Goal: Information Seeking & Learning: Learn about a topic

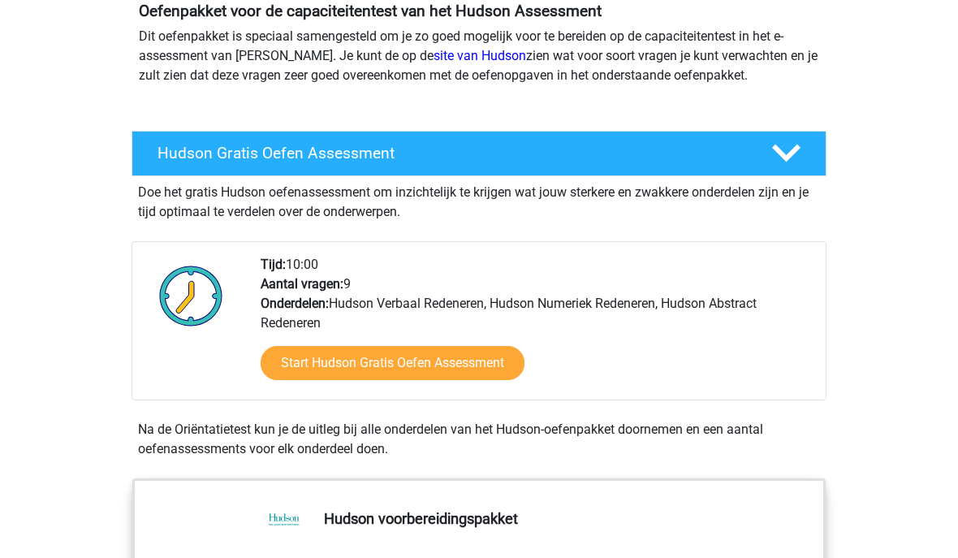
scroll to position [205, 0]
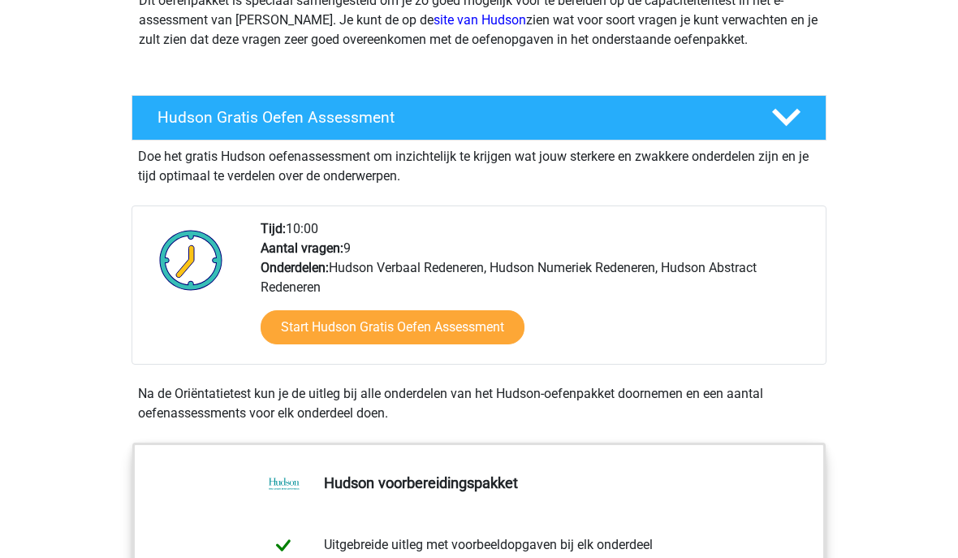
click at [462, 322] on link "Start Hudson Gratis Oefen Assessment" at bounding box center [393, 328] width 264 height 34
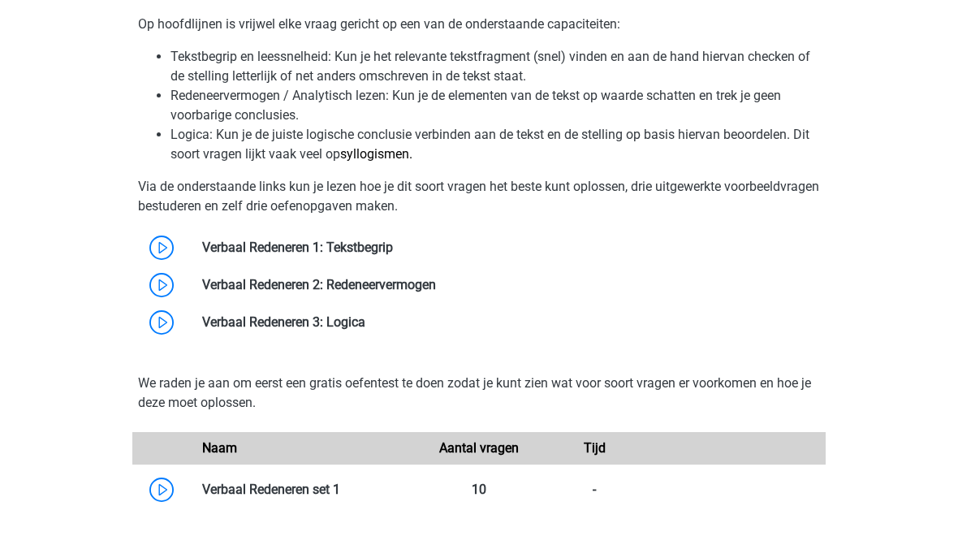
scroll to position [1320, 0]
click at [393, 241] on link at bounding box center [393, 246] width 0 height 15
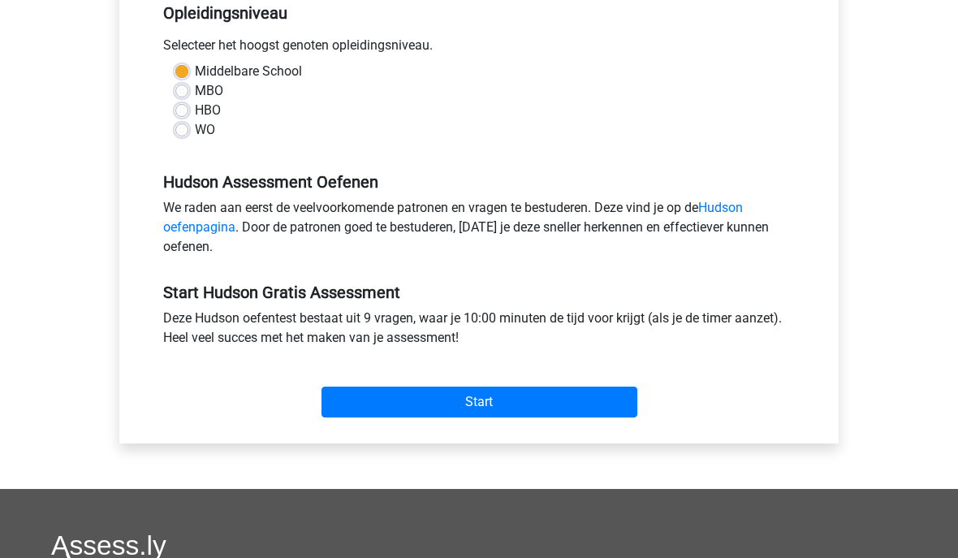
scroll to position [359, 0]
click at [494, 403] on input "Start" at bounding box center [479, 401] width 316 height 31
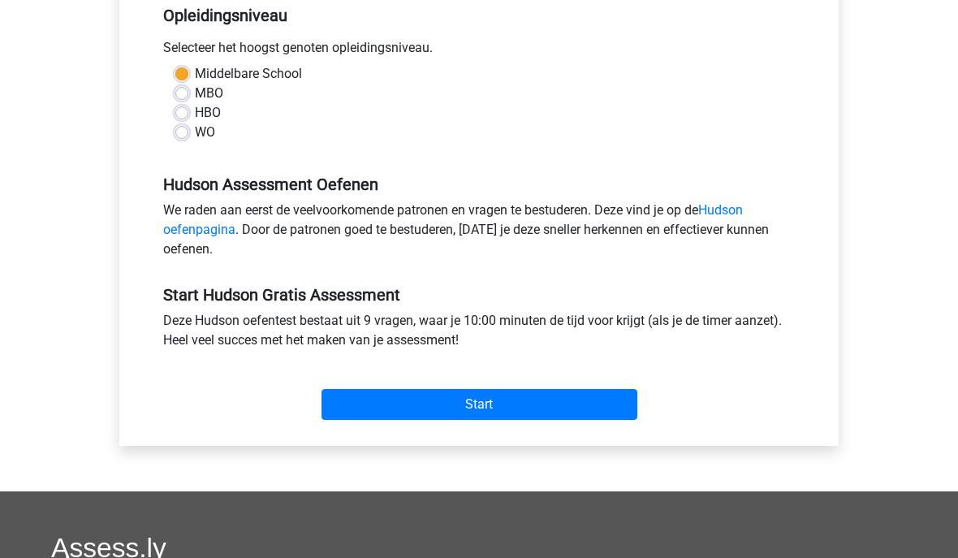
scroll to position [201, 0]
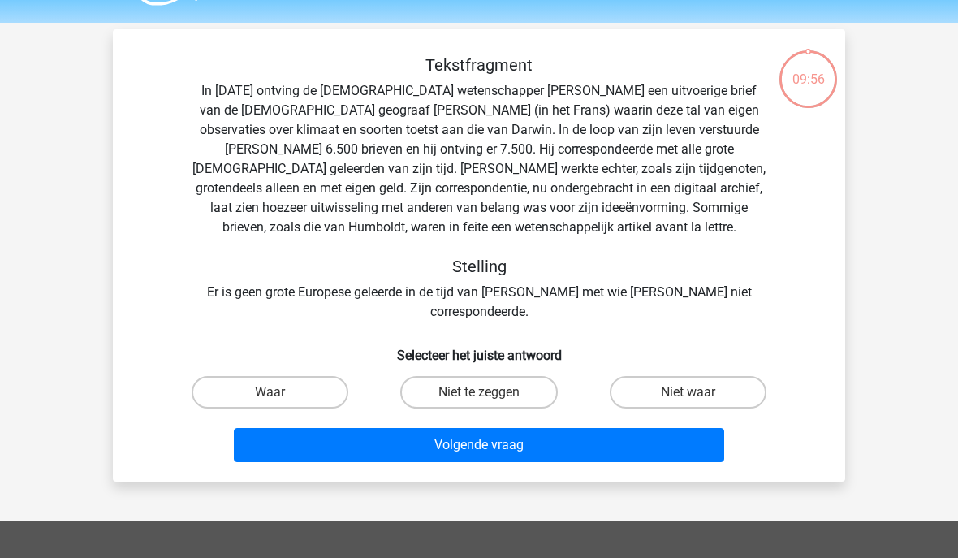
scroll to position [46, 0]
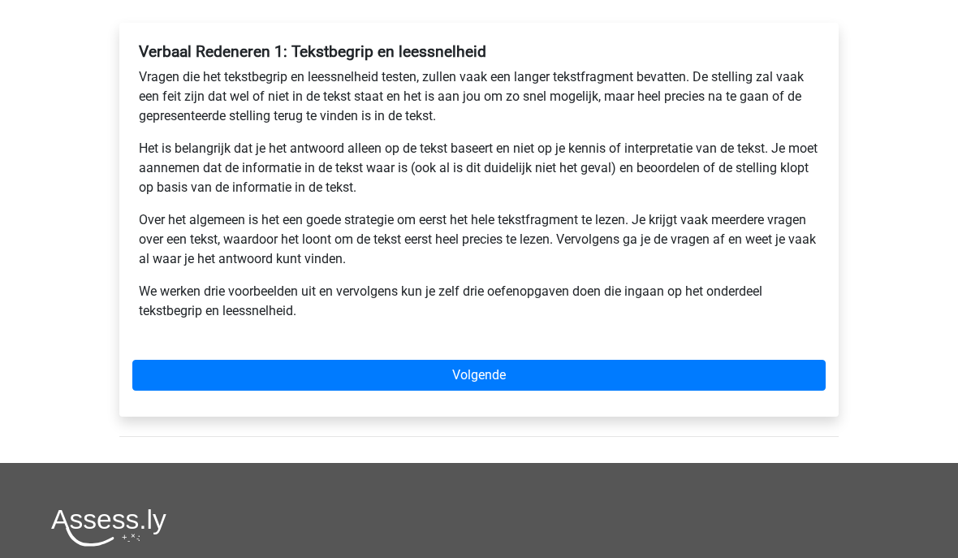
scroll to position [279, 0]
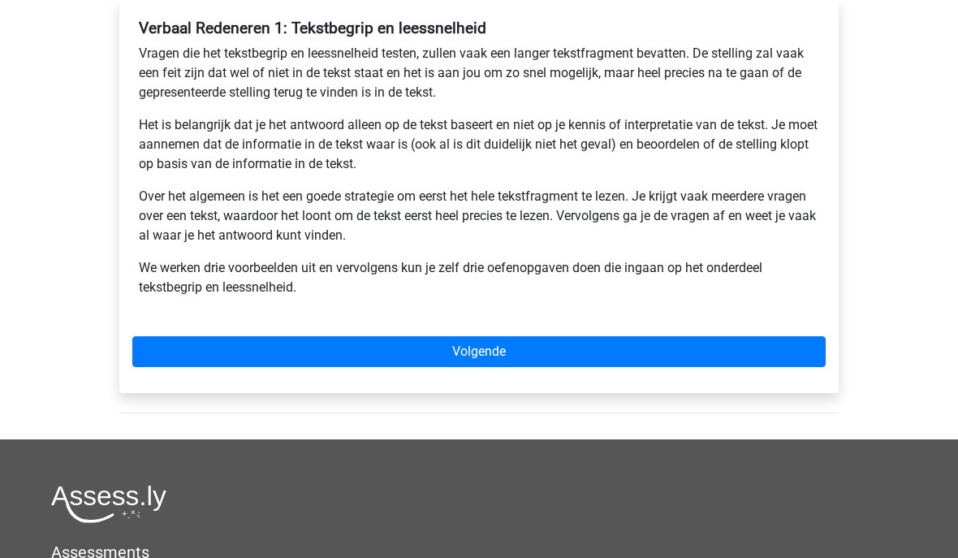
click at [757, 347] on link "Volgende" at bounding box center [478, 352] width 693 height 31
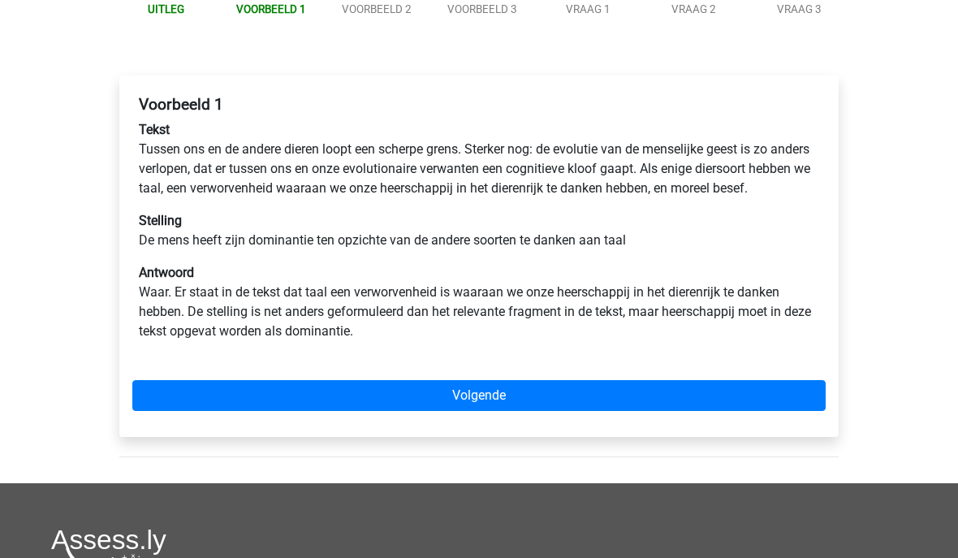
scroll to position [204, 0]
click at [699, 404] on link "Volgende" at bounding box center [478, 395] width 693 height 31
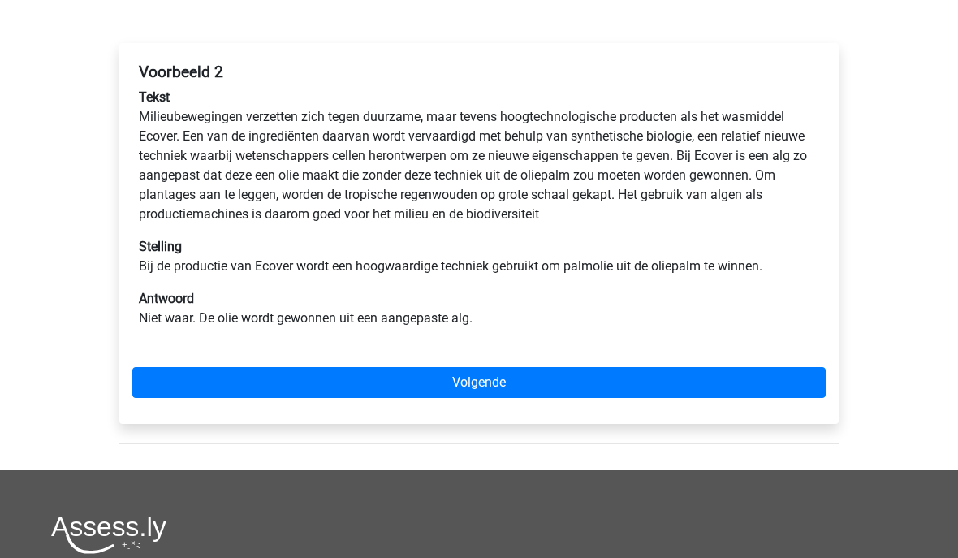
scroll to position [235, 0]
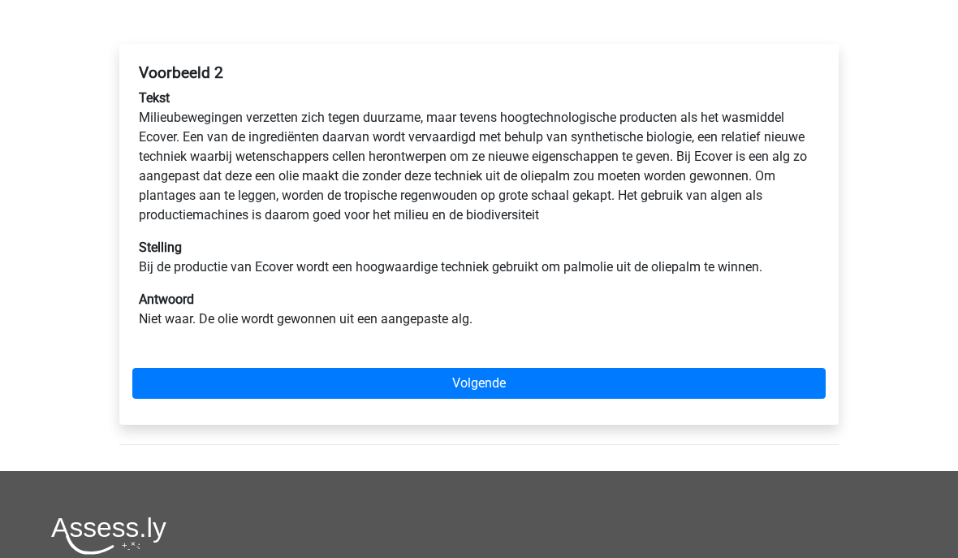
click at [666, 375] on link "Volgende" at bounding box center [478, 383] width 693 height 31
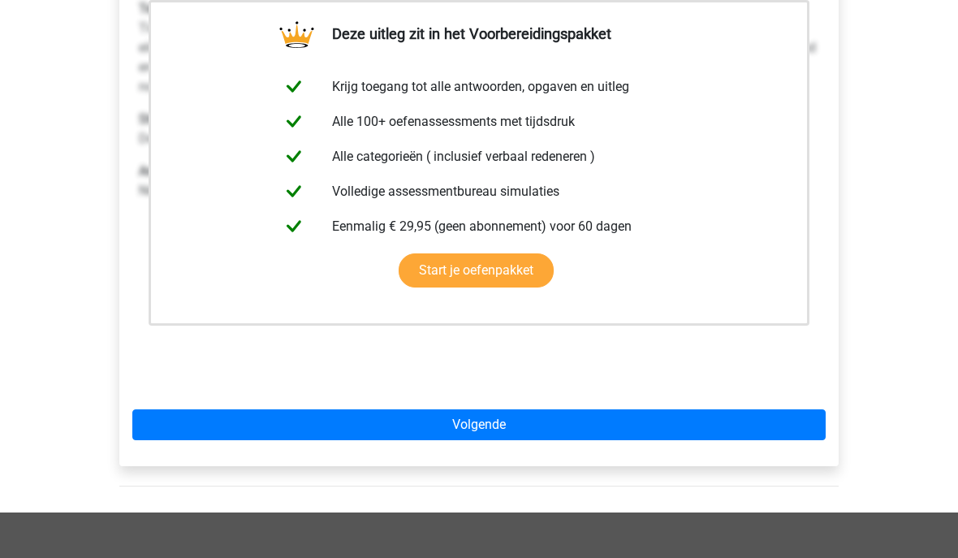
scroll to position [410, 0]
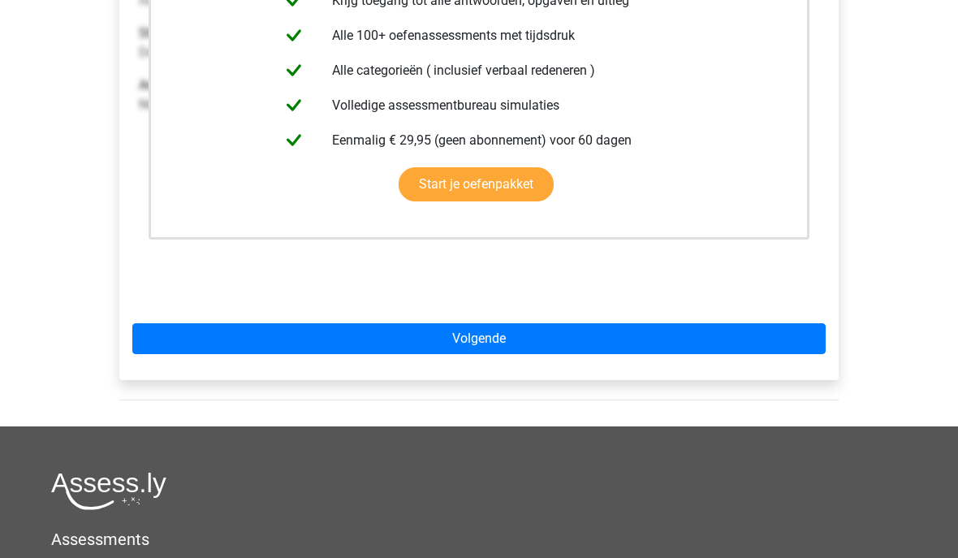
click at [673, 338] on link "Volgende" at bounding box center [478, 339] width 693 height 31
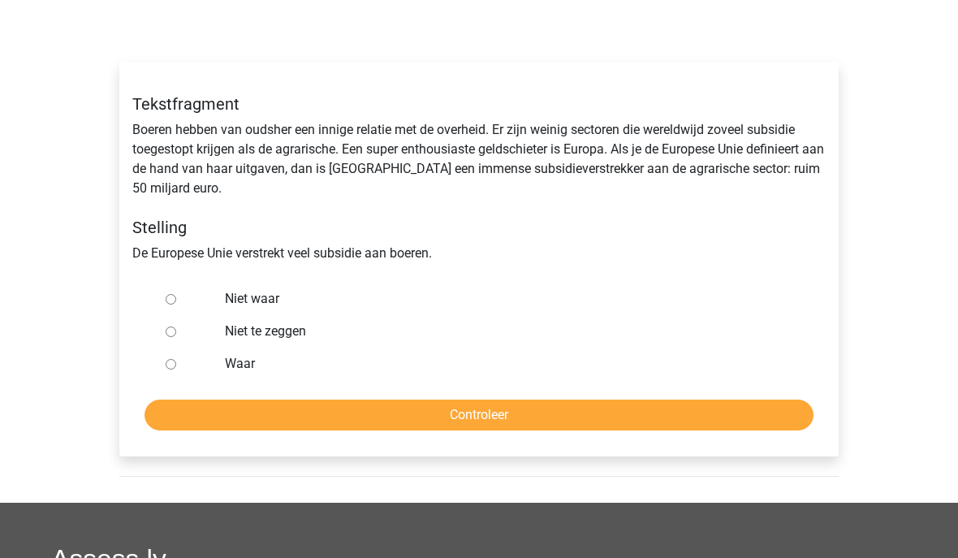
scroll to position [231, 0]
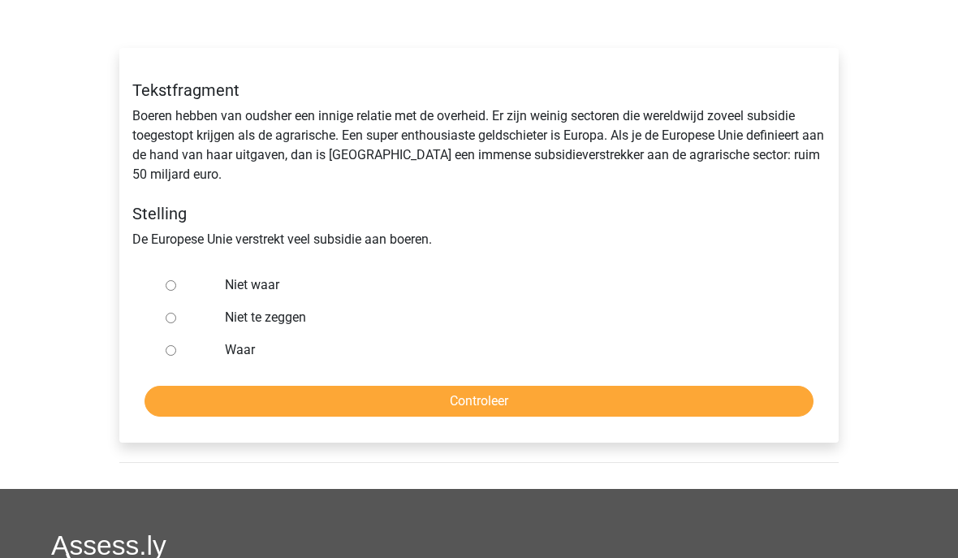
click at [172, 346] on input "Waar" at bounding box center [171, 351] width 11 height 11
radio input "true"
click at [627, 399] on input "Controleer" at bounding box center [479, 401] width 669 height 31
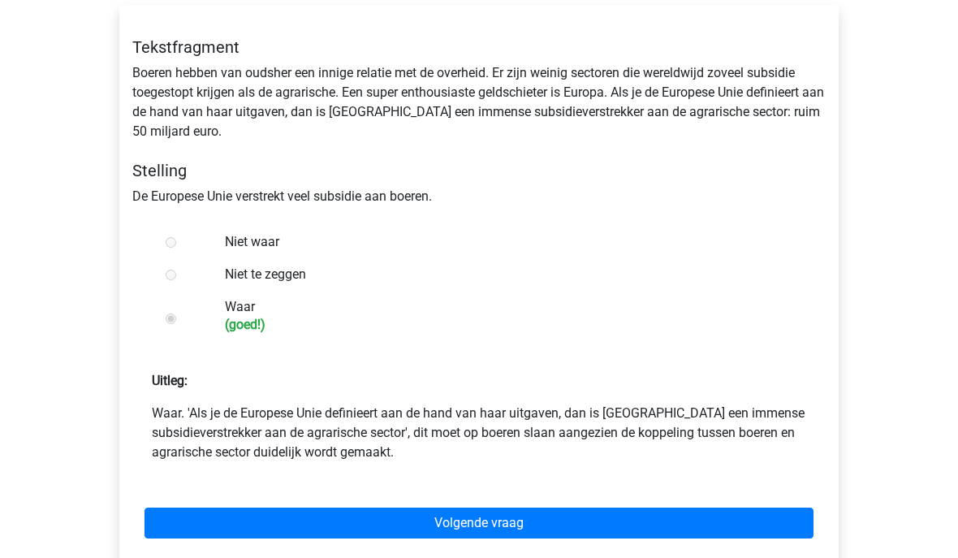
scroll to position [275, 0]
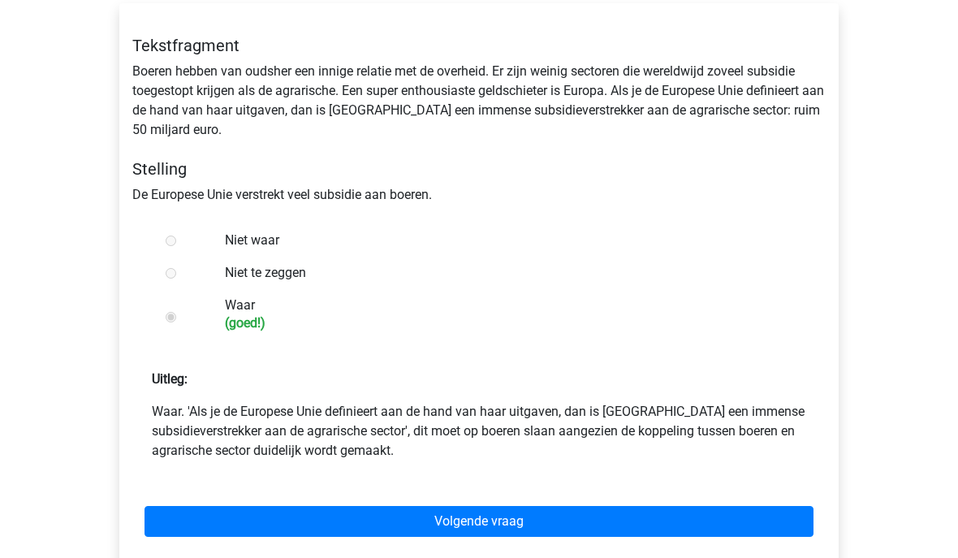
click at [567, 528] on link "Volgende vraag" at bounding box center [479, 522] width 669 height 31
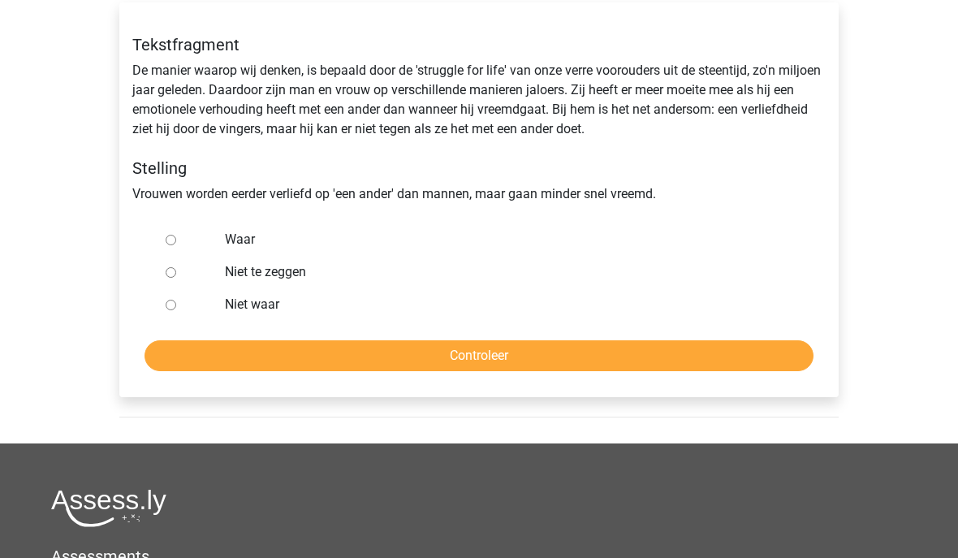
scroll to position [277, 0]
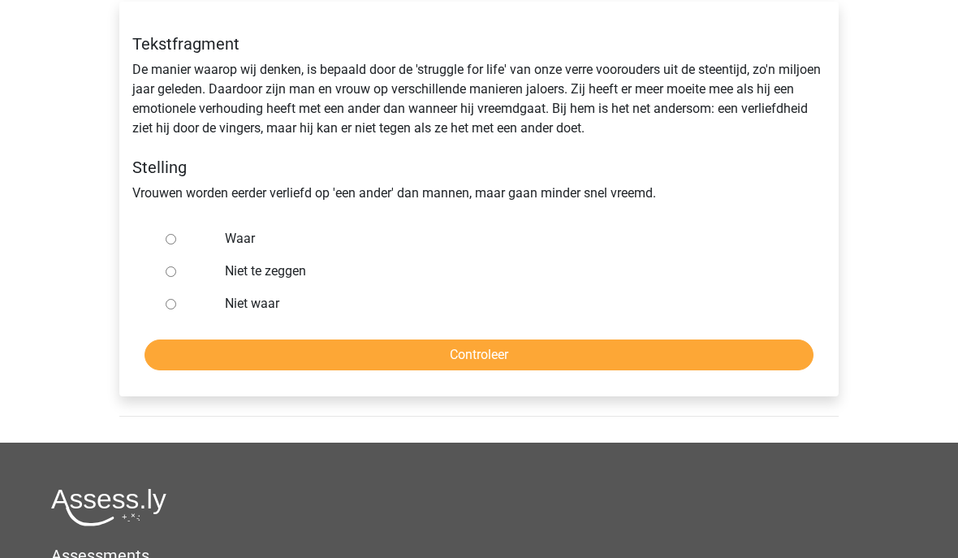
click at [175, 275] on input "Niet te zeggen" at bounding box center [171, 272] width 11 height 11
radio input "true"
click at [632, 355] on input "Controleer" at bounding box center [479, 355] width 669 height 31
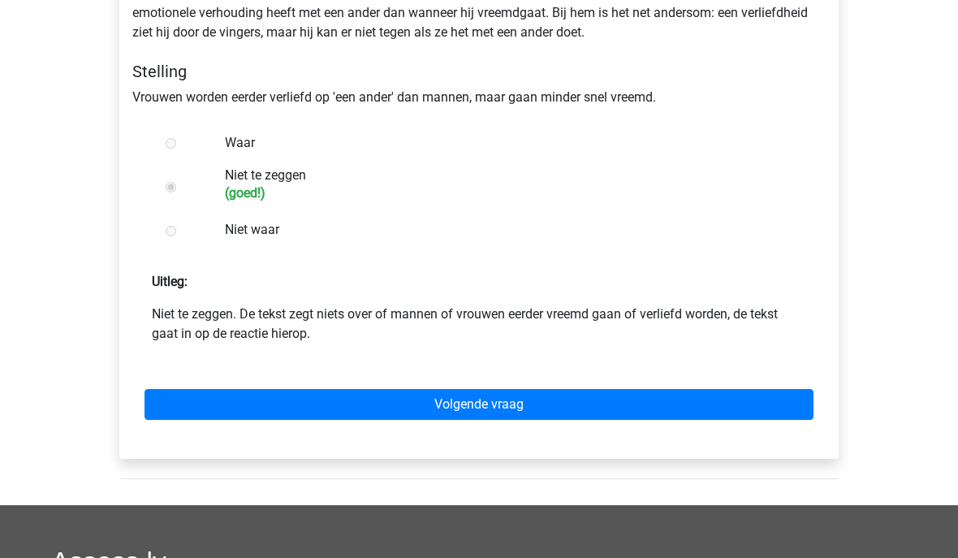
scroll to position [395, 0]
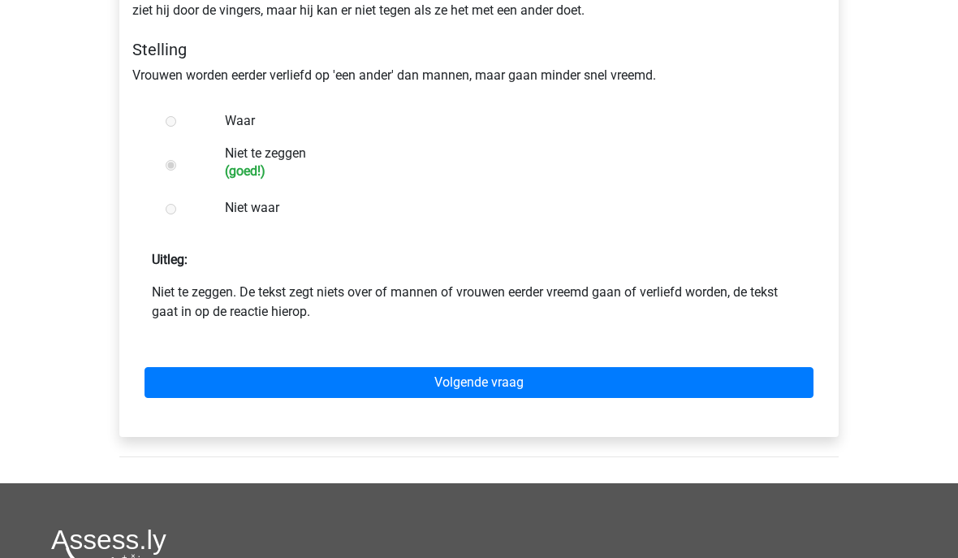
click at [208, 379] on link "Volgende vraag" at bounding box center [479, 383] width 669 height 31
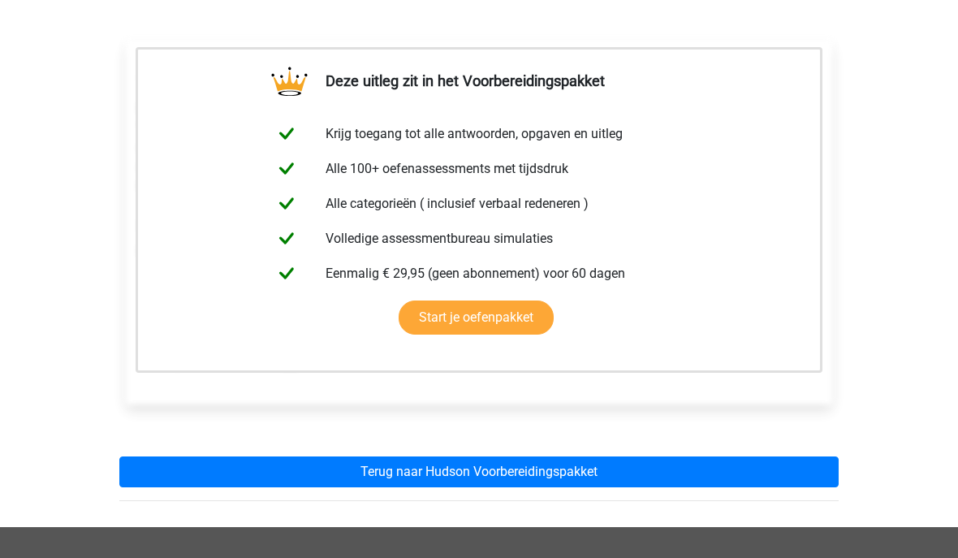
scroll to position [245, 0]
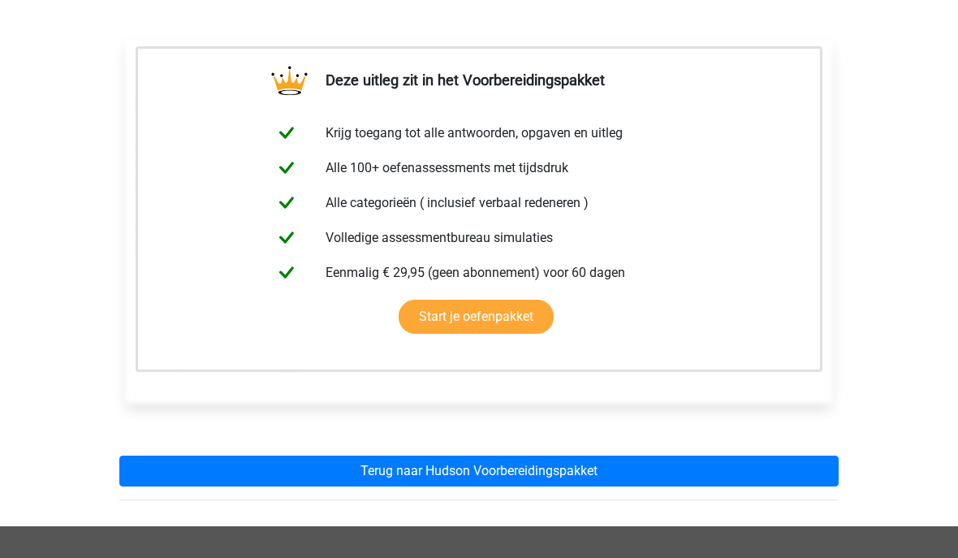
click at [597, 468] on link "Terug naar Hudson Voorbereidingspakket" at bounding box center [478, 471] width 719 height 31
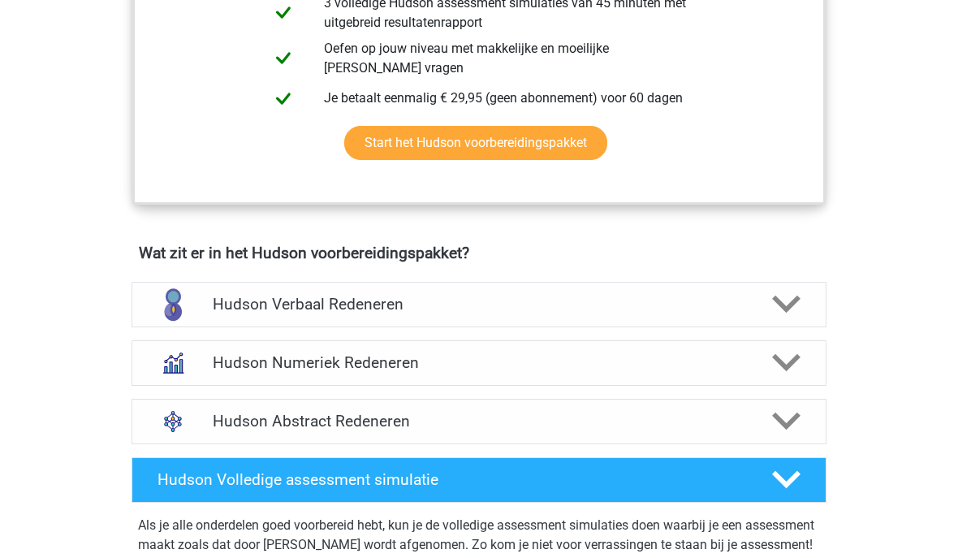
scroll to position [859, 0]
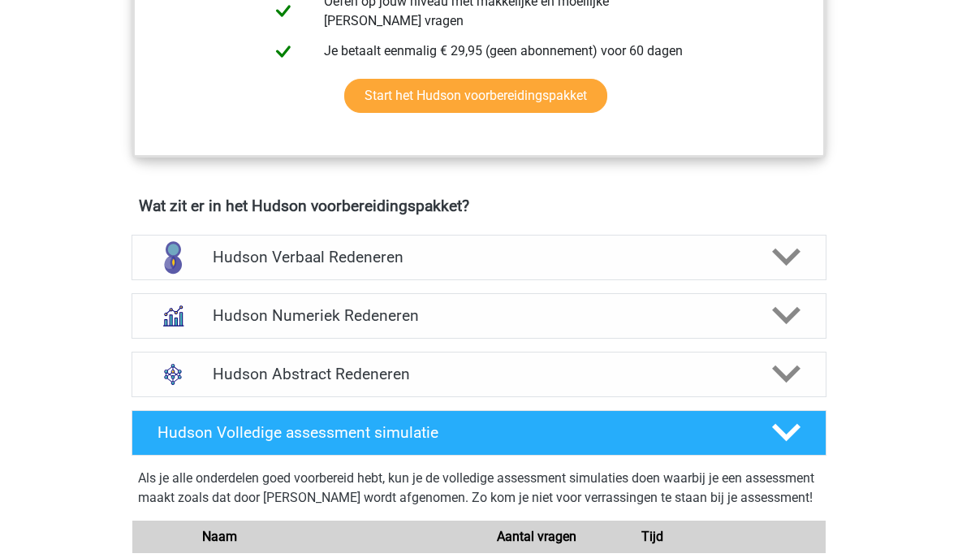
click at [785, 311] on icon at bounding box center [786, 316] width 28 height 28
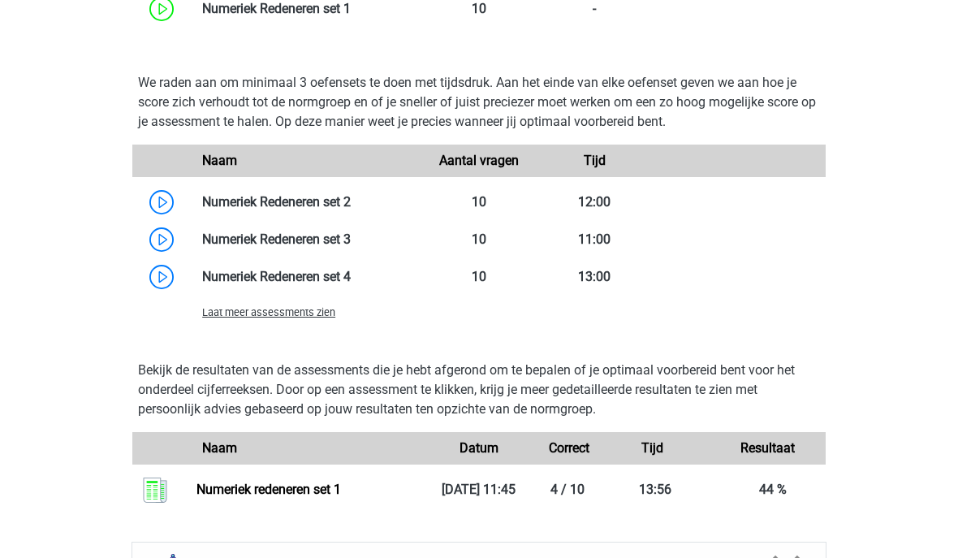
scroll to position [1435, 0]
click at [351, 198] on link at bounding box center [351, 201] width 0 height 15
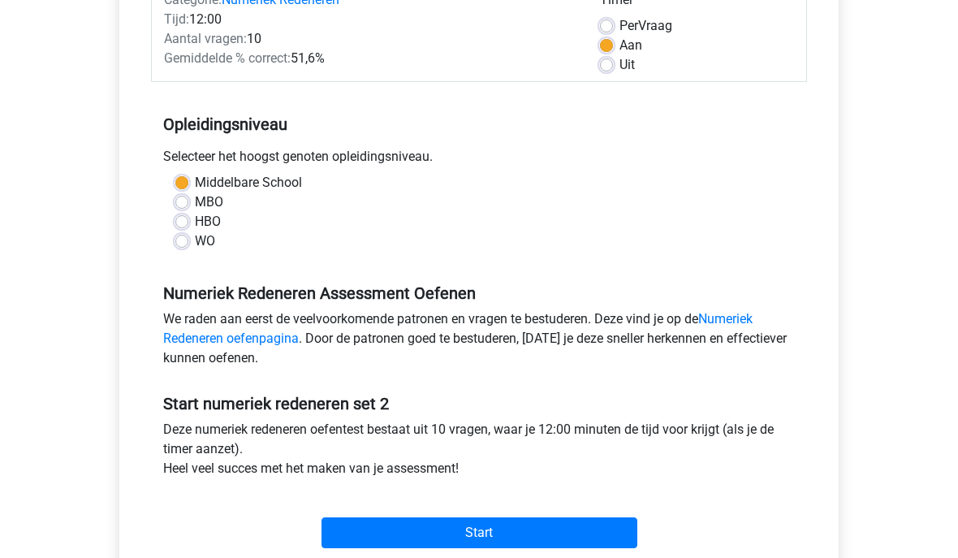
scroll to position [252, 0]
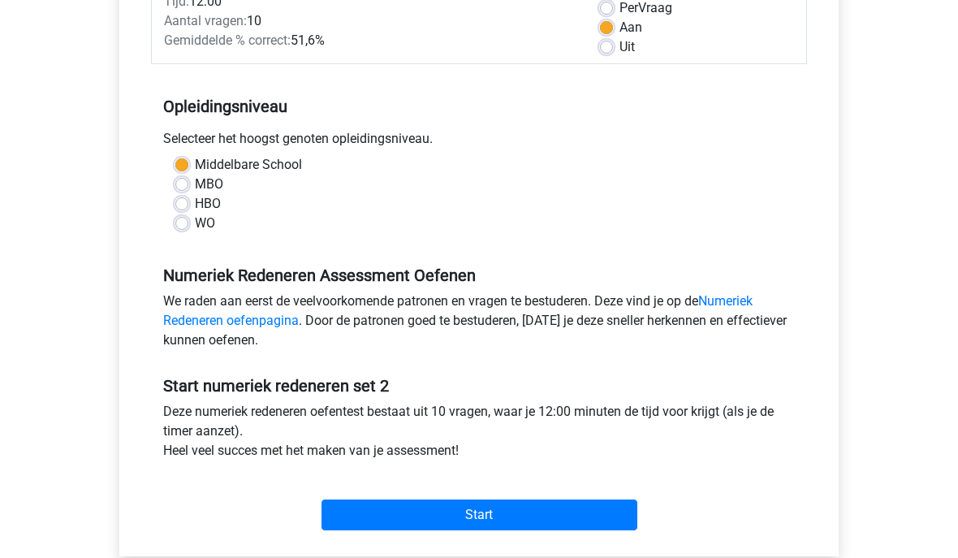
click at [376, 508] on input "Start" at bounding box center [479, 515] width 316 height 31
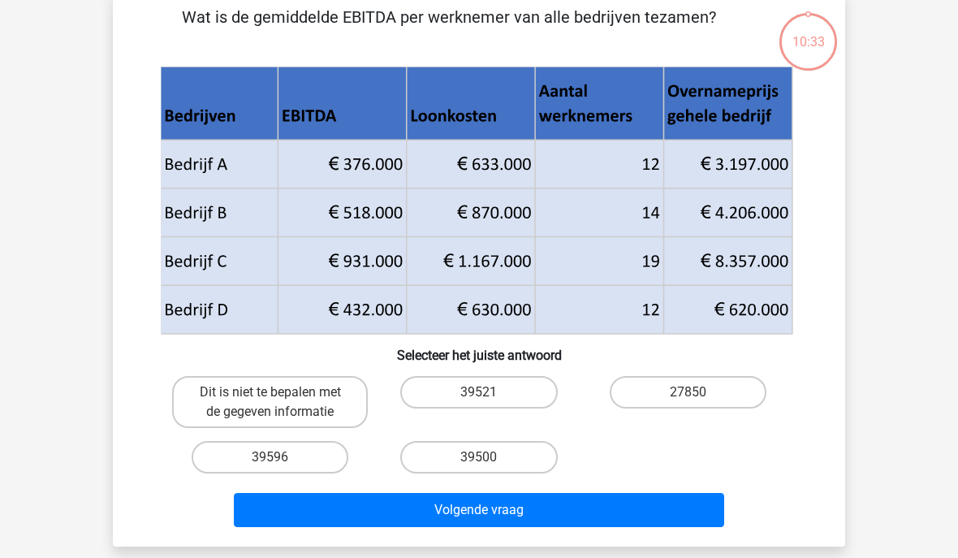
scroll to position [83, 0]
click at [252, 454] on label "39596" at bounding box center [270, 457] width 157 height 32
click at [270, 457] on input "39596" at bounding box center [275, 462] width 11 height 11
radio input "true"
click at [295, 503] on button "Volgende vraag" at bounding box center [479, 510] width 491 height 34
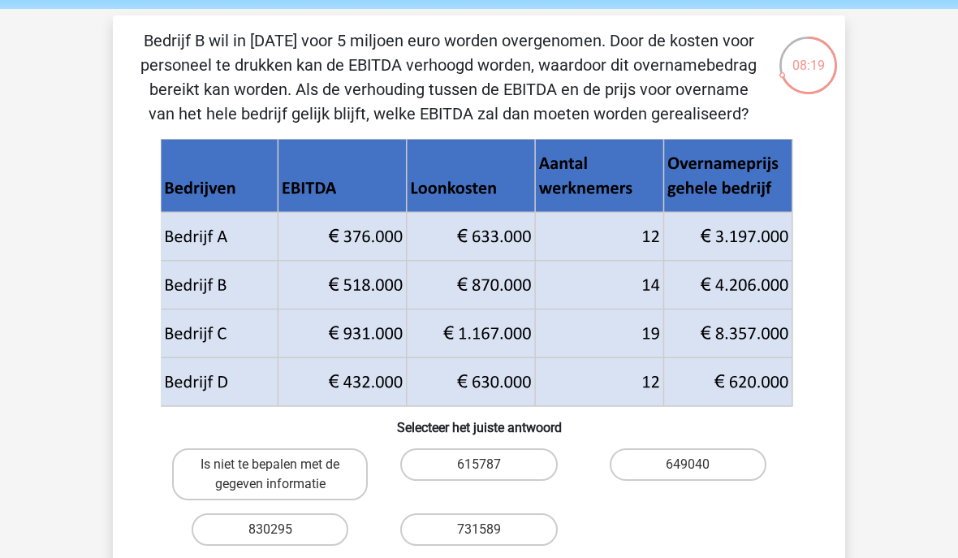
scroll to position [59, 0]
click at [252, 467] on label "Is niet te bepalen met de gegeven informatie" at bounding box center [270, 474] width 196 height 52
click at [270, 467] on input "Is niet te bepalen met de gegeven informatie" at bounding box center [275, 469] width 11 height 11
radio input "true"
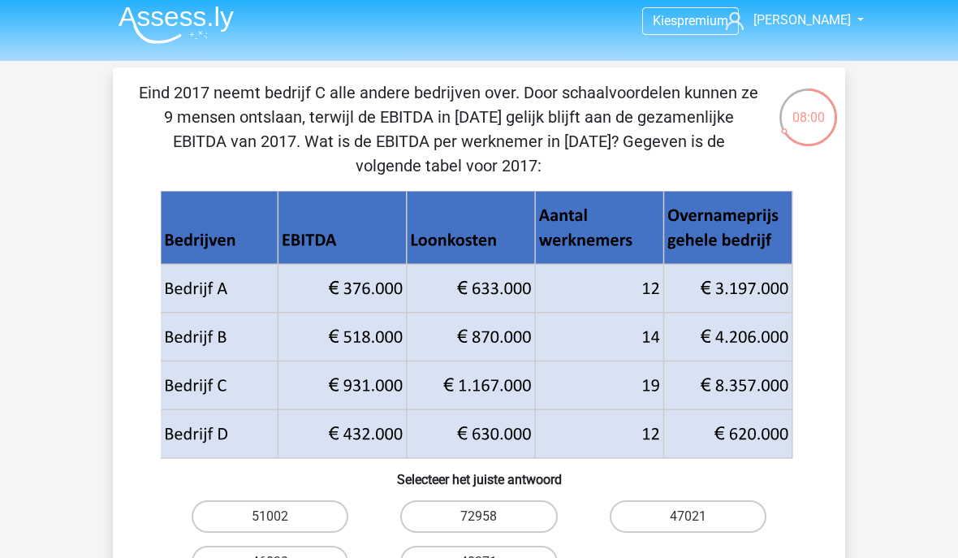
scroll to position [7, 0]
click at [714, 509] on label "47021" at bounding box center [688, 516] width 157 height 32
click at [698, 516] on input "47021" at bounding box center [693, 521] width 11 height 11
radio input "true"
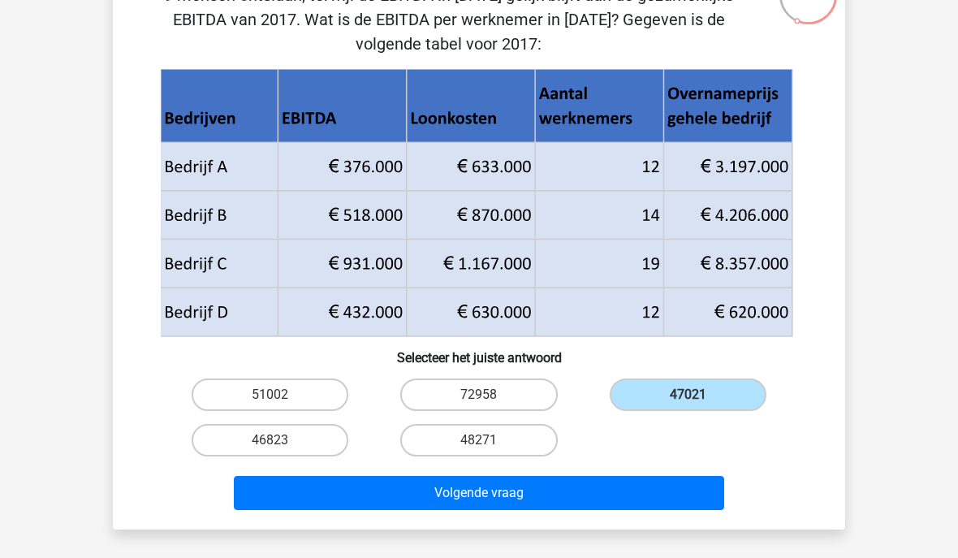
scroll to position [131, 0]
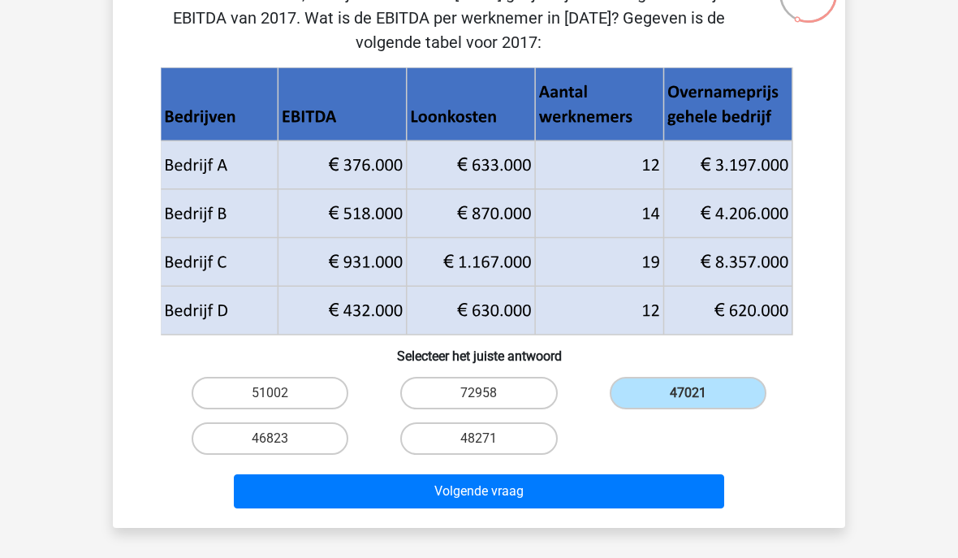
click at [594, 489] on button "Volgende vraag" at bounding box center [479, 491] width 491 height 34
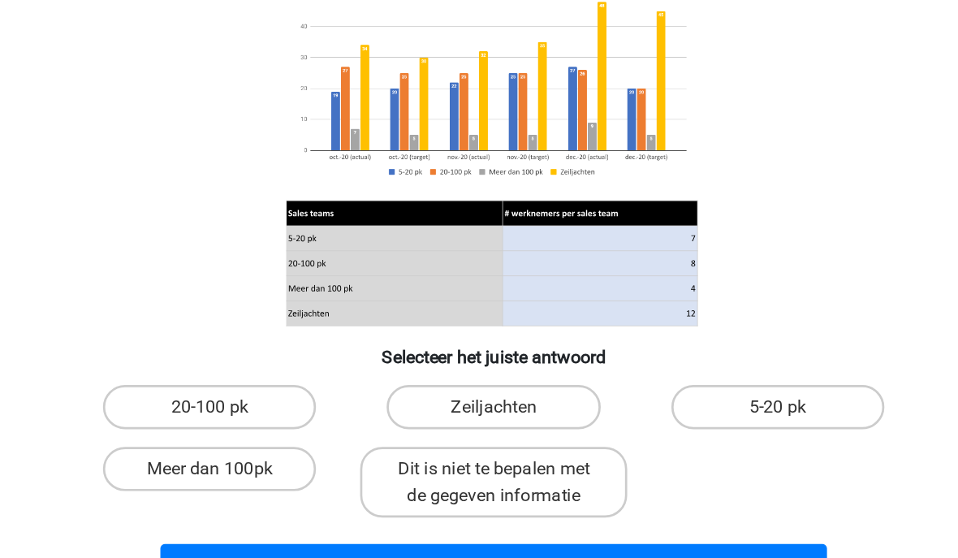
scroll to position [96, 0]
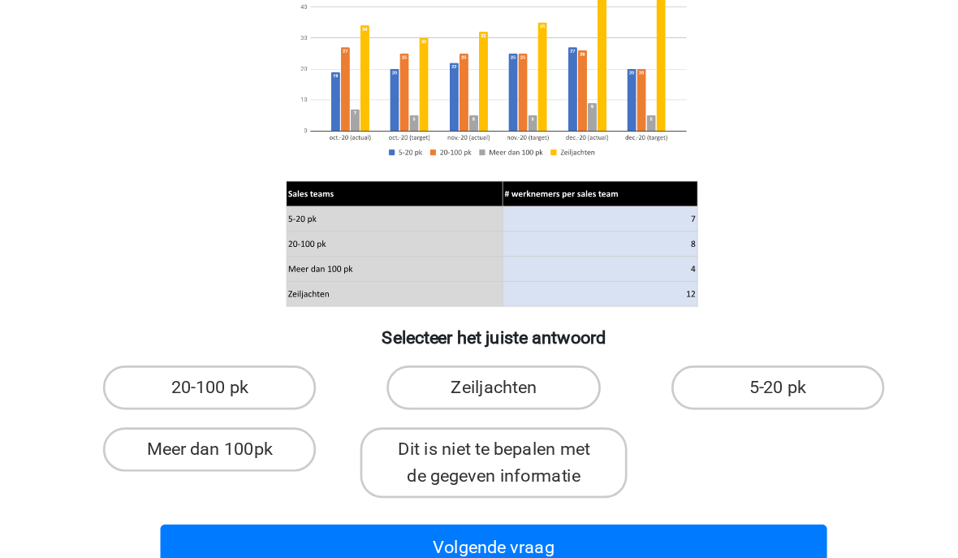
click at [610, 363] on label "5-20 pk" at bounding box center [688, 379] width 157 height 32
click at [688, 379] on input "5-20 pk" at bounding box center [693, 384] width 11 height 11
radio input "true"
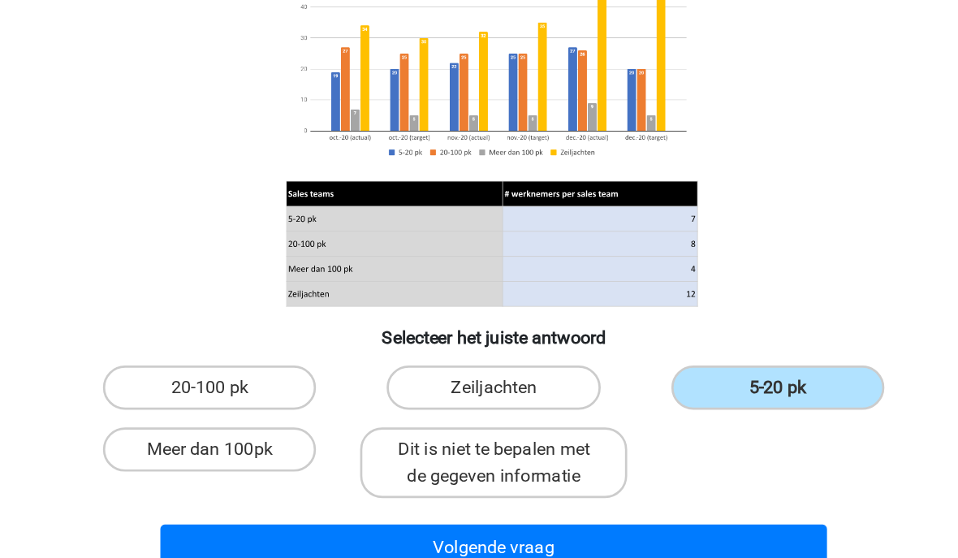
click at [330, 480] on button "Volgende vraag" at bounding box center [479, 497] width 491 height 34
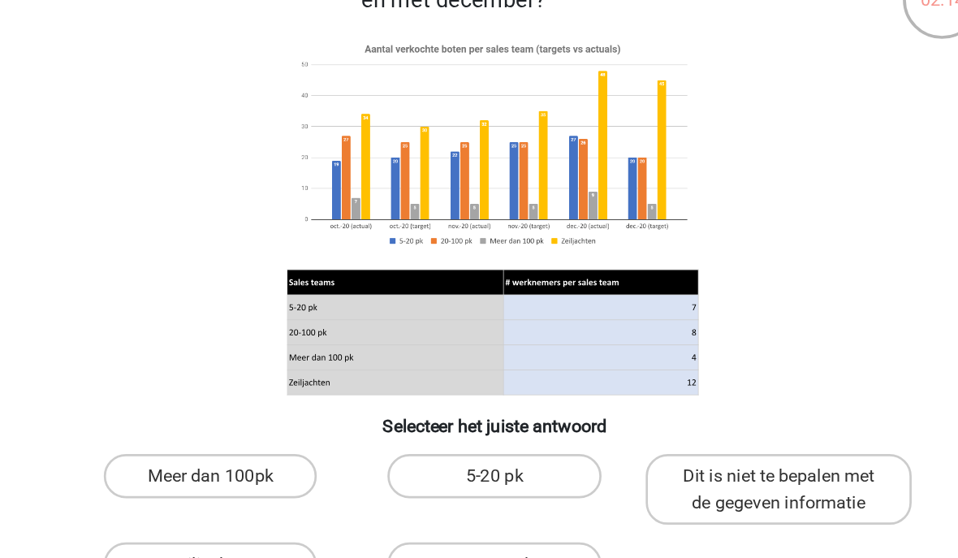
scroll to position [32, 0]
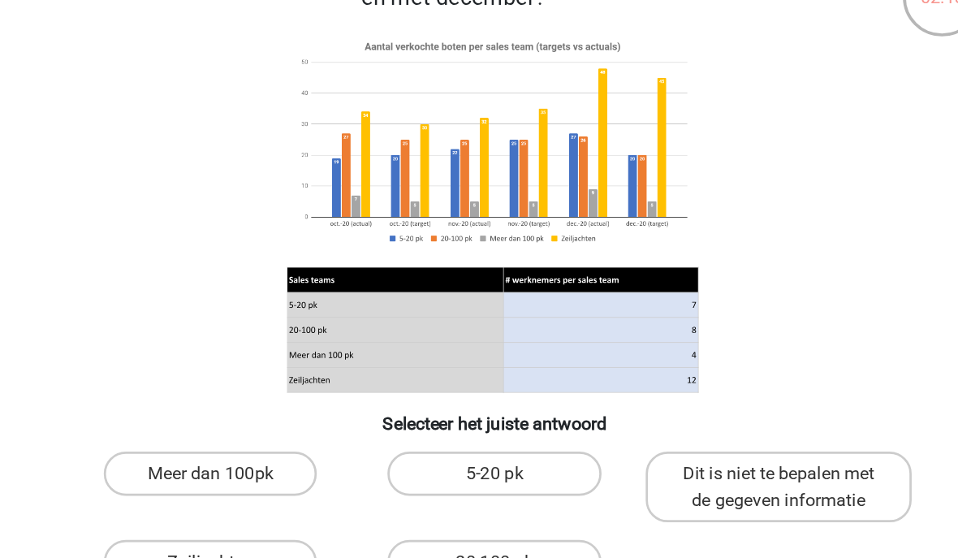
click at [400, 491] on label "20-100 pk" at bounding box center [478, 507] width 157 height 32
click at [479, 507] on input "20-100 pk" at bounding box center [484, 512] width 11 height 11
radio input "true"
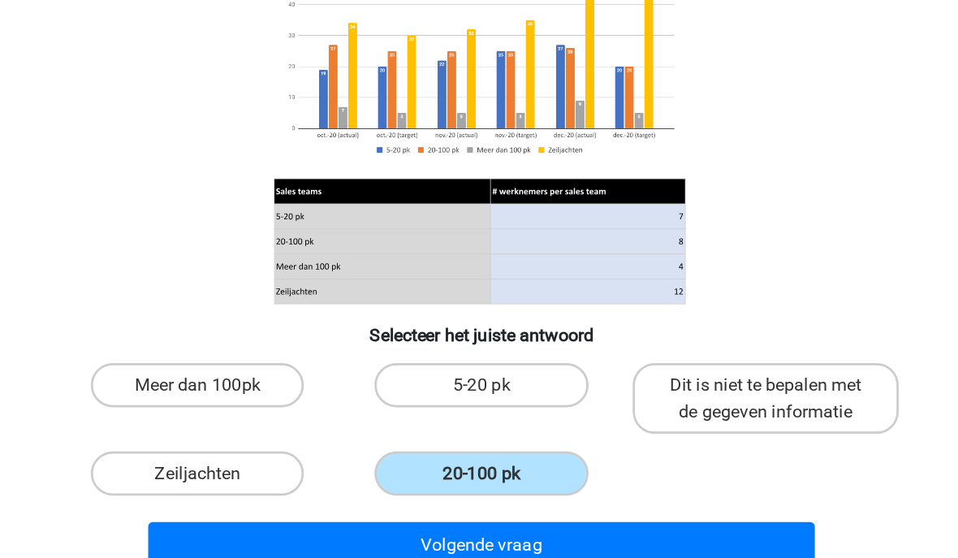
click at [433, 478] on button "Volgende vraag" at bounding box center [479, 495] width 491 height 34
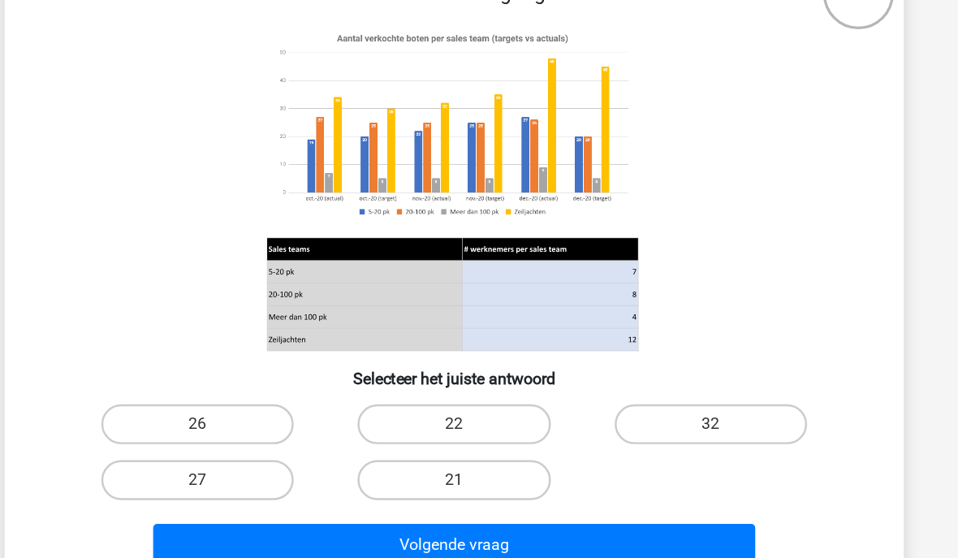
scroll to position [84, 0]
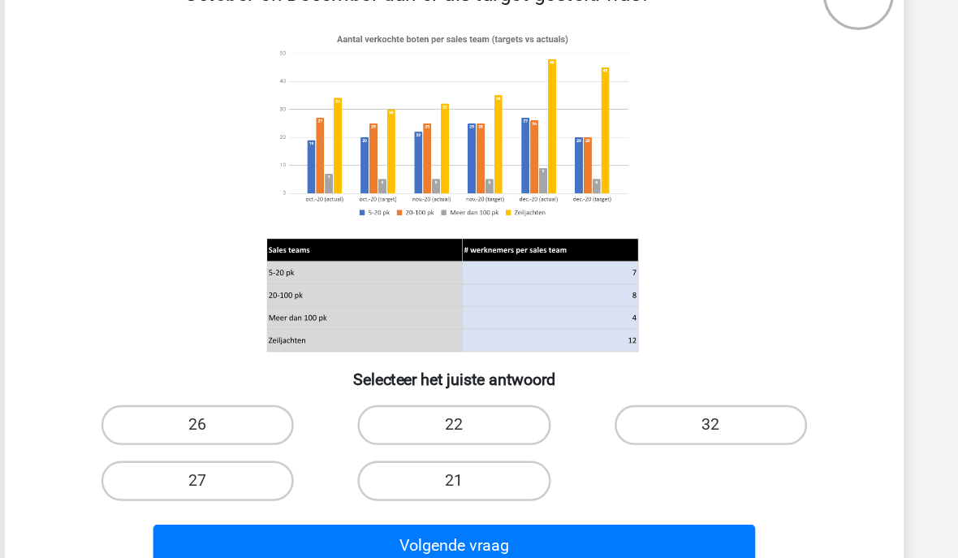
click at [400, 420] on label "21" at bounding box center [478, 436] width 157 height 32
click at [479, 436] on input "21" at bounding box center [484, 441] width 11 height 11
radio input "true"
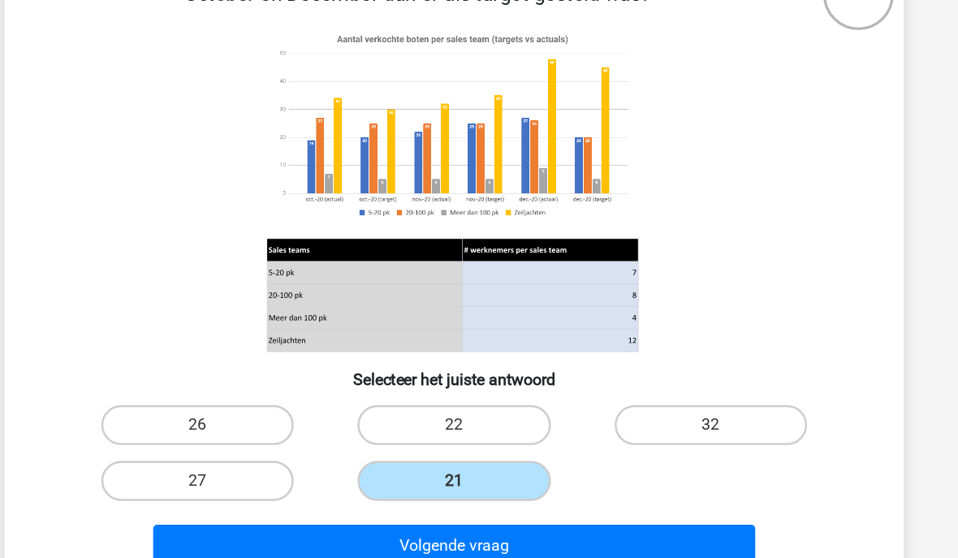
click at [363, 472] on button "Volgende vraag" at bounding box center [479, 489] width 491 height 34
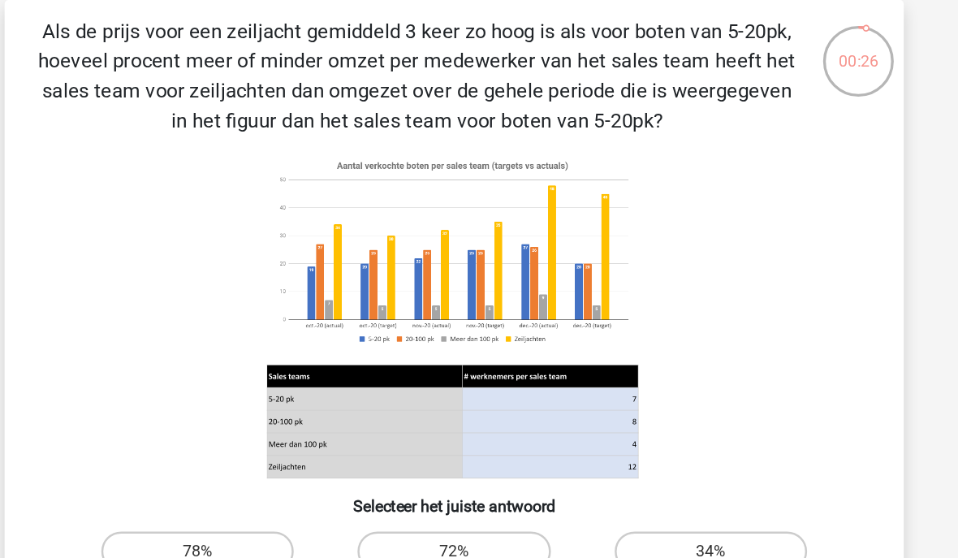
scroll to position [75, 0]
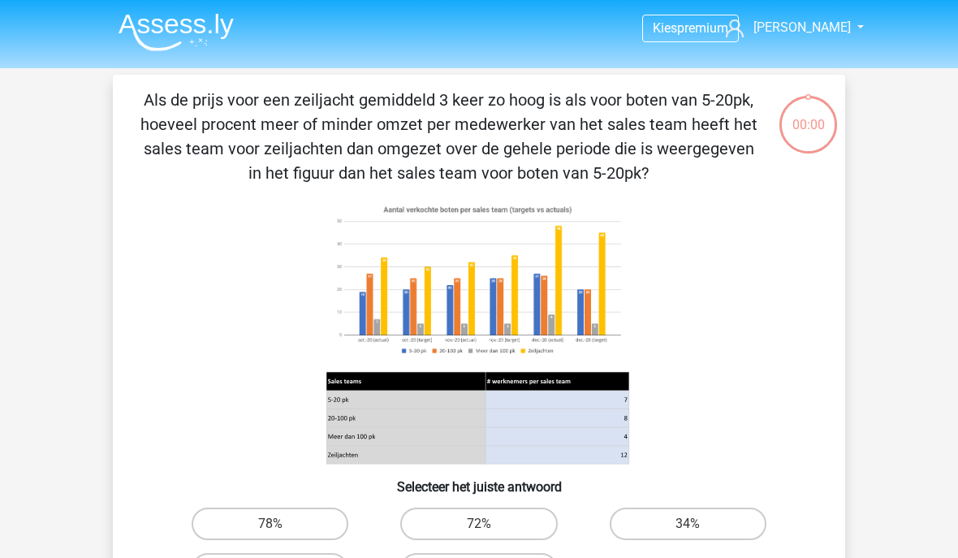
scroll to position [199, 179]
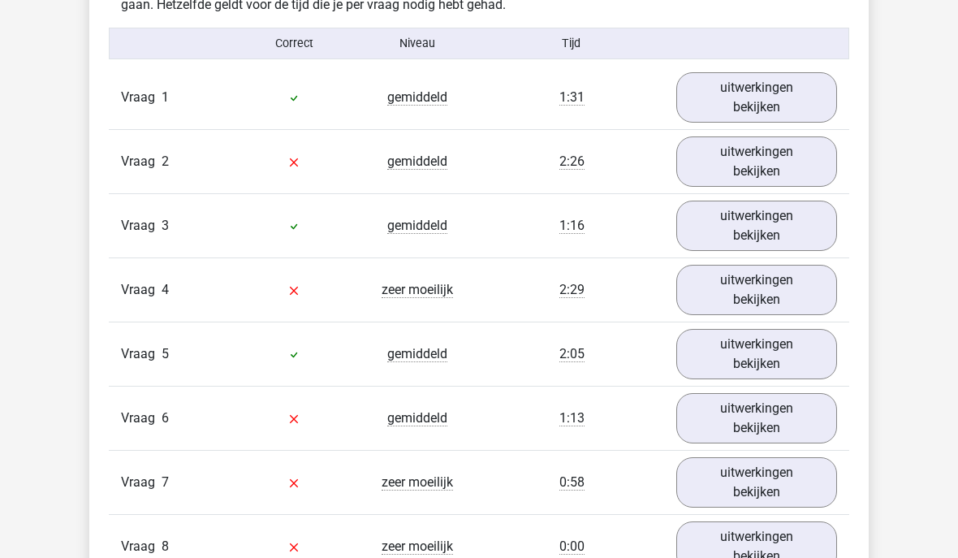
scroll to position [1327, 0]
click at [784, 166] on link "uitwerkingen bekijken" at bounding box center [756, 162] width 161 height 50
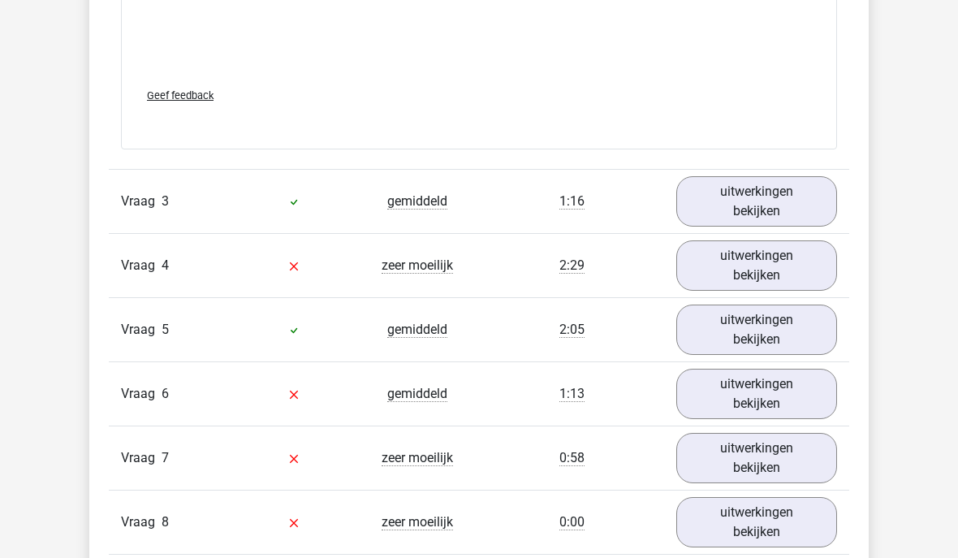
scroll to position [2509, 0]
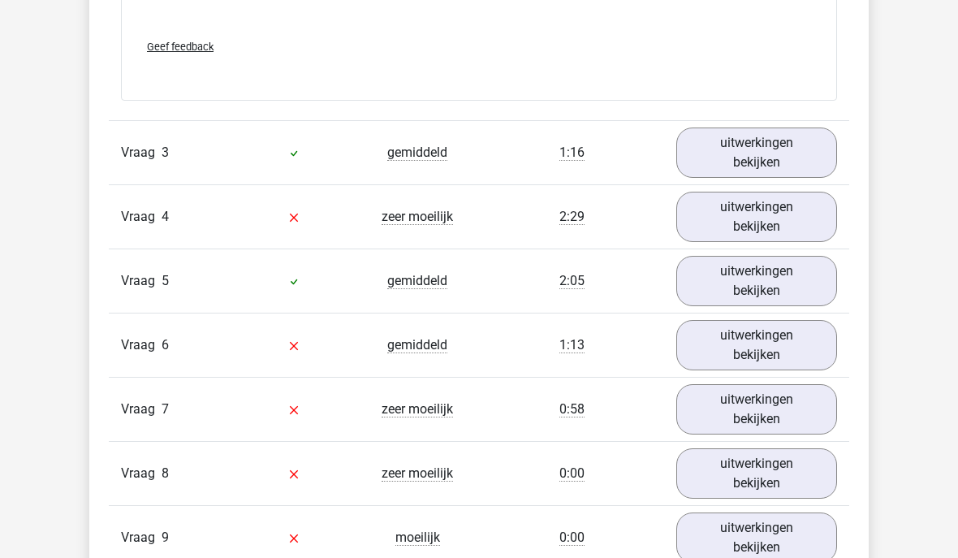
click at [767, 224] on link "uitwerkingen bekijken" at bounding box center [756, 217] width 161 height 50
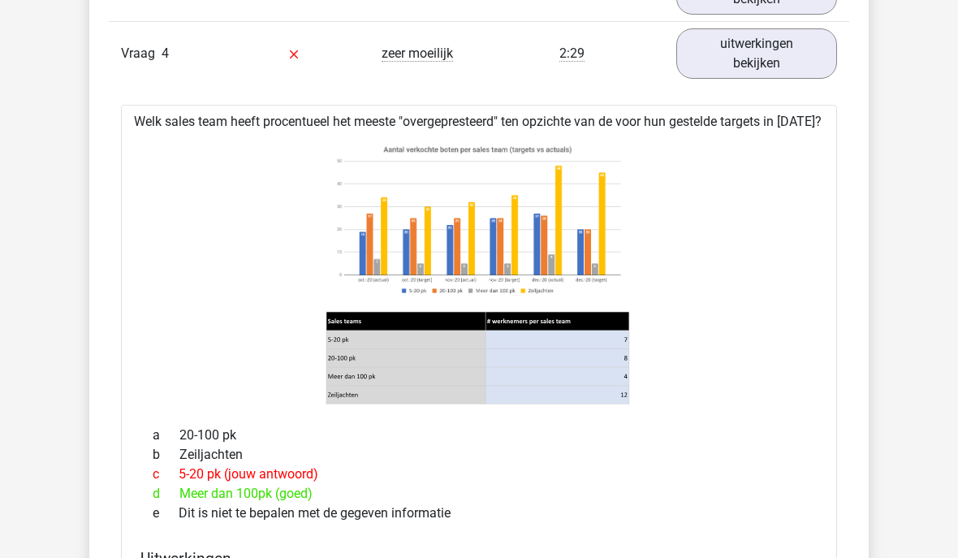
scroll to position [2673, 0]
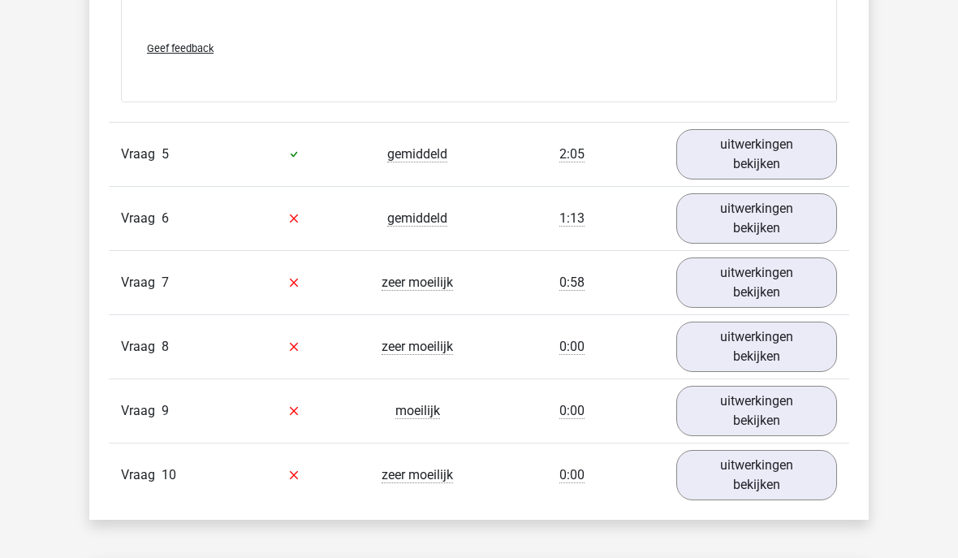
click at [815, 238] on link "uitwerkingen bekijken" at bounding box center [756, 219] width 161 height 50
click at [792, 244] on link "uitwerkingen bekijken" at bounding box center [756, 218] width 161 height 50
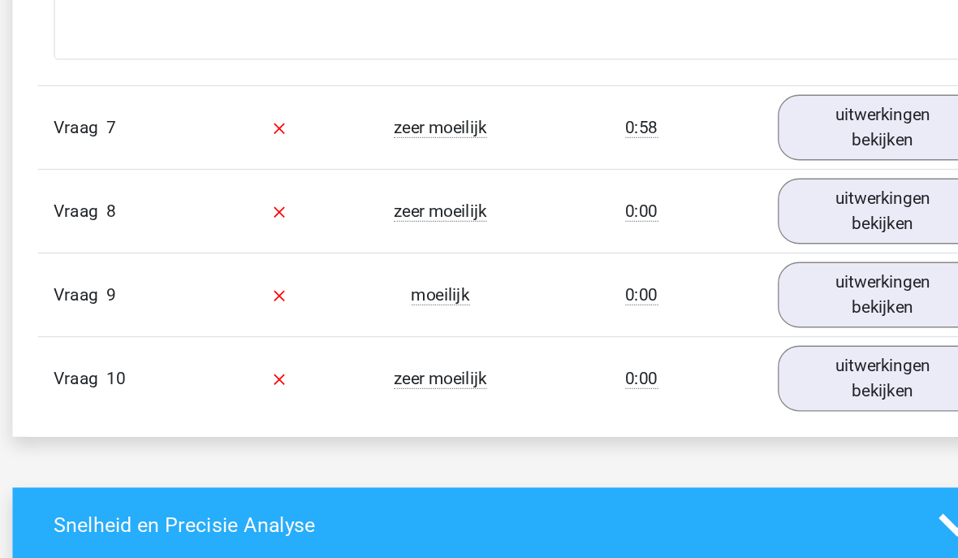
scroll to position [4907, 0]
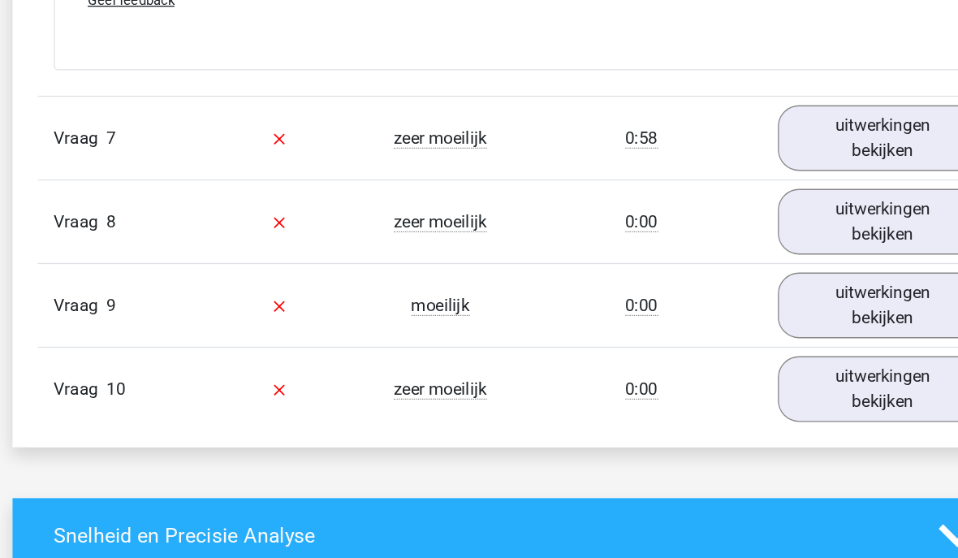
click at [682, 147] on link "uitwerkingen bekijken" at bounding box center [756, 172] width 161 height 50
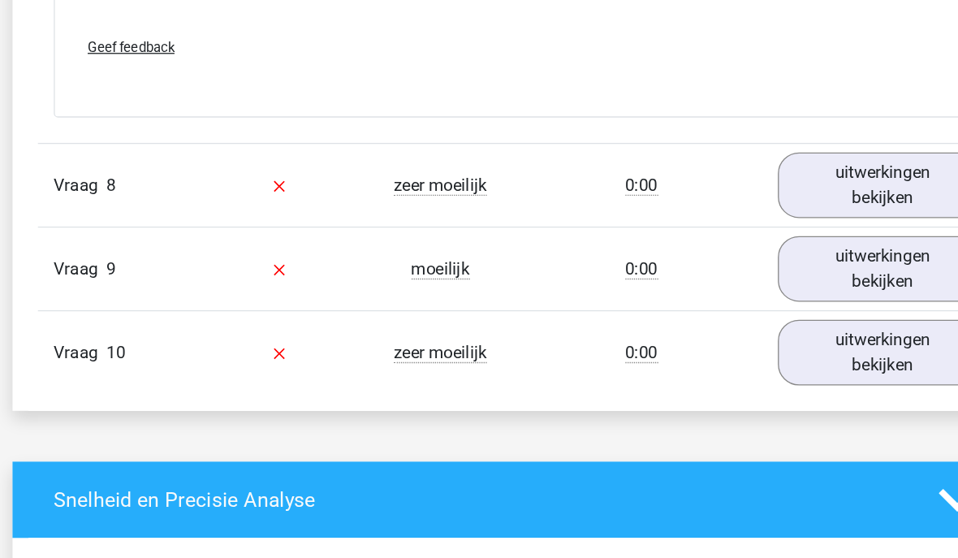
scroll to position [6036, 0]
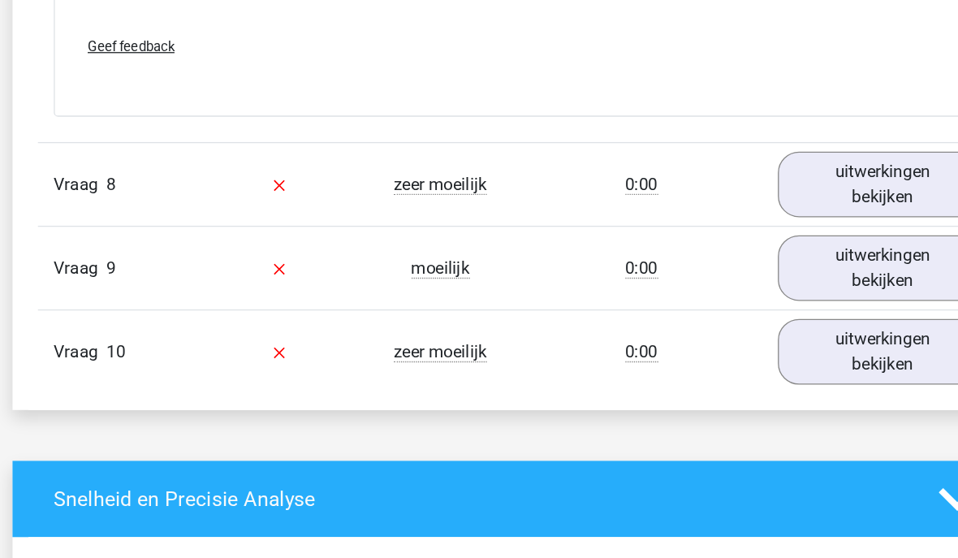
click at [677, 191] on link "uitwerkingen bekijken" at bounding box center [756, 216] width 161 height 50
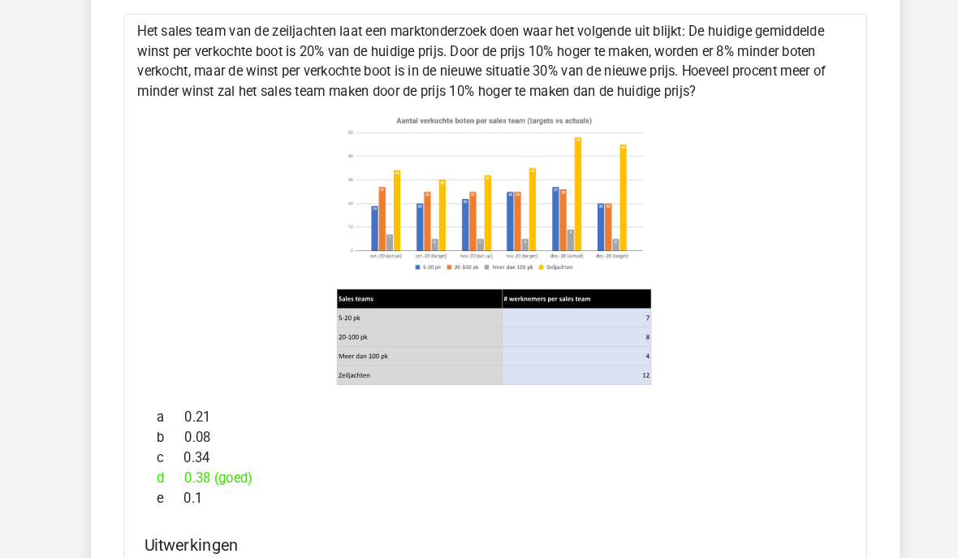
scroll to position [6290, 0]
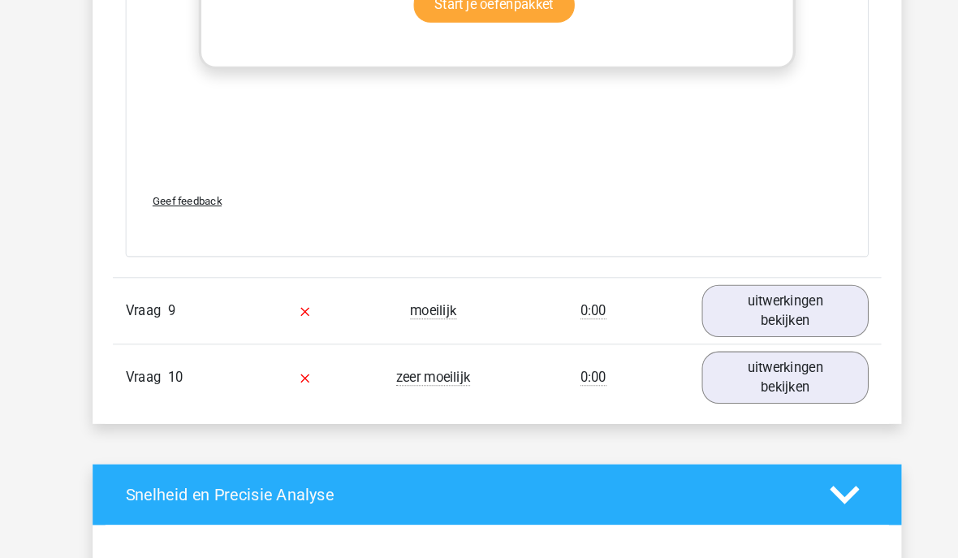
click at [749, 325] on link "uitwerkingen bekijken" at bounding box center [756, 299] width 161 height 50
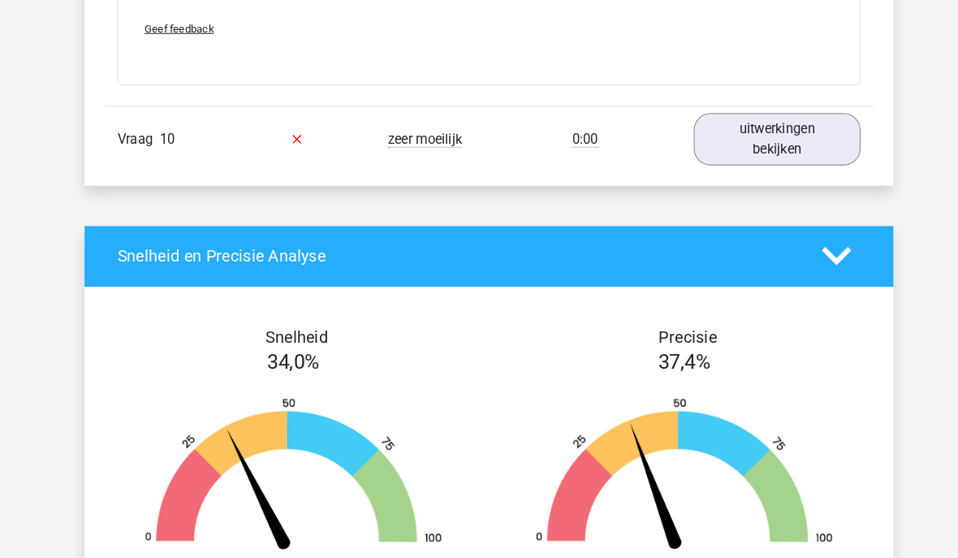
scroll to position [8391, 0]
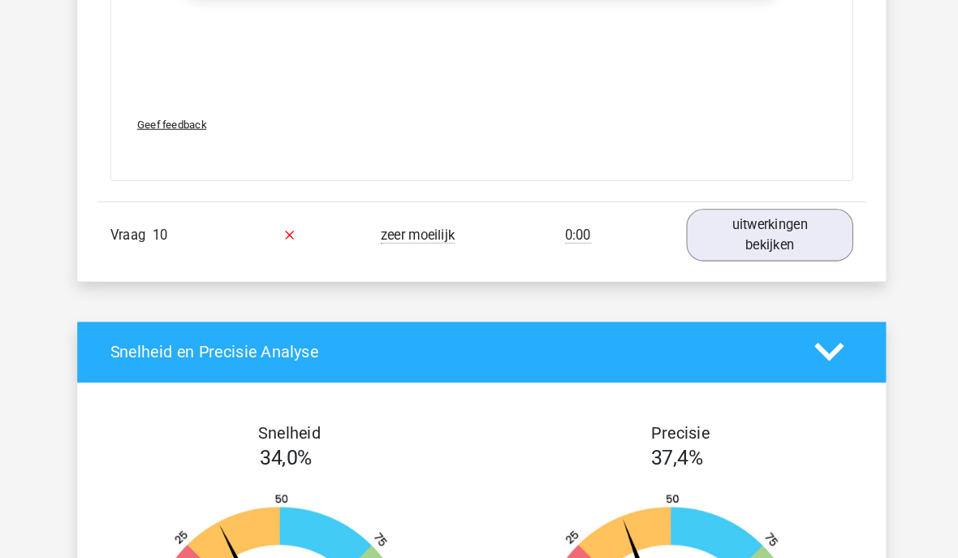
click at [774, 252] on link "uitwerkingen bekijken" at bounding box center [756, 227] width 161 height 50
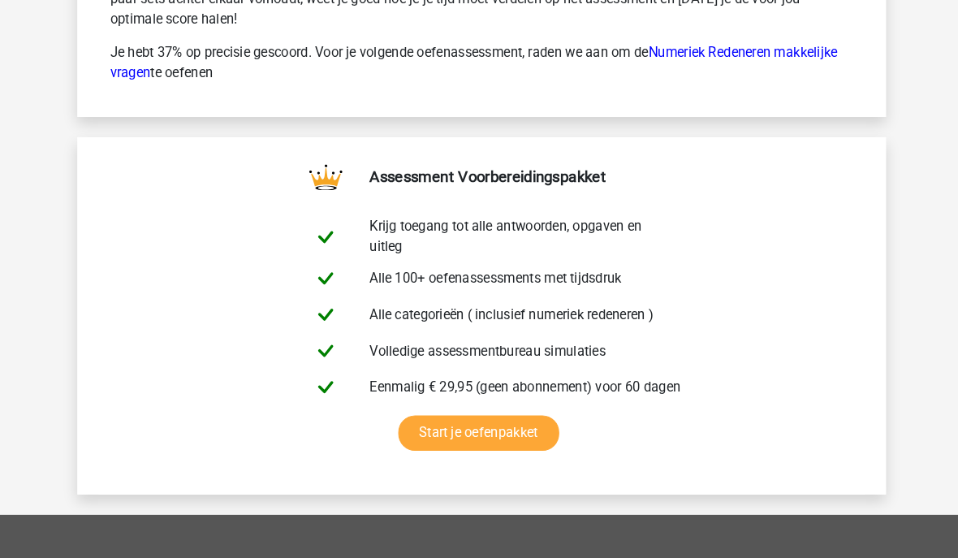
scroll to position [10552, 0]
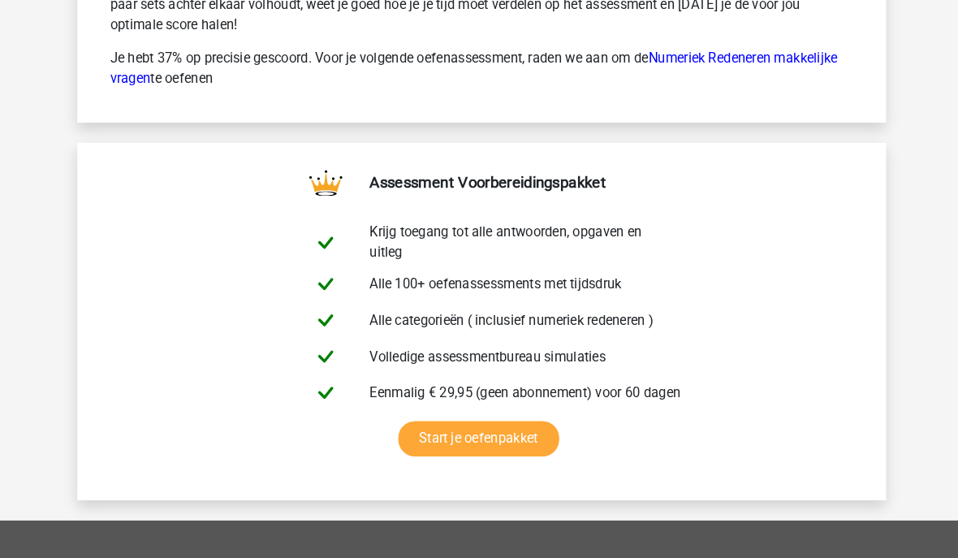
click at [773, 83] on link "Numeriek Redeneren makkelijke vragen" at bounding box center [471, 65] width 701 height 35
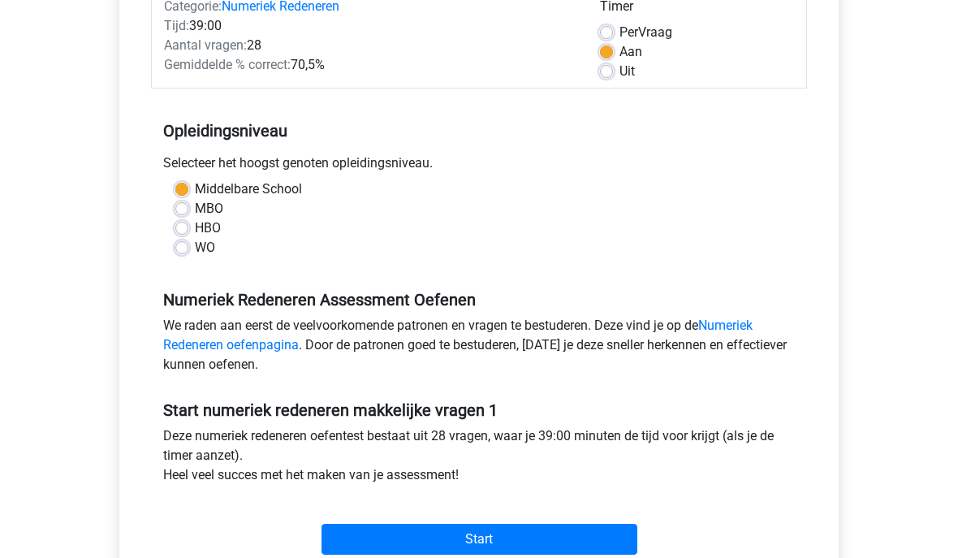
scroll to position [228, 0]
click at [561, 537] on input "Start" at bounding box center [479, 539] width 316 height 31
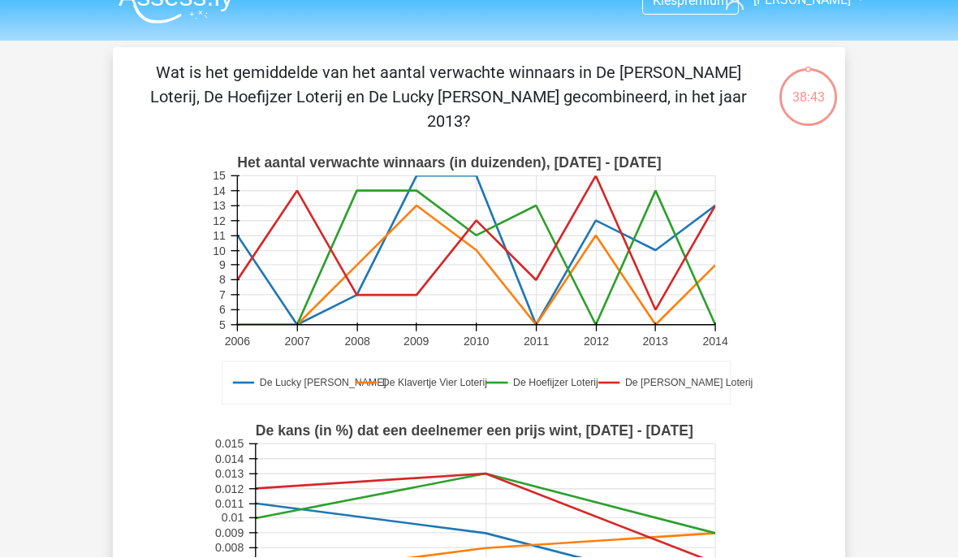
scroll to position [28, 0]
click at [533, 386] on rect at bounding box center [480, 281] width 536 height 268
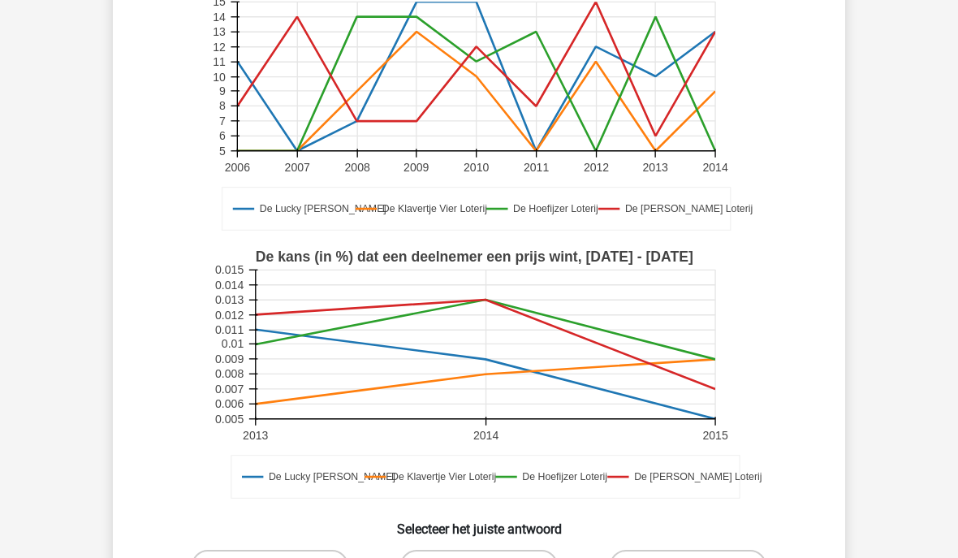
scroll to position [243, 0]
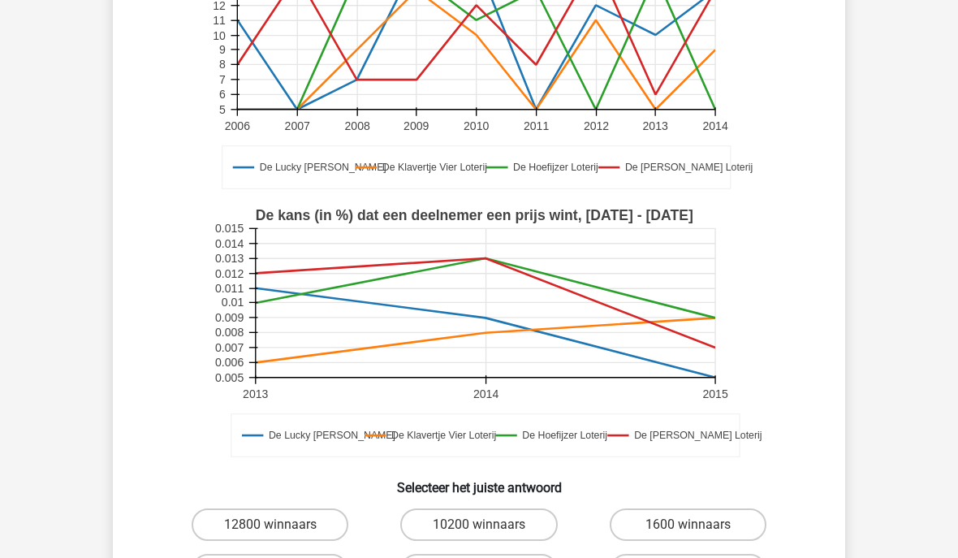
radio input "true"
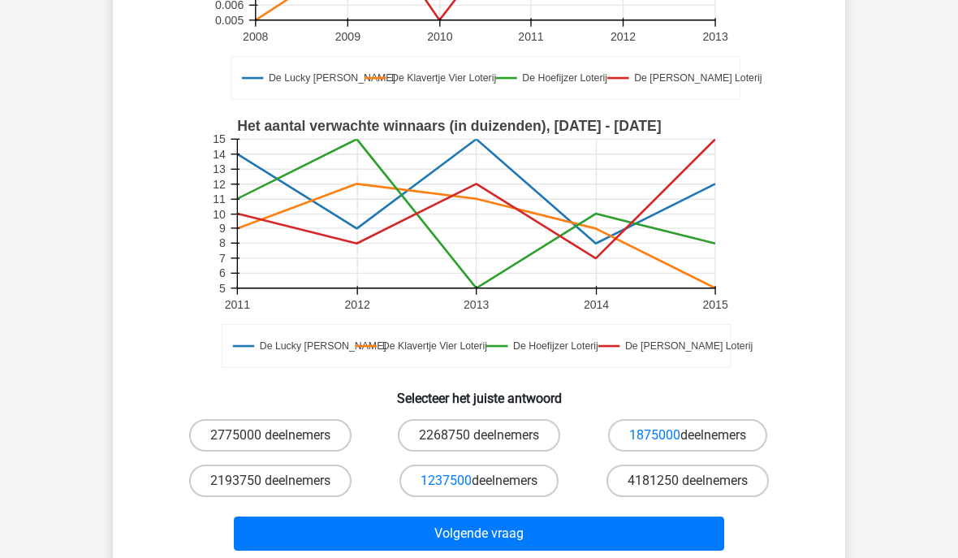
scroll to position [338, 0]
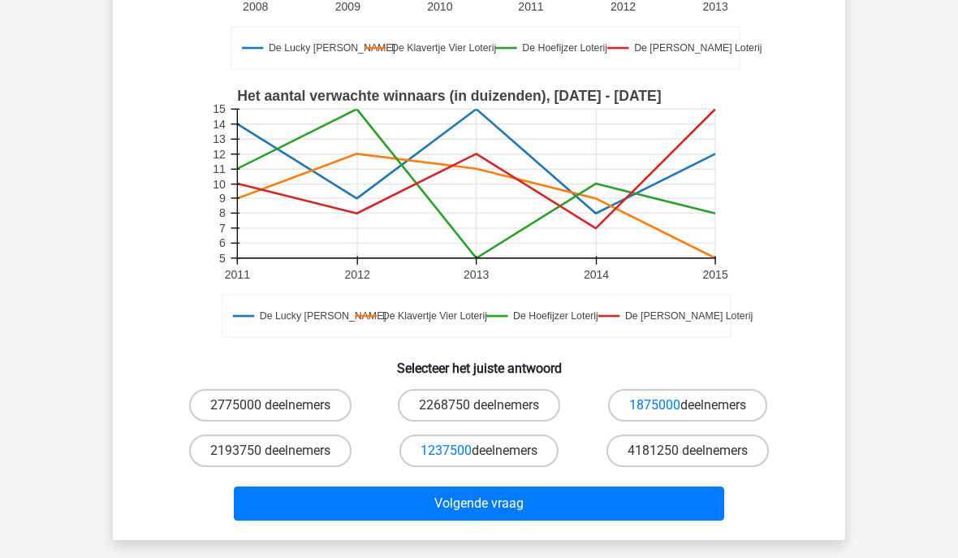
click at [702, 403] on label "1875000 deelnemers" at bounding box center [687, 405] width 159 height 32
click at [698, 405] on input "1875000 deelnemers" at bounding box center [693, 410] width 11 height 11
radio input "true"
click at [572, 498] on button "Volgende vraag" at bounding box center [479, 503] width 491 height 34
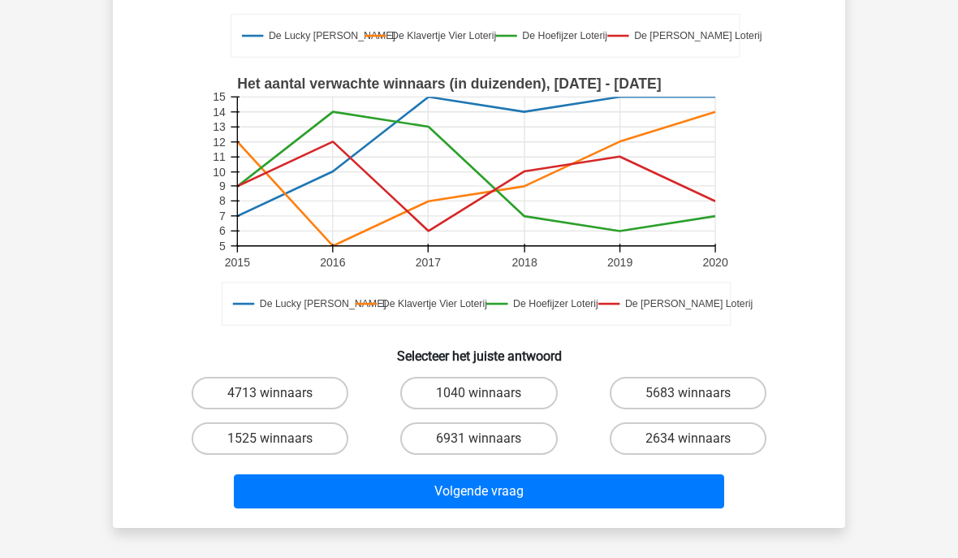
scroll to position [374, 0]
click at [516, 438] on label "6931 winnaars" at bounding box center [478, 438] width 157 height 32
click at [490, 438] on input "6931 winnaars" at bounding box center [484, 443] width 11 height 11
radio input "true"
click at [542, 489] on button "Volgende vraag" at bounding box center [479, 491] width 491 height 34
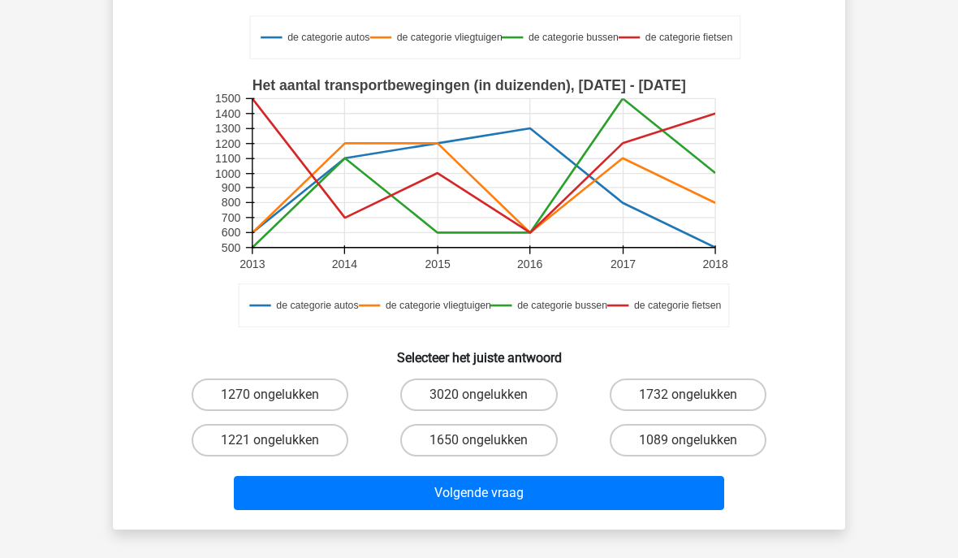
scroll to position [357, 0]
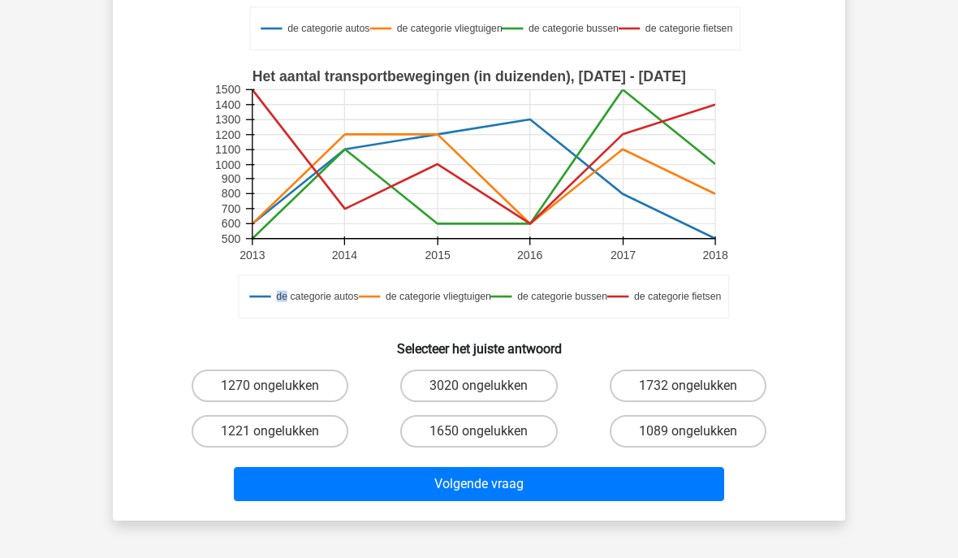
click at [511, 431] on label "1650 ongelukken" at bounding box center [478, 431] width 157 height 32
click at [490, 431] on input "1650 ongelukken" at bounding box center [484, 436] width 11 height 11
radio input "true"
click at [532, 481] on button "Volgende vraag" at bounding box center [479, 484] width 491 height 34
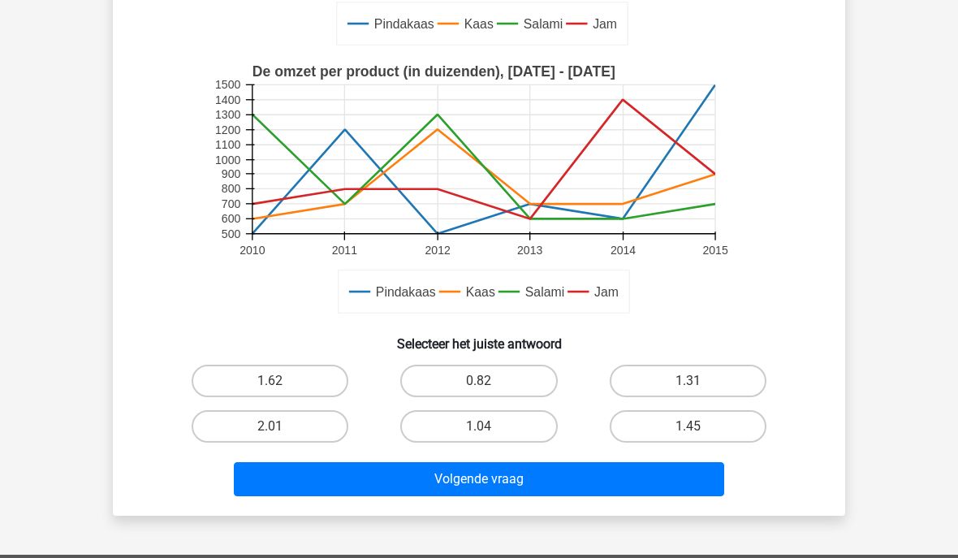
scroll to position [351, 0]
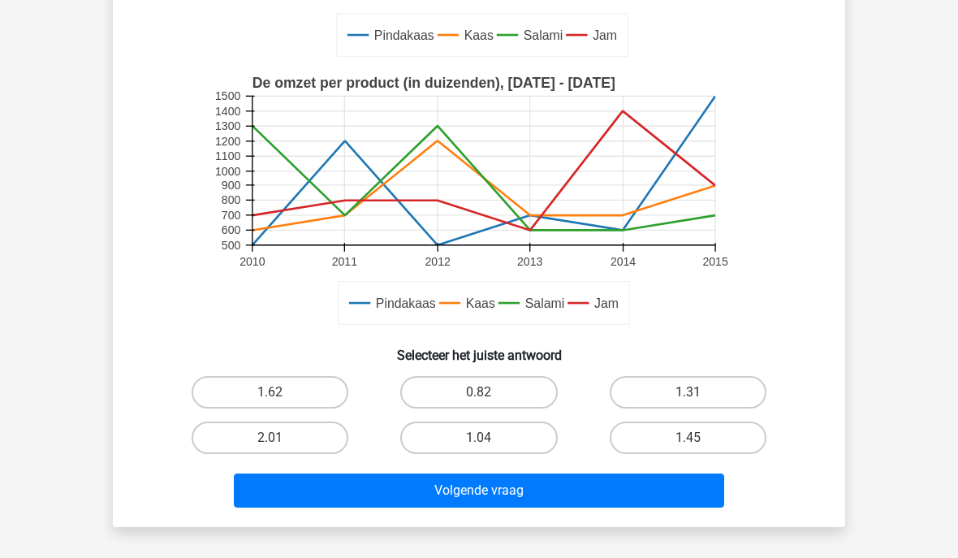
click at [249, 396] on label "1.62" at bounding box center [270, 392] width 157 height 32
click at [270, 396] on input "1.62" at bounding box center [275, 397] width 11 height 11
radio input "true"
click at [284, 484] on button "Volgende vraag" at bounding box center [479, 490] width 491 height 34
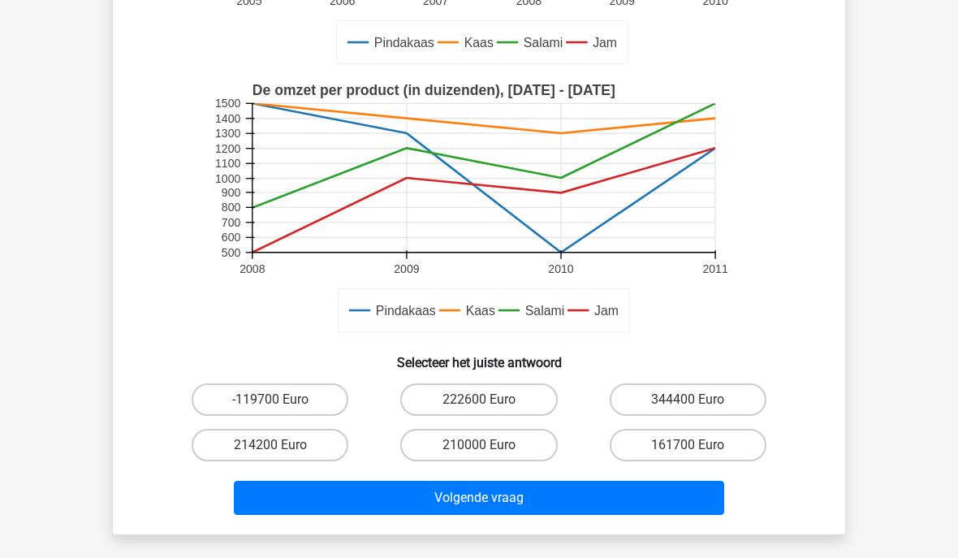
scroll to position [374, 0]
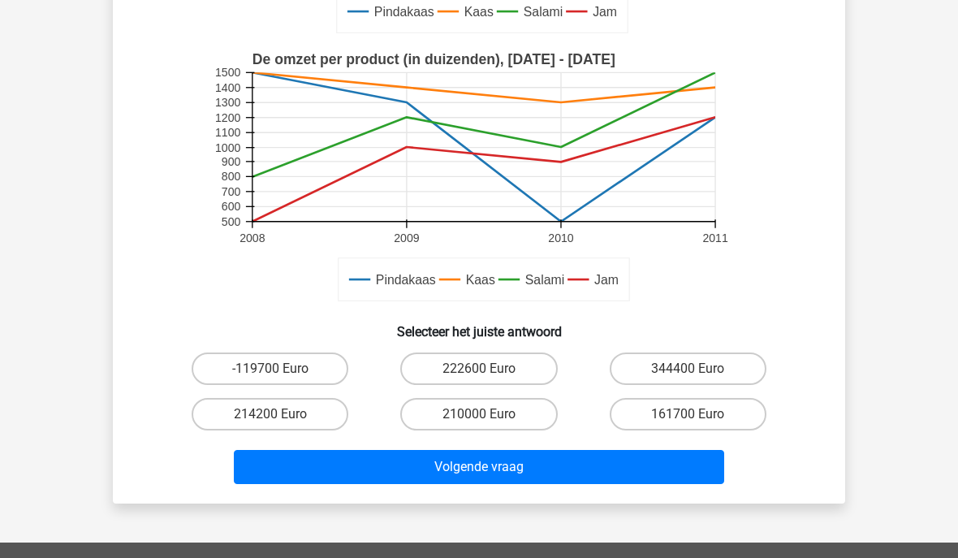
click at [459, 411] on label "210000 Euro" at bounding box center [478, 414] width 157 height 32
click at [479, 414] on input "210000 Euro" at bounding box center [484, 419] width 11 height 11
radio input "true"
click at [382, 469] on button "Volgende vraag" at bounding box center [479, 467] width 491 height 34
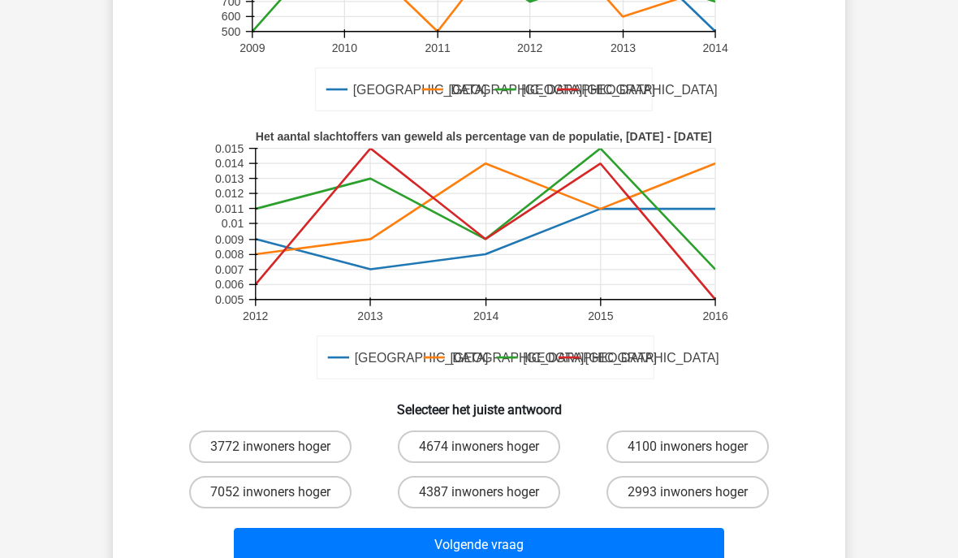
scroll to position [296, 0]
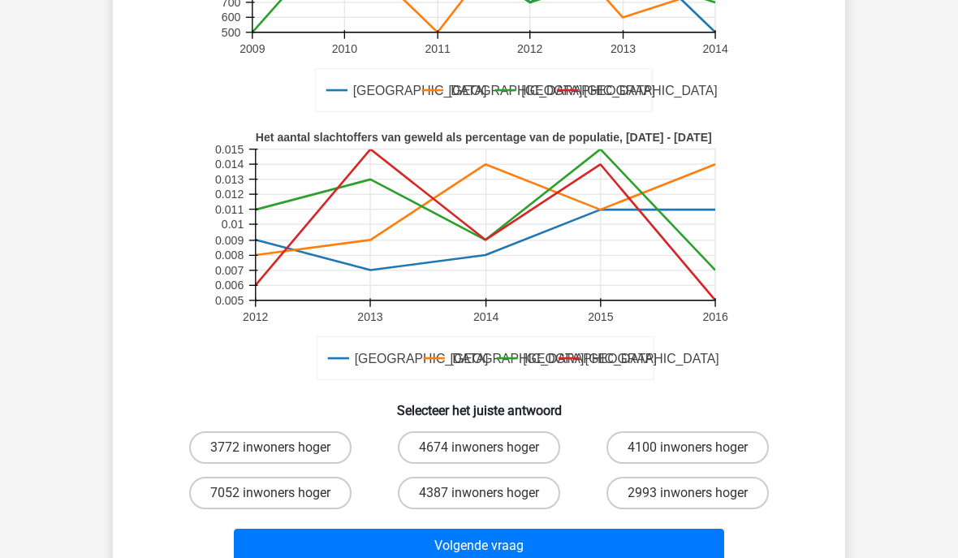
click at [695, 436] on label "4100 inwoners hoger" at bounding box center [687, 447] width 162 height 32
click at [695, 447] on input "4100 inwoners hoger" at bounding box center [693, 452] width 11 height 11
radio input "true"
click at [546, 532] on button "Volgende vraag" at bounding box center [479, 546] width 491 height 34
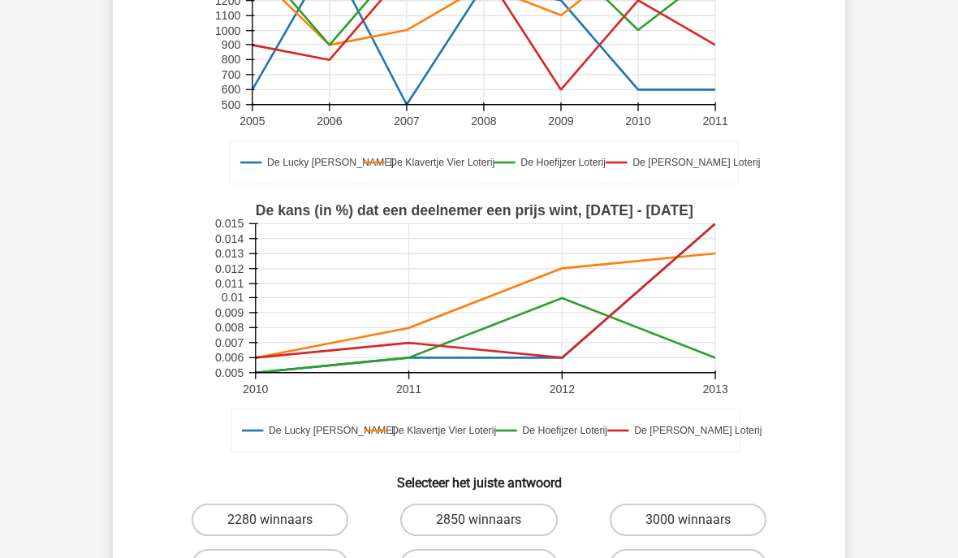
scroll to position [239, 0]
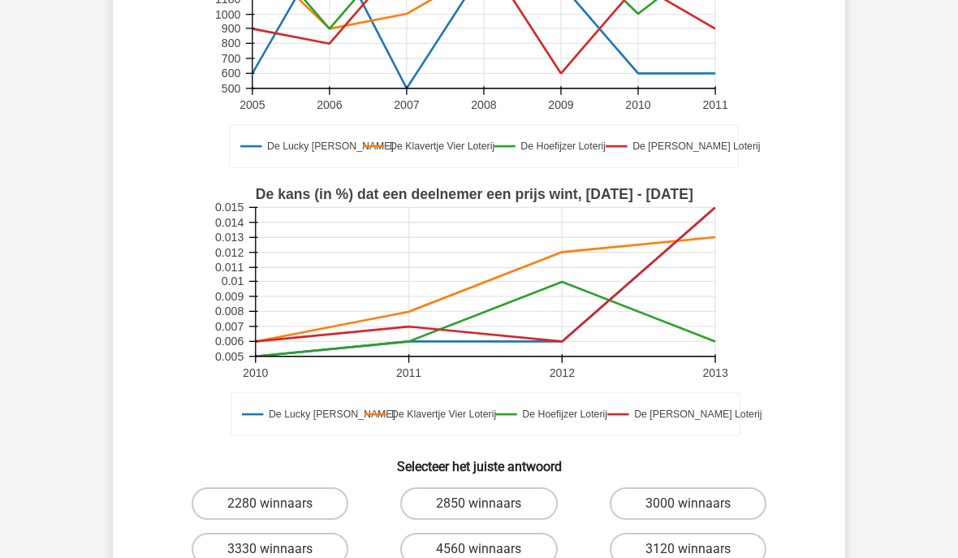
click at [695, 498] on label "3000 winnaars" at bounding box center [688, 503] width 157 height 32
click at [695, 503] on input "3000 winnaars" at bounding box center [693, 508] width 11 height 11
radio input "true"
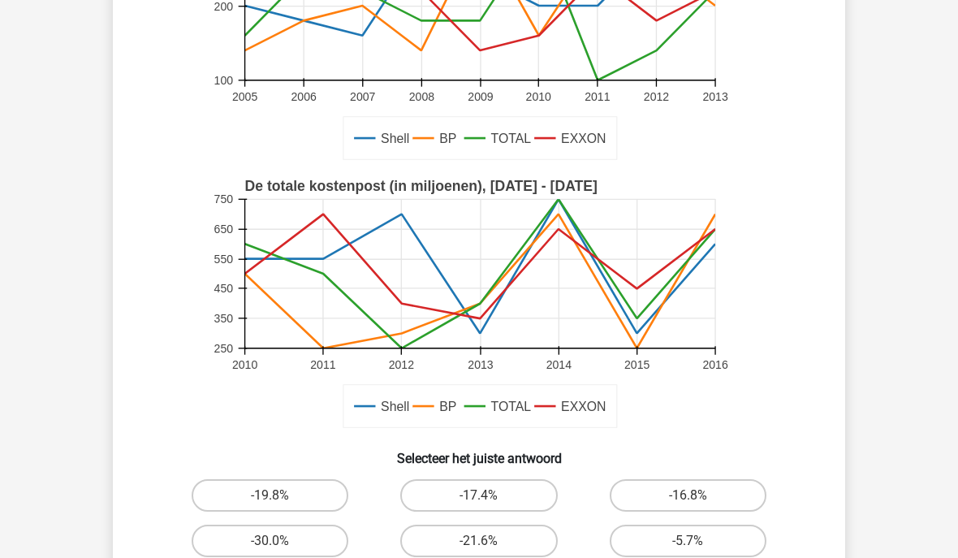
scroll to position [278, 0]
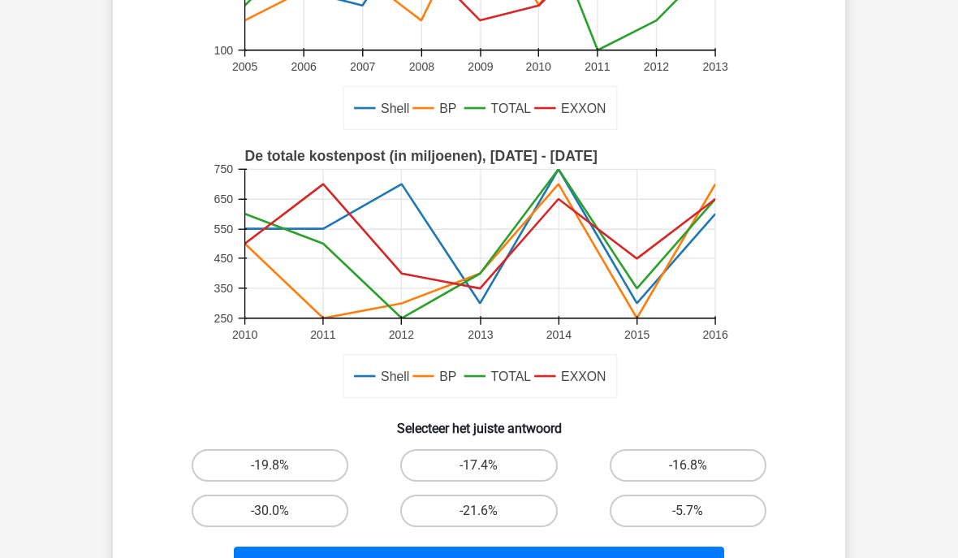
click at [281, 507] on label "-30.0%" at bounding box center [270, 510] width 157 height 32
click at [281, 511] on input "-30.0%" at bounding box center [275, 516] width 11 height 11
radio input "true"
click at [530, 557] on button "Volgende vraag" at bounding box center [479, 563] width 491 height 34
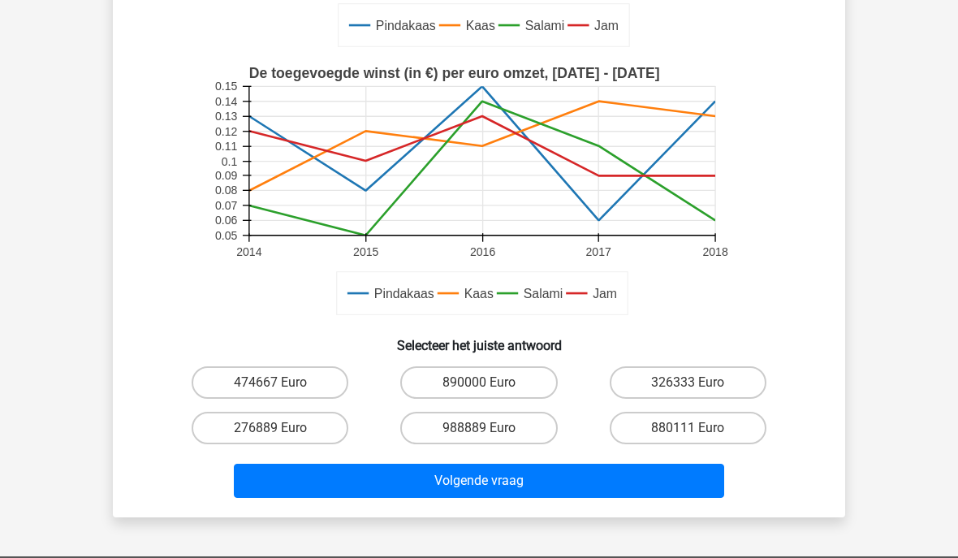
scroll to position [350, 0]
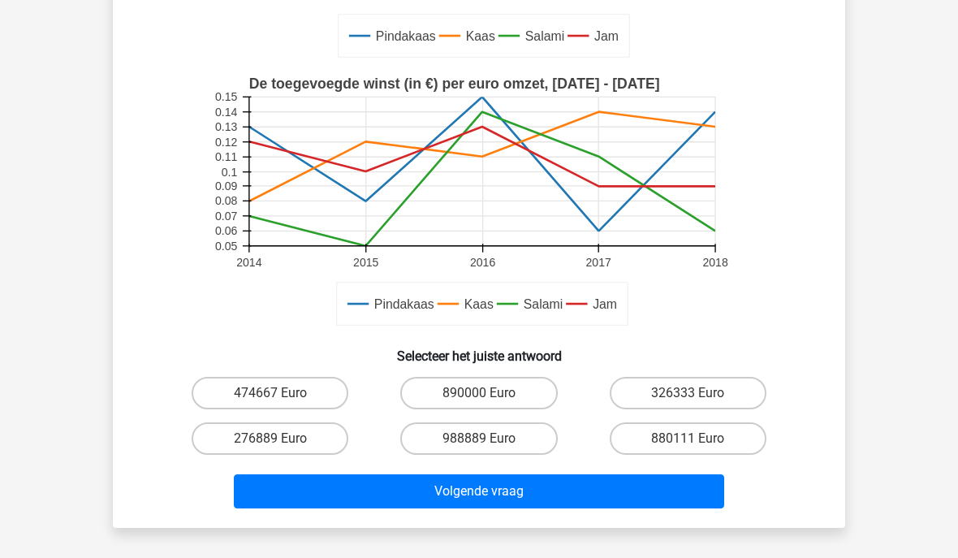
click at [493, 438] on label "988889 Euro" at bounding box center [478, 438] width 157 height 32
click at [490, 438] on input "988889 Euro" at bounding box center [484, 443] width 11 height 11
radio input "true"
click at [520, 484] on button "Volgende vraag" at bounding box center [479, 491] width 491 height 34
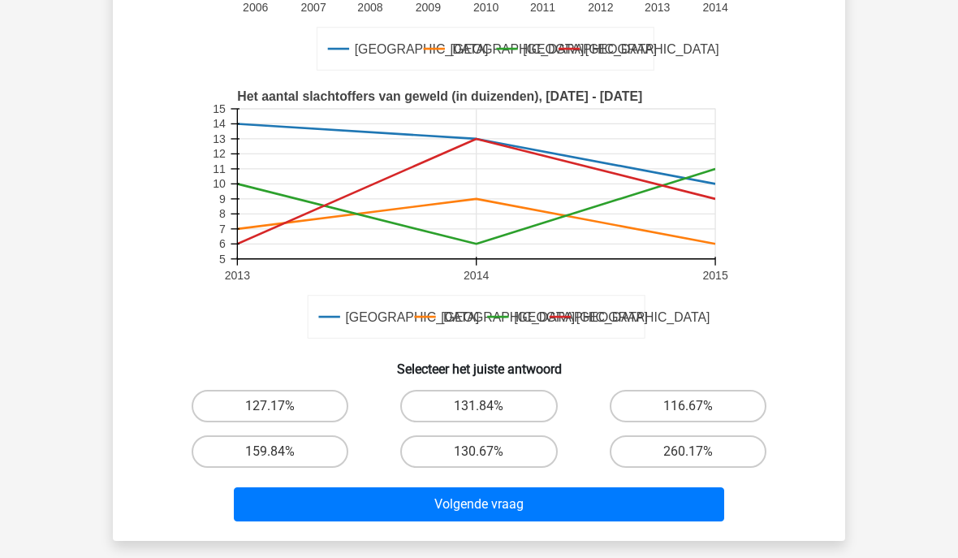
scroll to position [321, 0]
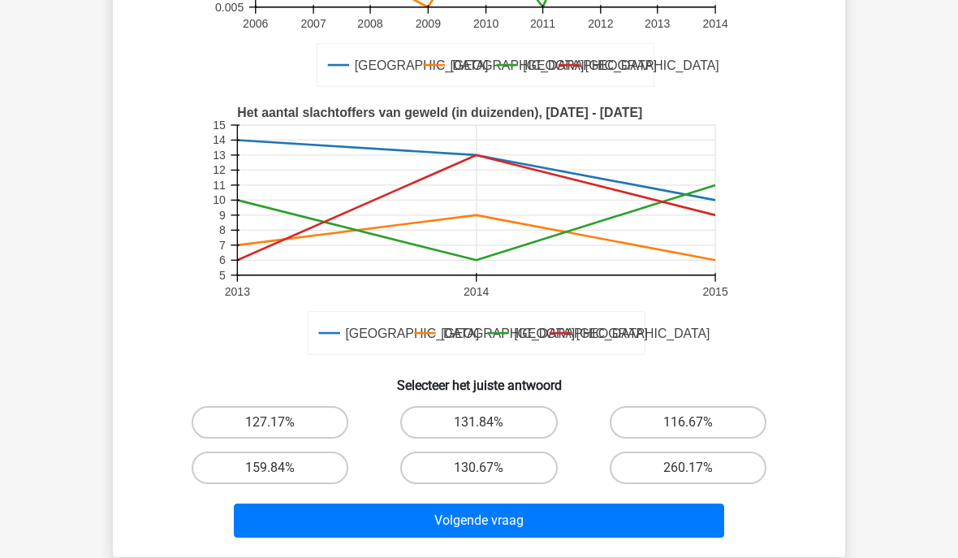
click at [720, 419] on label "116.67%" at bounding box center [688, 422] width 157 height 32
click at [698, 422] on input "116.67%" at bounding box center [693, 427] width 11 height 11
radio input "true"
click at [584, 512] on button "Volgende vraag" at bounding box center [479, 520] width 491 height 34
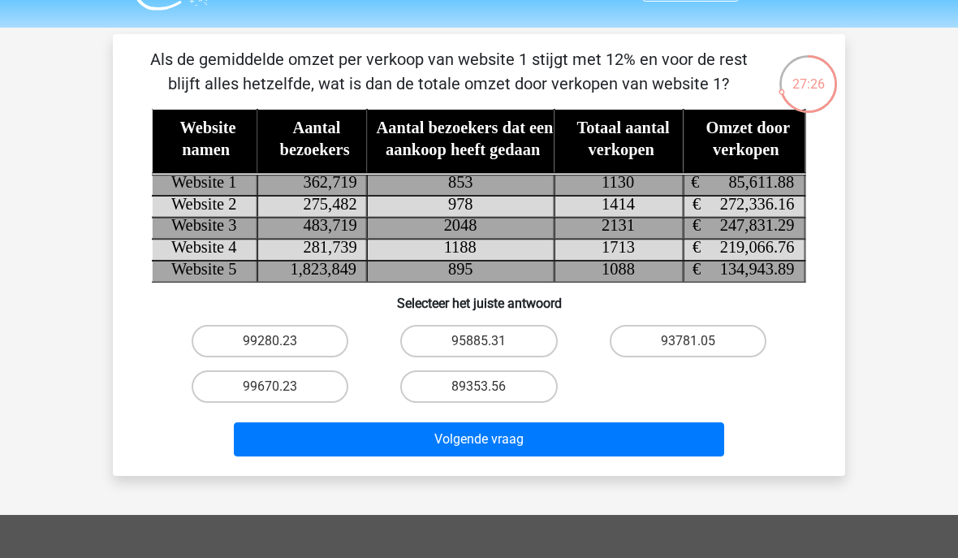
scroll to position [41, 0]
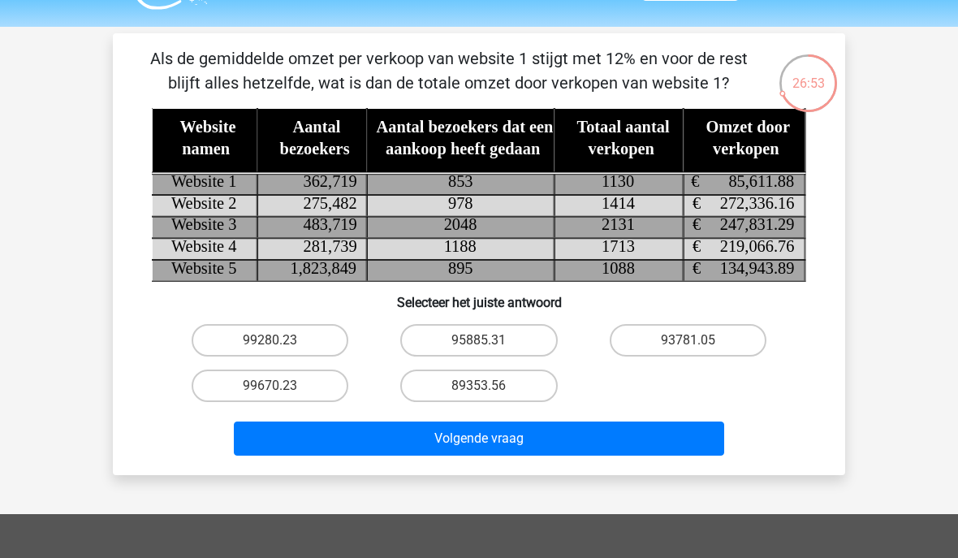
click at [506, 337] on label "95885.31" at bounding box center [478, 340] width 157 height 32
click at [490, 340] on input "95885.31" at bounding box center [484, 345] width 11 height 11
radio input "true"
click at [559, 436] on button "Volgende vraag" at bounding box center [479, 438] width 491 height 34
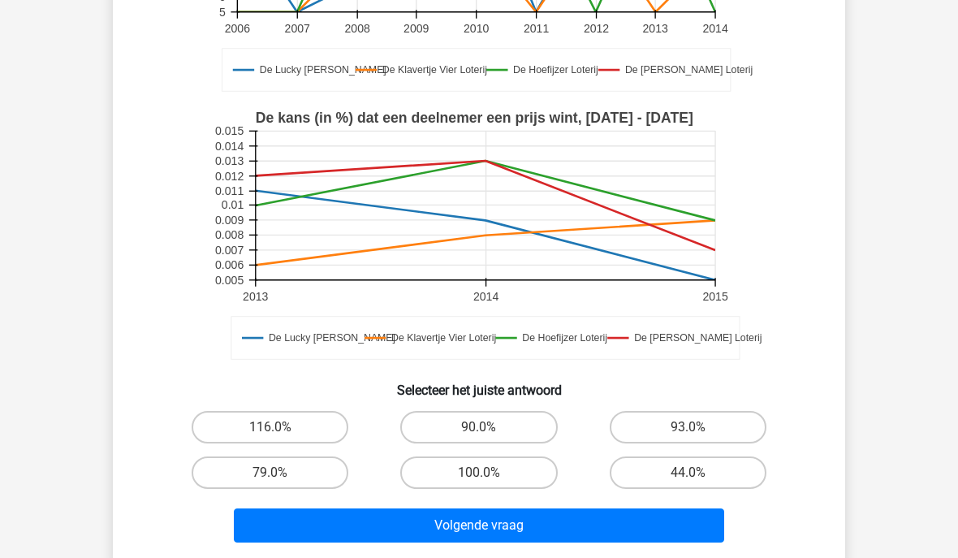
scroll to position [340, 0]
click at [498, 471] on label "100.0%" at bounding box center [478, 472] width 157 height 32
click at [490, 473] on input "100.0%" at bounding box center [484, 478] width 11 height 11
radio input "true"
click at [537, 520] on button "Volgende vraag" at bounding box center [479, 525] width 491 height 34
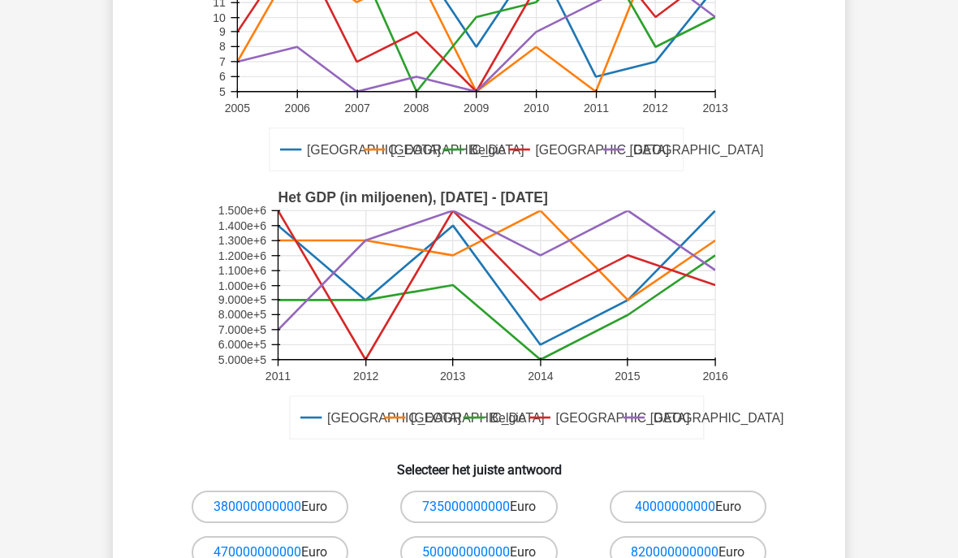
scroll to position [239, 0]
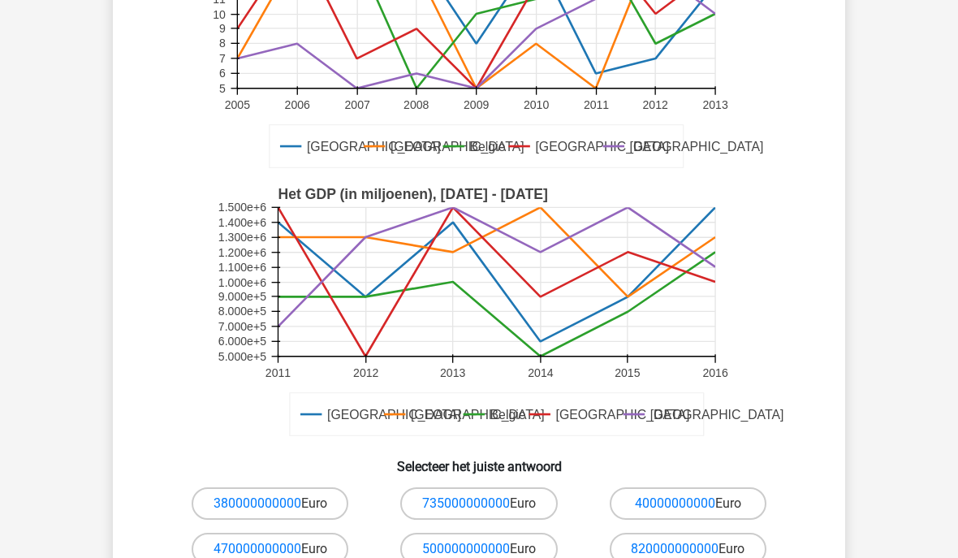
click at [481, 551] on input "500000000000 Euro" at bounding box center [484, 554] width 11 height 11
radio input "true"
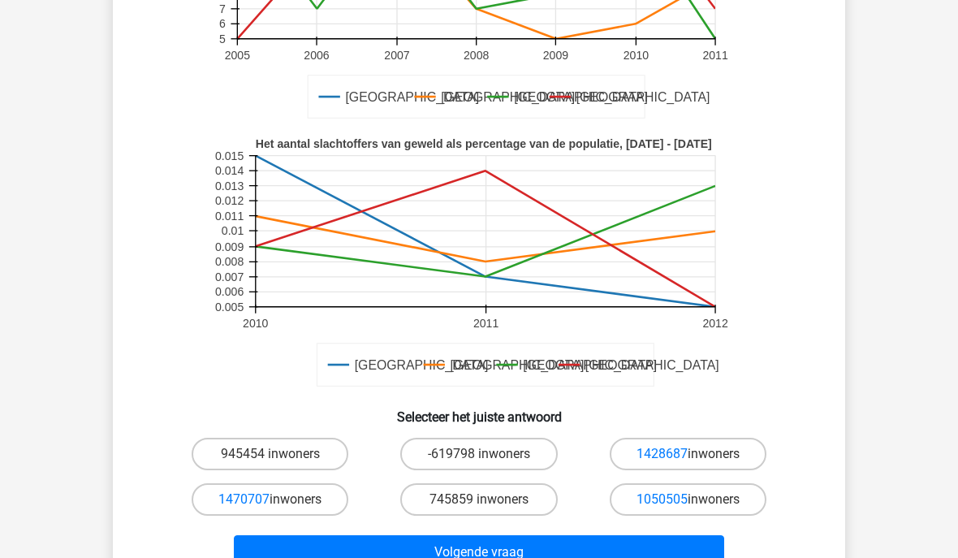
scroll to position [345, 0]
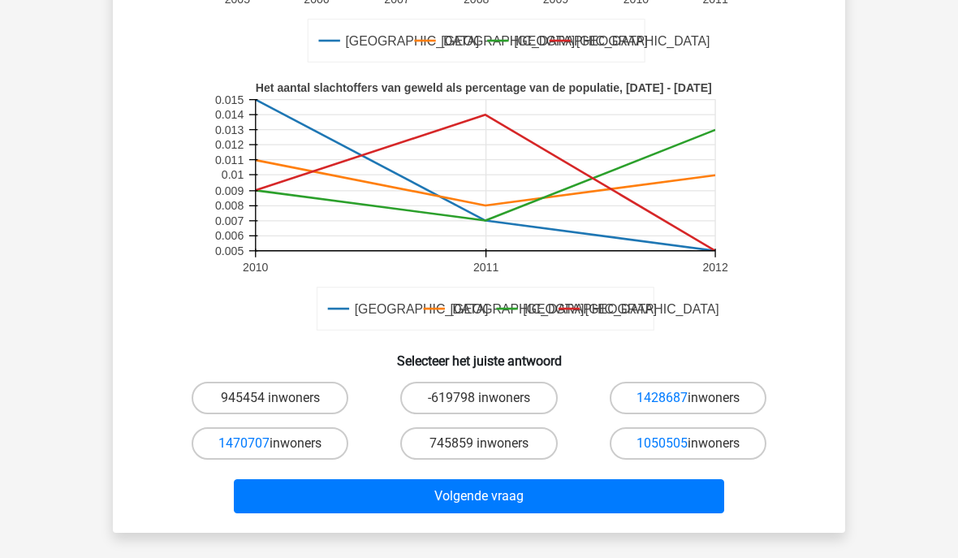
click at [295, 393] on label "945454 inwoners" at bounding box center [270, 398] width 157 height 32
click at [281, 398] on input "945454 inwoners" at bounding box center [275, 403] width 11 height 11
radio input "true"
click at [527, 494] on button "Volgende vraag" at bounding box center [479, 496] width 491 height 34
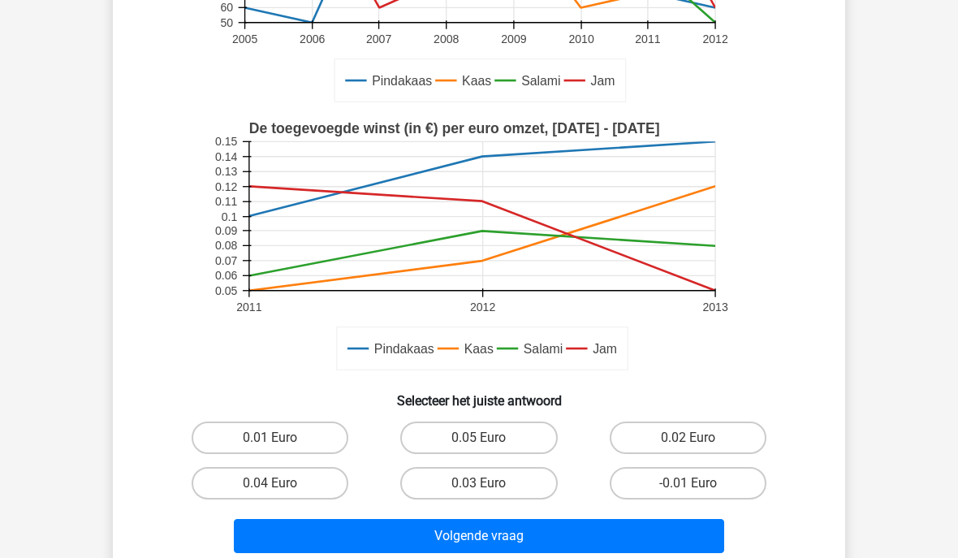
scroll to position [328, 0]
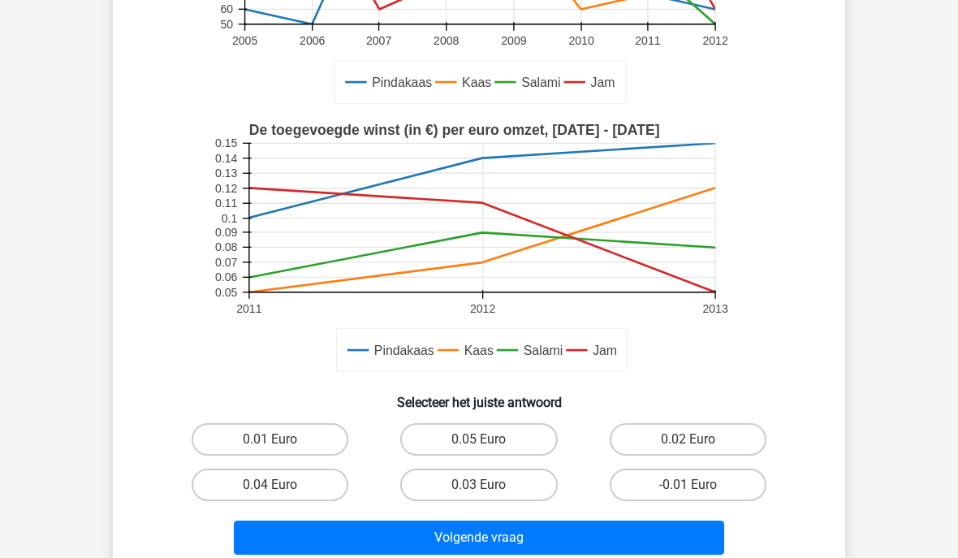
click at [284, 486] on label "0.04 Euro" at bounding box center [270, 484] width 157 height 32
click at [281, 486] on input "0.04 Euro" at bounding box center [275, 490] width 11 height 11
radio input "true"
click at [507, 529] on button "Volgende vraag" at bounding box center [479, 537] width 491 height 34
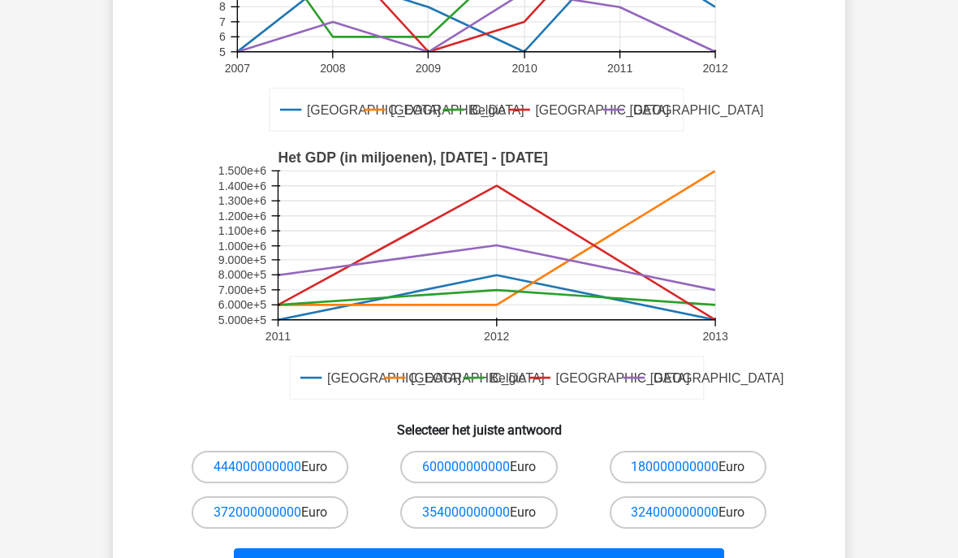
scroll to position [258, 0]
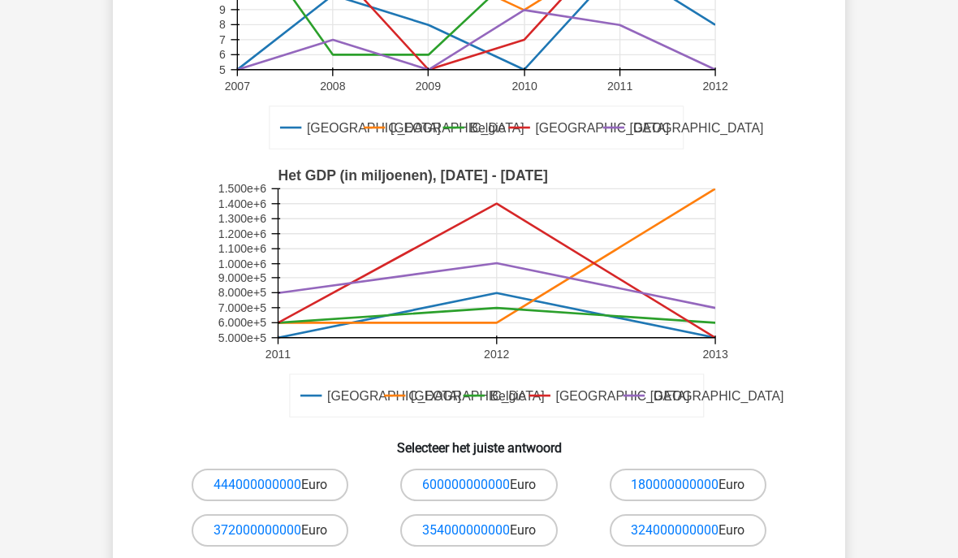
click at [501, 480] on link "600000000000" at bounding box center [466, 484] width 88 height 15
click at [514, 465] on div "600000000000 Euro" at bounding box center [478, 484] width 209 height 45
click at [474, 485] on link "600000000000" at bounding box center [466, 484] width 88 height 15
click at [528, 485] on label "600000000000 Euro" at bounding box center [478, 484] width 157 height 32
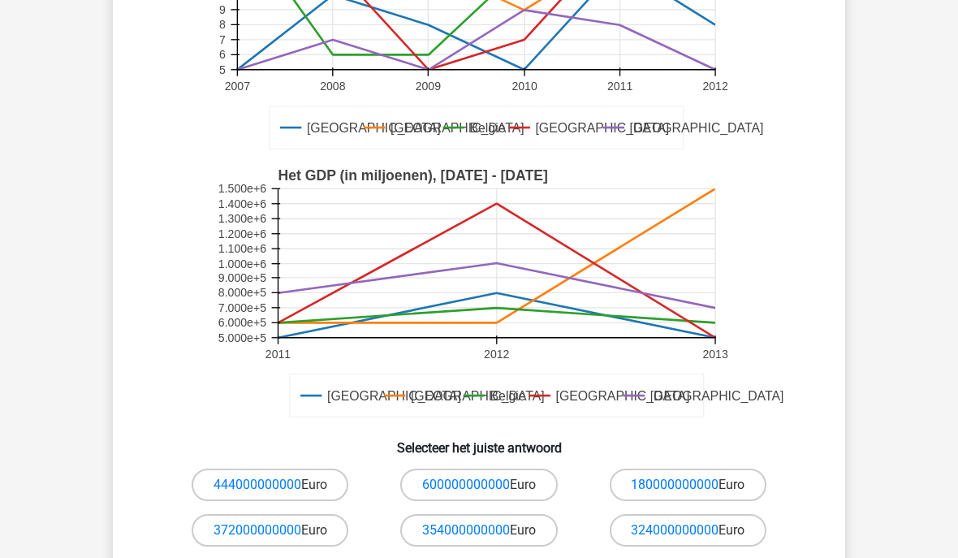
click at [490, 485] on input "600000000000 Euro" at bounding box center [484, 490] width 11 height 11
radio input "true"
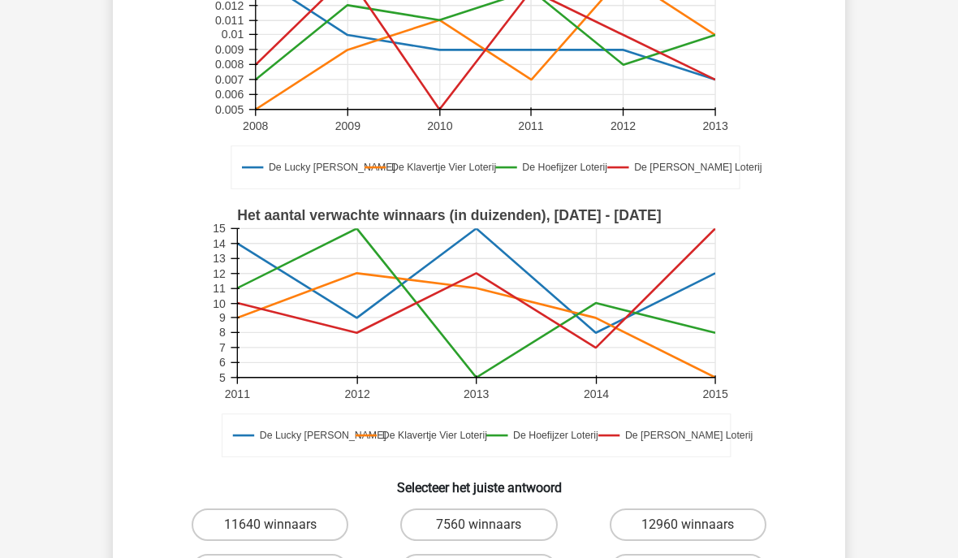
scroll to position [219, 0]
click at [497, 557] on label "12000 winnaars" at bounding box center [478, 569] width 157 height 32
radio input "true"
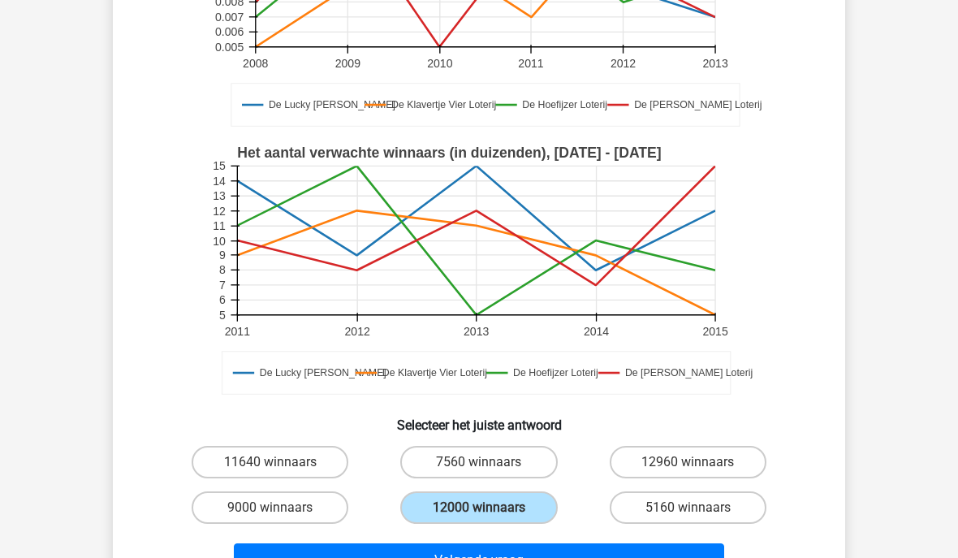
click at [503, 557] on button "Volgende vraag" at bounding box center [479, 560] width 491 height 34
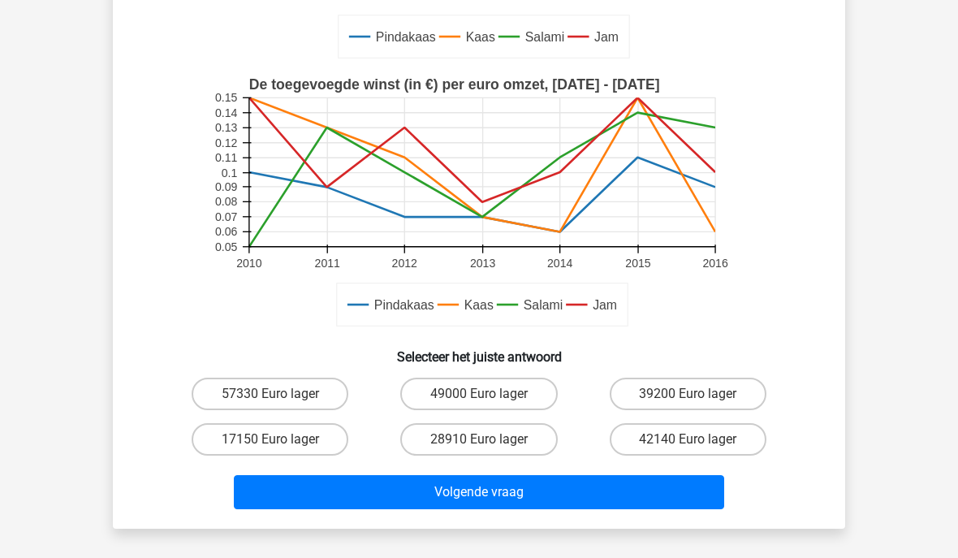
scroll to position [353, 0]
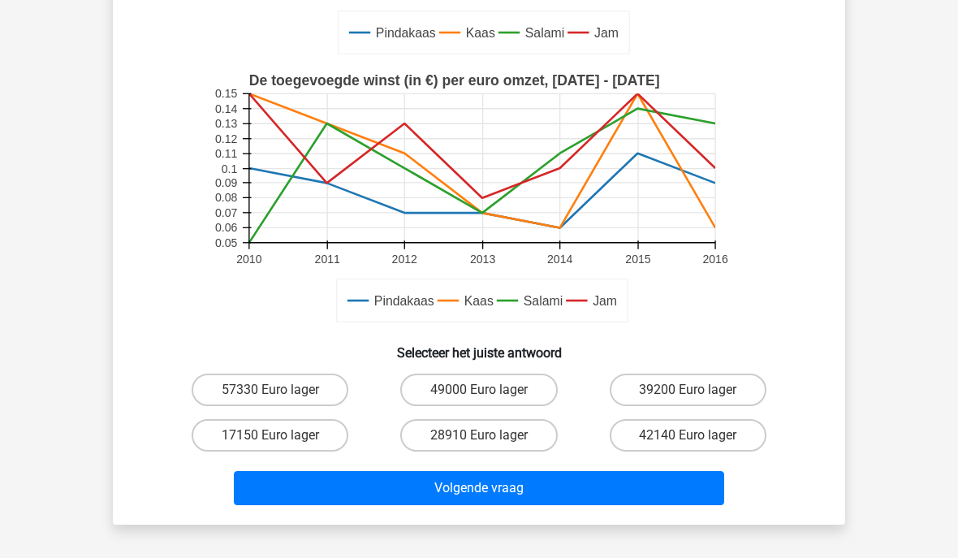
click at [488, 389] on label "49000 Euro lager" at bounding box center [478, 389] width 157 height 32
click at [488, 390] on input "49000 Euro lager" at bounding box center [484, 395] width 11 height 11
radio input "true"
click at [504, 494] on button "Volgende vraag" at bounding box center [479, 488] width 491 height 34
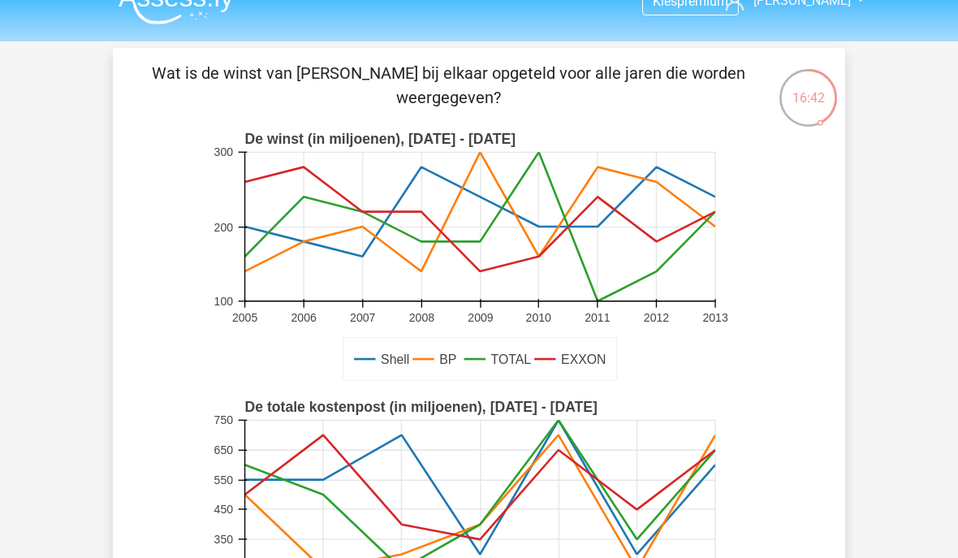
scroll to position [27, 0]
click at [649, 275] on icon at bounding box center [480, 226] width 470 height 149
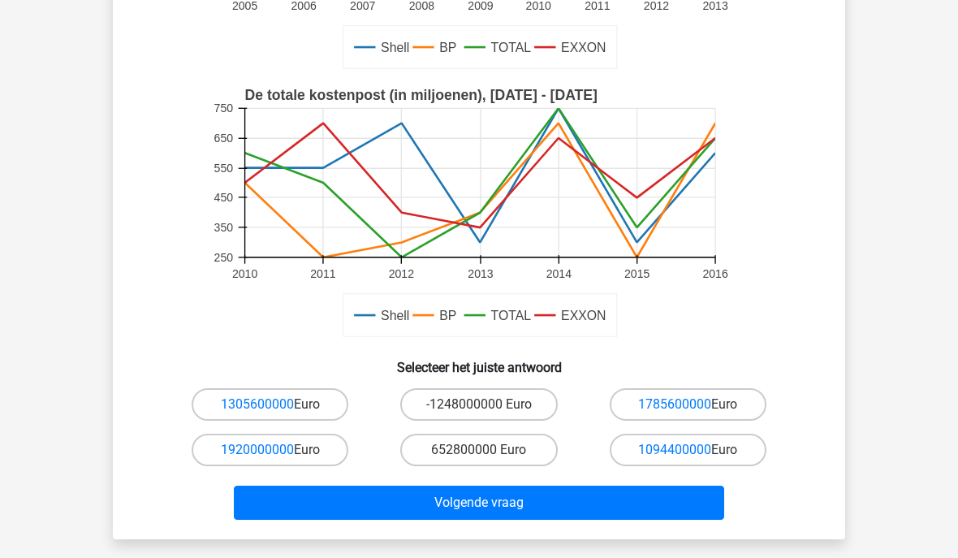
scroll to position [343, 0]
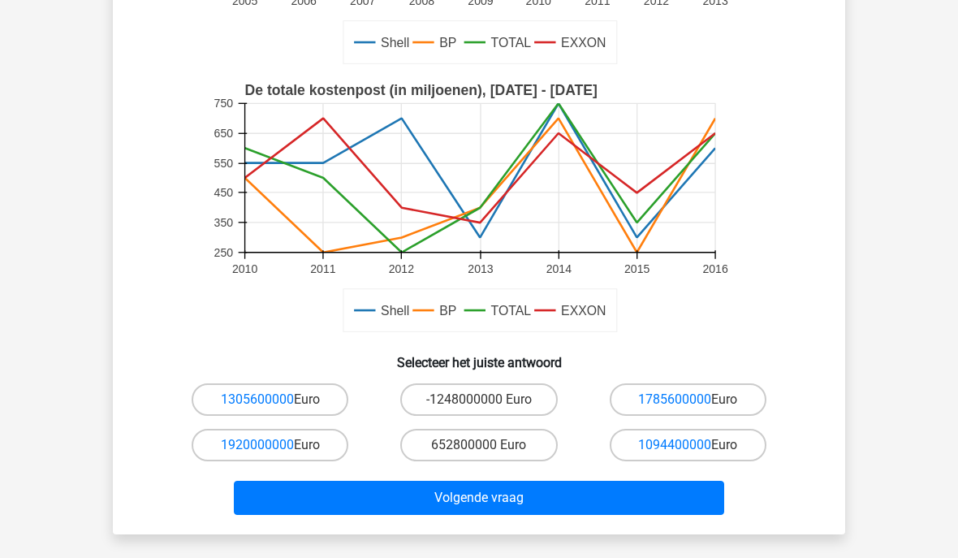
click at [246, 446] on link "1920000000" at bounding box center [257, 444] width 73 height 15
click at [324, 440] on label "1920000000 Euro" at bounding box center [270, 445] width 157 height 32
click at [281, 445] on input "1920000000 Euro" at bounding box center [275, 450] width 11 height 11
radio input "true"
click at [513, 500] on button "Volgende vraag" at bounding box center [479, 498] width 491 height 34
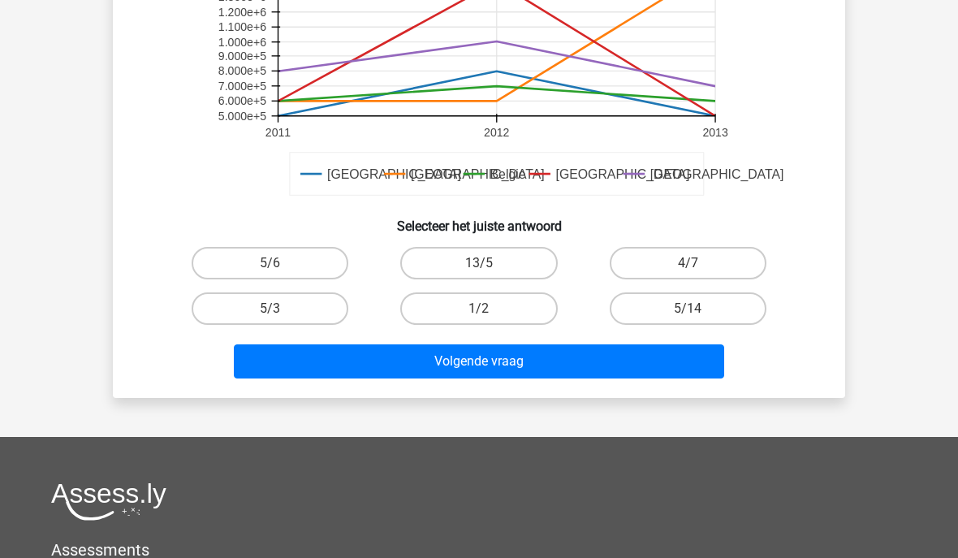
scroll to position [480, 0]
click at [721, 300] on label "5/14" at bounding box center [688, 308] width 157 height 32
click at [698, 309] on input "5/14" at bounding box center [693, 314] width 11 height 11
radio input "true"
click at [580, 349] on button "Volgende vraag" at bounding box center [479, 361] width 491 height 34
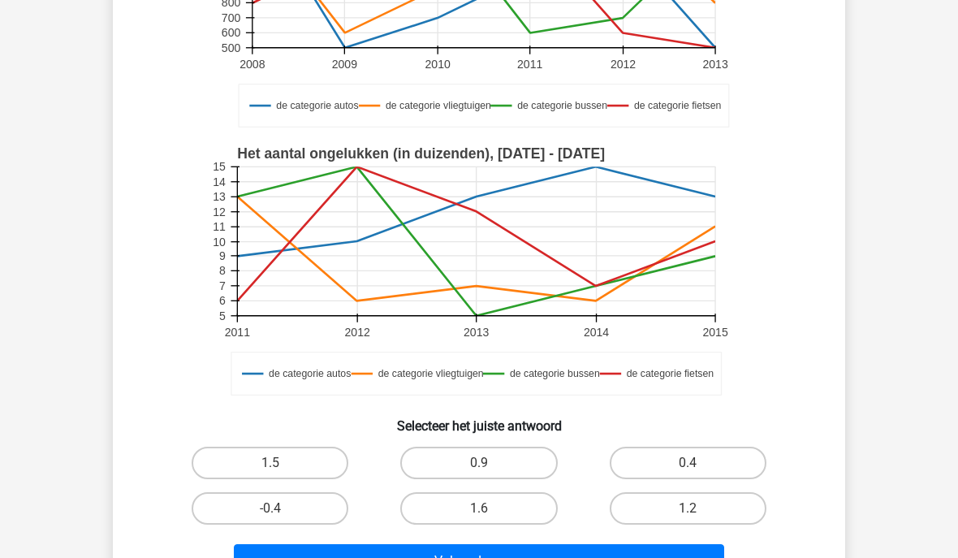
scroll to position [279, 0]
click at [284, 462] on label "1.5" at bounding box center [270, 463] width 157 height 32
click at [281, 464] on input "1.5" at bounding box center [275, 469] width 11 height 11
radio input "true"
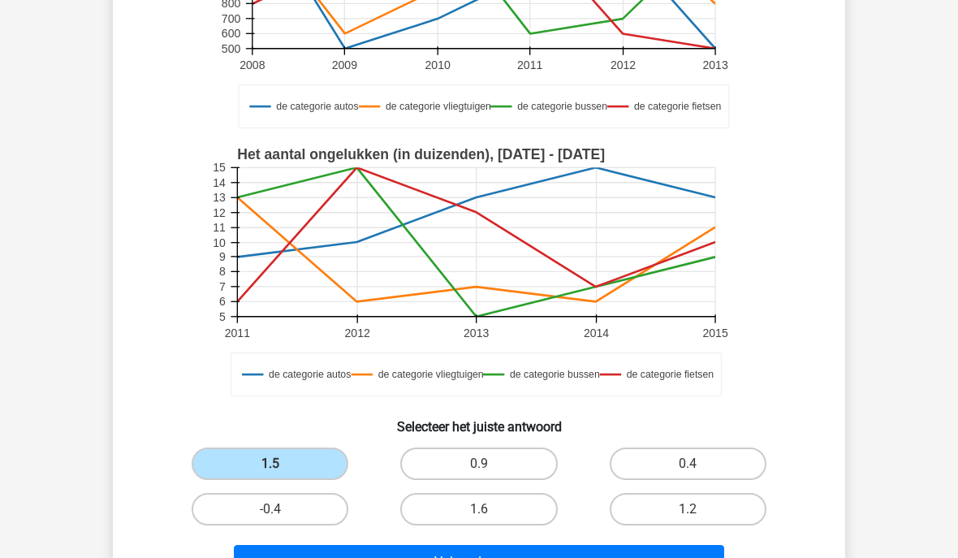
click at [507, 556] on button "Volgende vraag" at bounding box center [479, 562] width 491 height 34
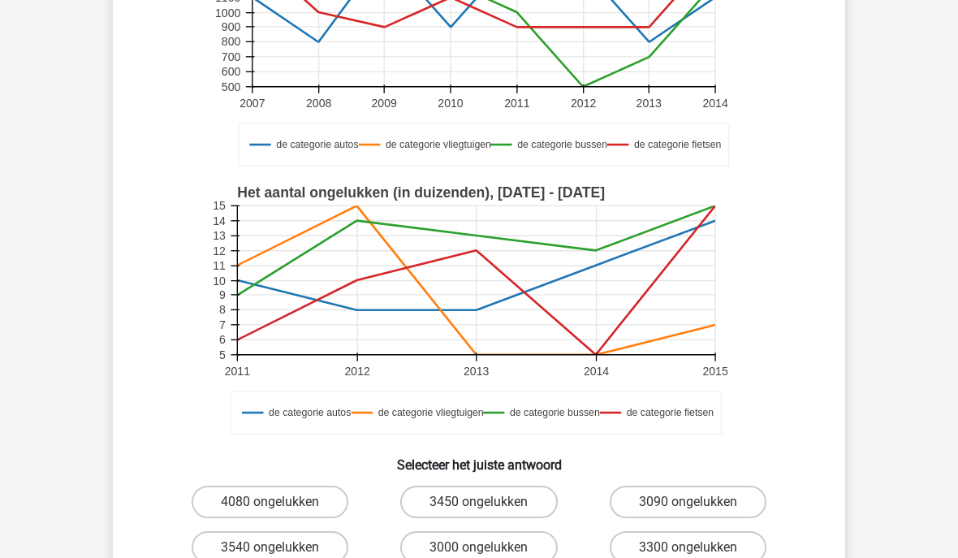
scroll to position [242, 0]
click at [482, 537] on label "3000 ongelukken" at bounding box center [478, 546] width 157 height 32
click at [482, 546] on input "3000 ongelukken" at bounding box center [484, 551] width 11 height 11
radio input "true"
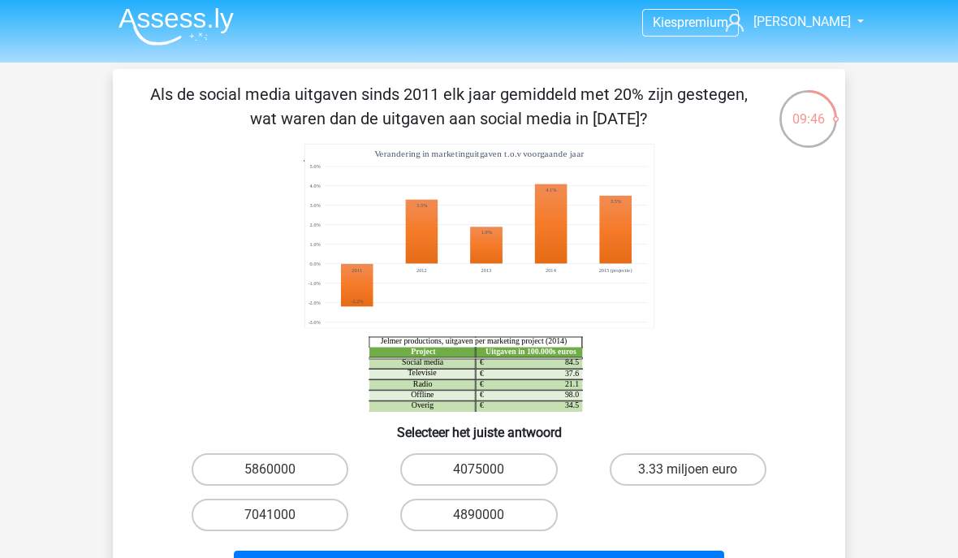
scroll to position [6, 0]
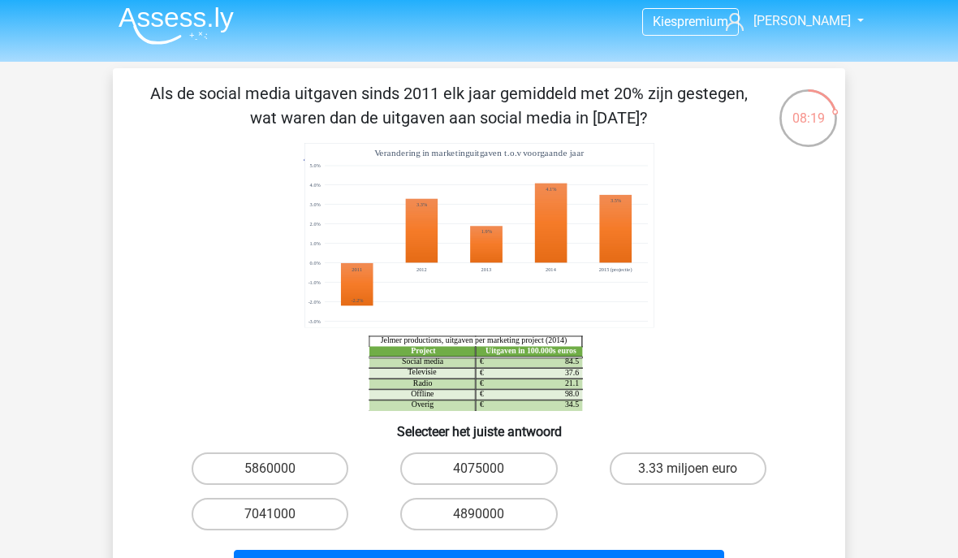
click at [498, 463] on label "4075000" at bounding box center [478, 468] width 157 height 32
click at [490, 468] on input "4075000" at bounding box center [484, 473] width 11 height 11
radio input "true"
click at [499, 557] on button "Volgende vraag" at bounding box center [479, 567] width 491 height 34
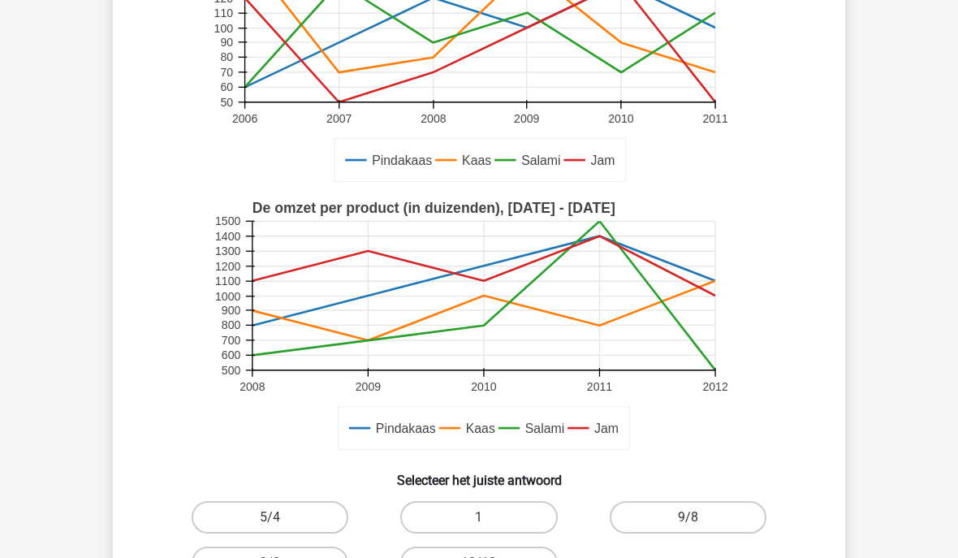
scroll to position [251, 0]
click at [462, 510] on label "1" at bounding box center [478, 516] width 157 height 32
click at [479, 516] on input "1" at bounding box center [484, 521] width 11 height 11
radio input "true"
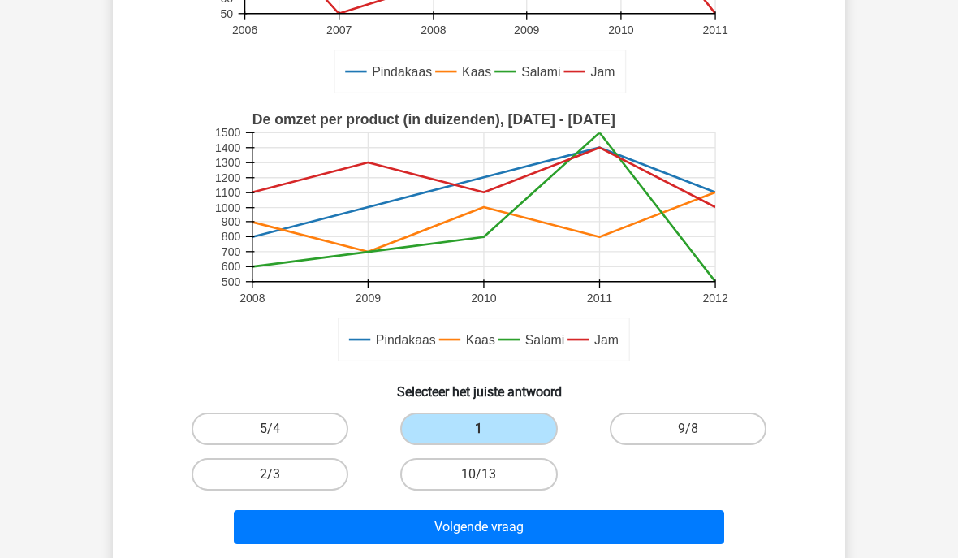
click at [380, 529] on button "Volgende vraag" at bounding box center [479, 527] width 491 height 34
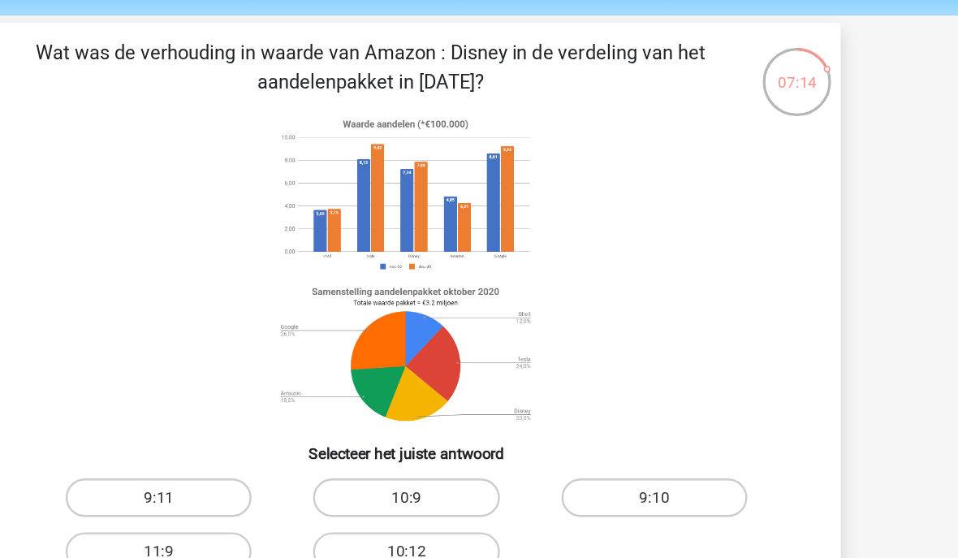
scroll to position [31, 0]
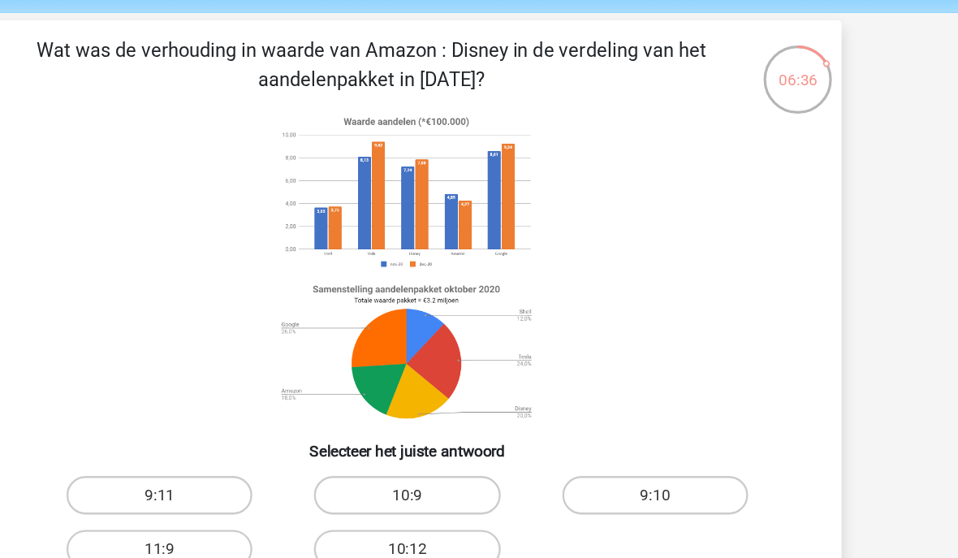
click at [610, 428] on label "9:10" at bounding box center [688, 444] width 157 height 32
click at [688, 444] on input "9:10" at bounding box center [693, 449] width 11 height 11
radio input "true"
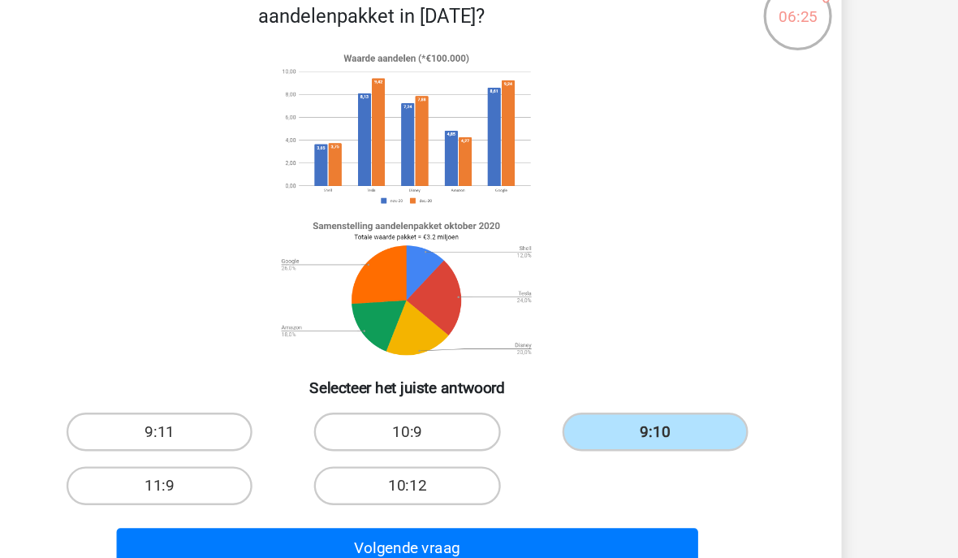
scroll to position [106, 0]
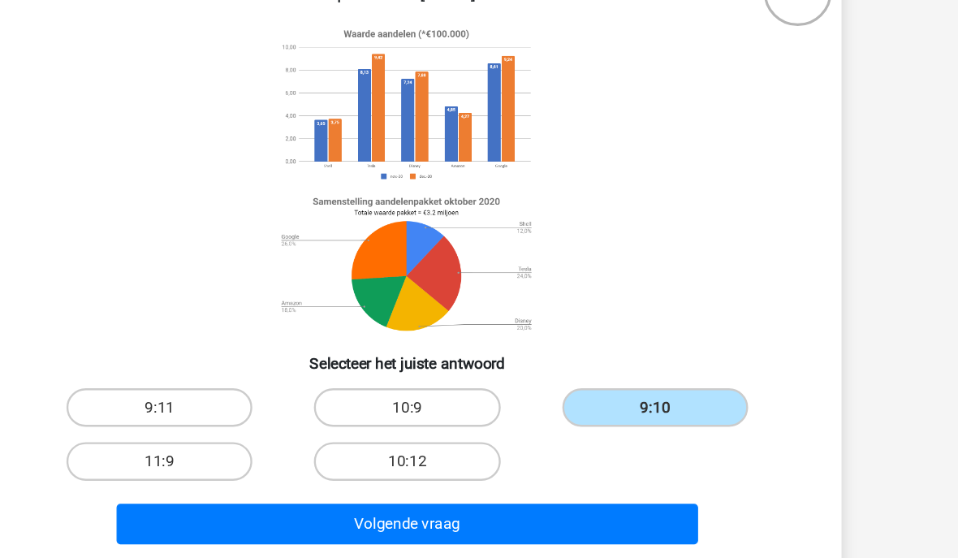
click at [362, 450] on button "Volgende vraag" at bounding box center [479, 467] width 491 height 34
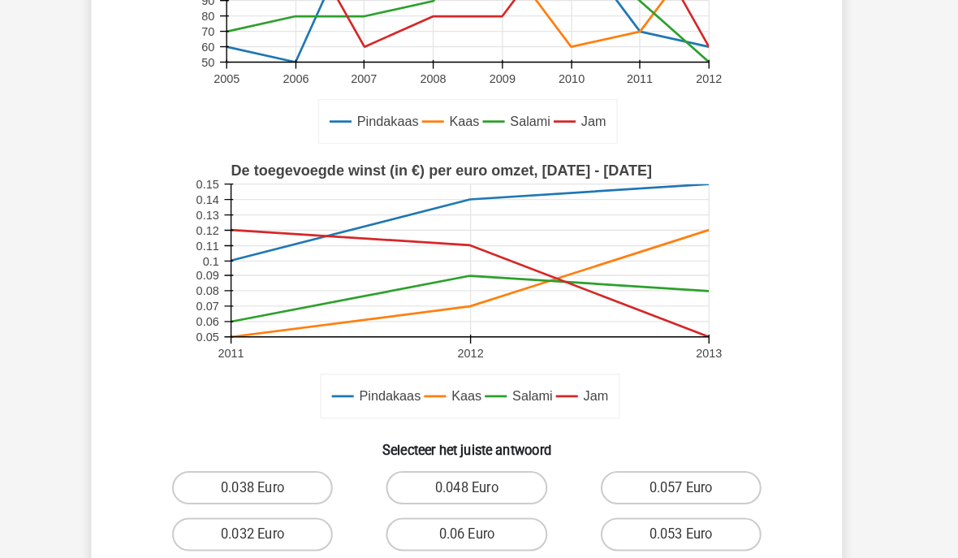
scroll to position [316, 0]
click at [489, 511] on label "0.06 Euro" at bounding box center [478, 521] width 157 height 32
click at [489, 521] on input "0.06 Euro" at bounding box center [484, 526] width 11 height 11
radio input "true"
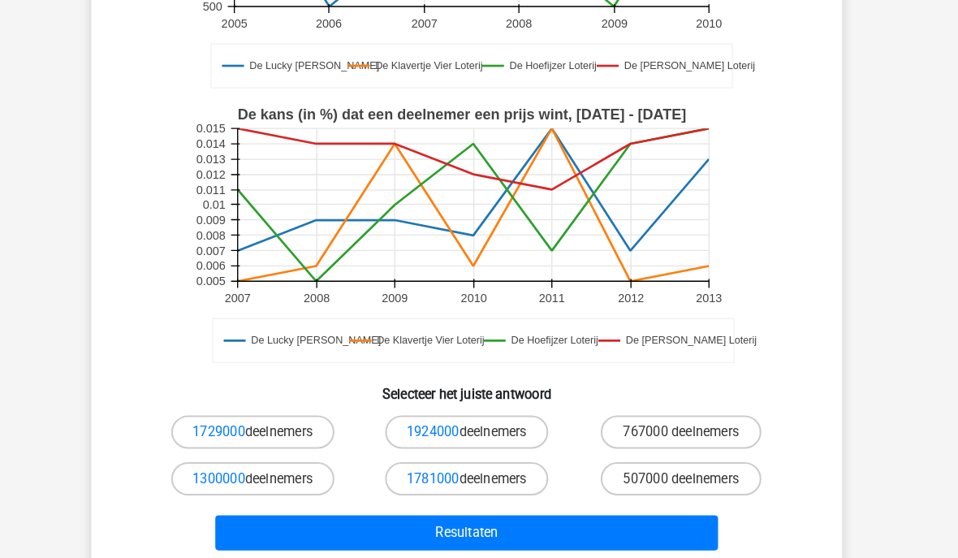
scroll to position [445, 0]
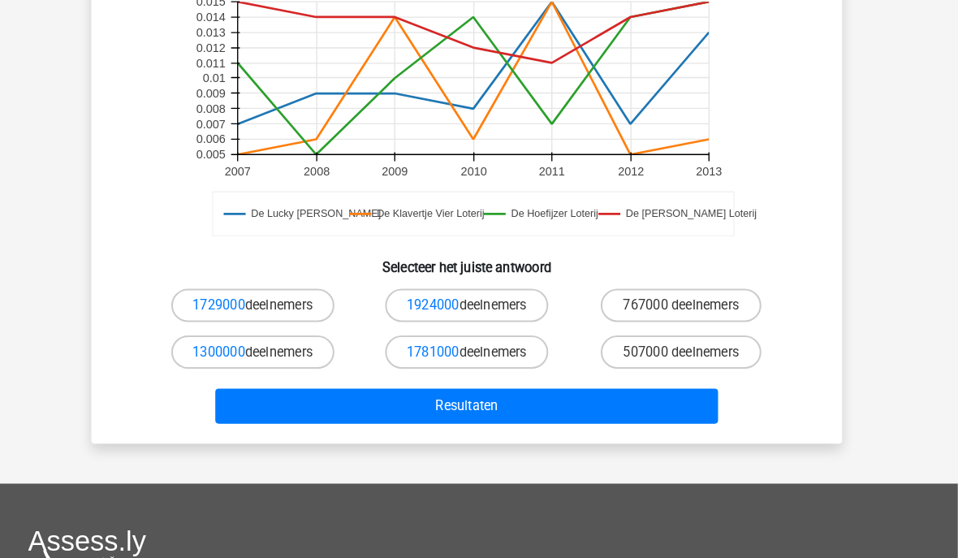
click at [490, 336] on label "1781000 deelnemers" at bounding box center [478, 343] width 159 height 32
click at [490, 343] on input "1781000 deelnemers" at bounding box center [484, 348] width 11 height 11
radio input "true"
click at [505, 398] on button "Resultaten" at bounding box center [479, 396] width 491 height 34
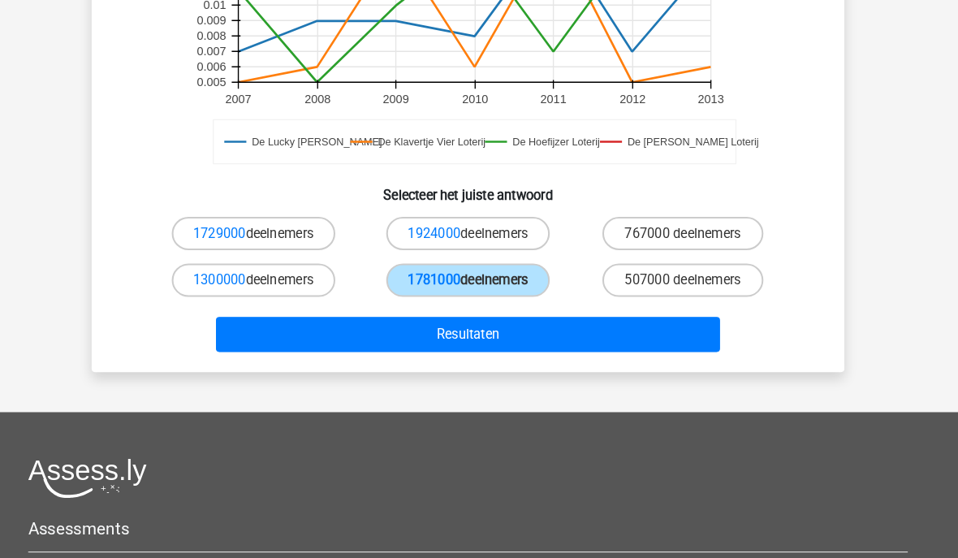
scroll to position [501, 0]
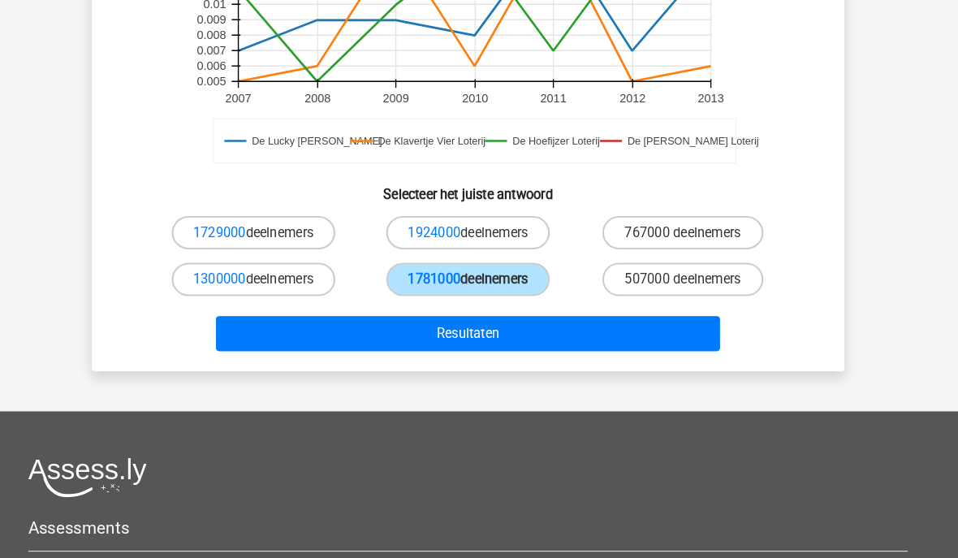
click at [592, 323] on button "Resultaten" at bounding box center [479, 340] width 491 height 34
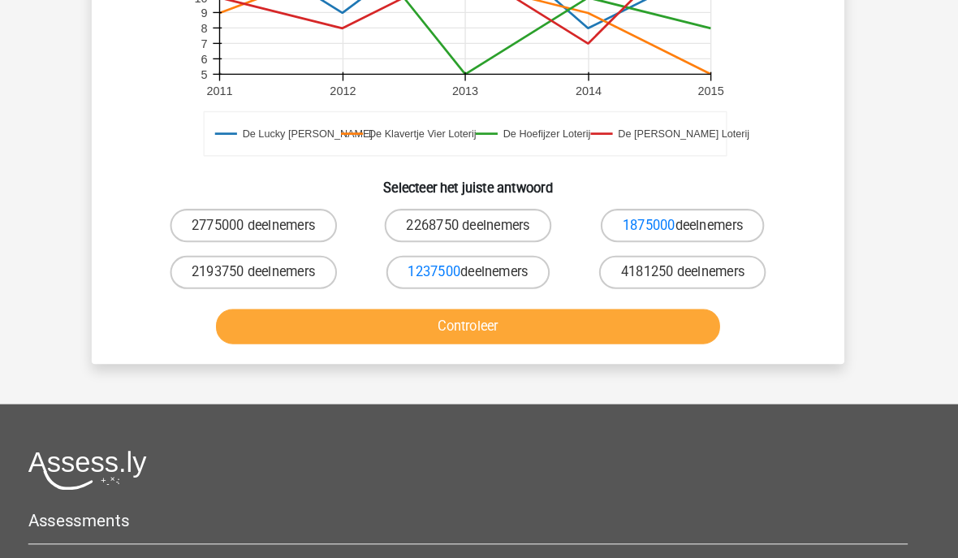
scroll to position [499, 0]
click at [633, 320] on button "Controleer" at bounding box center [479, 317] width 491 height 34
click at [477, 320] on button "Controleer" at bounding box center [479, 317] width 491 height 34
click at [496, 255] on label "1237500 deelnemers" at bounding box center [478, 264] width 159 height 32
click at [490, 265] on input "1237500 deelnemers" at bounding box center [484, 270] width 11 height 11
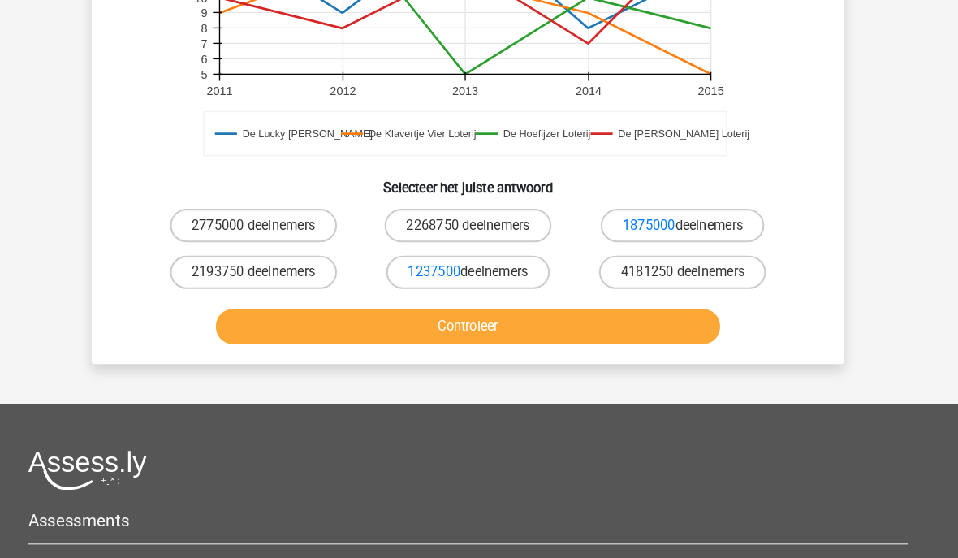
radio input "true"
click at [505, 309] on button "Controleer" at bounding box center [479, 317] width 491 height 34
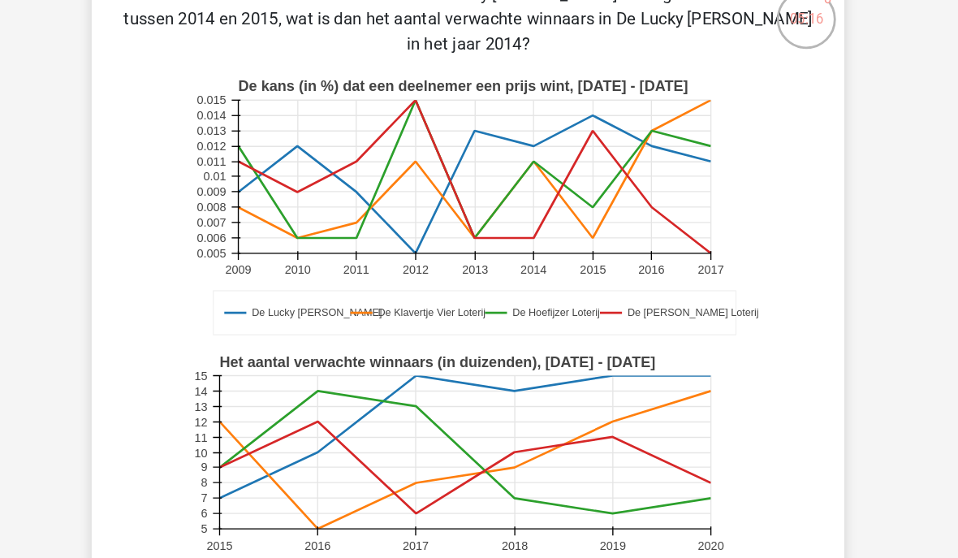
scroll to position [0, 0]
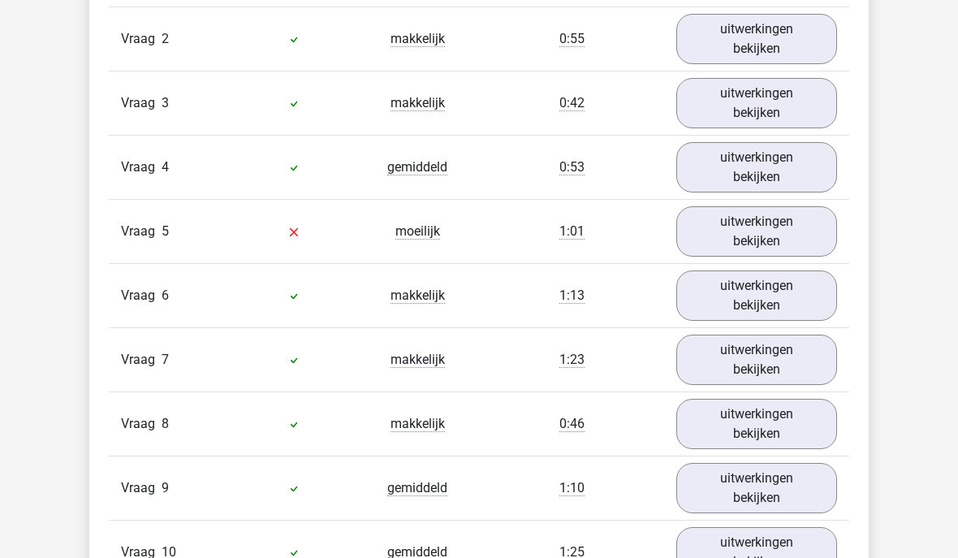
scroll to position [1468, 0]
click at [752, 246] on link "uitwerkingen bekijken" at bounding box center [756, 233] width 161 height 50
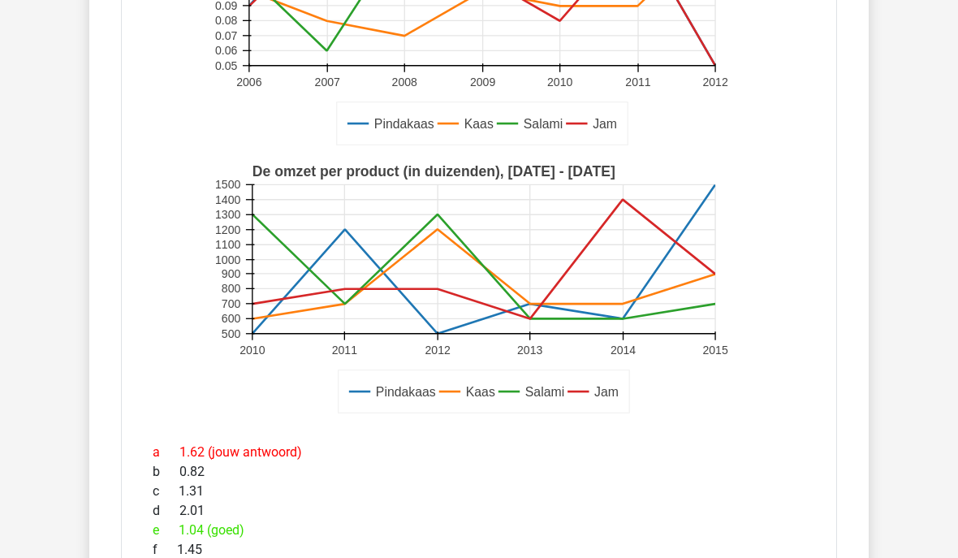
scroll to position [1897, 0]
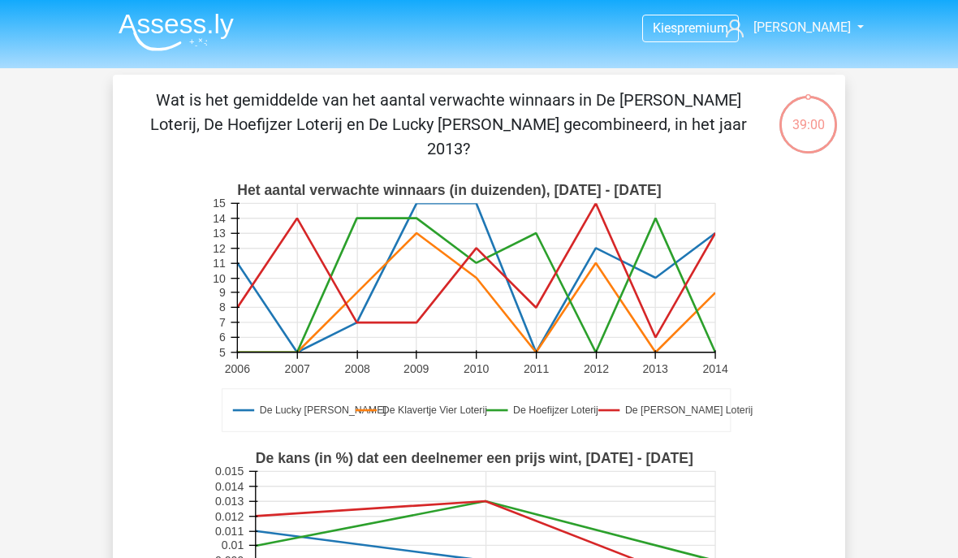
scroll to position [0, 24]
